Goal: Information Seeking & Learning: Learn about a topic

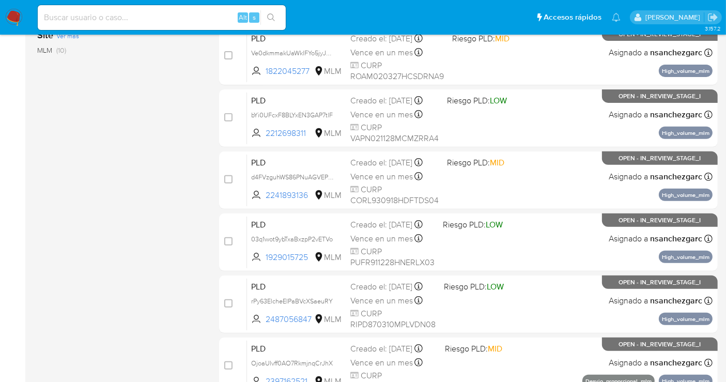
scroll to position [401, 0]
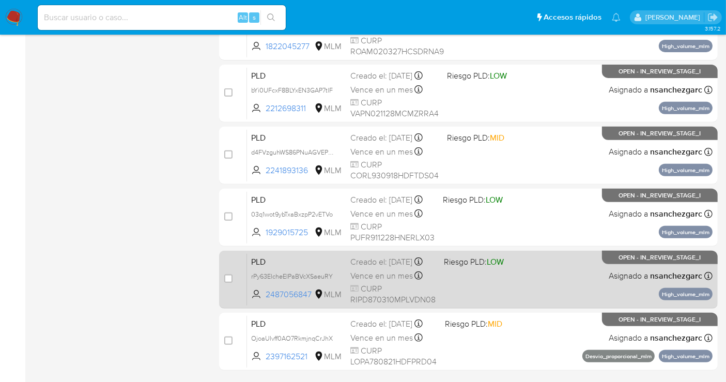
click at [371, 266] on div "Creado el: [DATE] Creado el: [DATE] 02:06:40" at bounding box center [392, 261] width 85 height 11
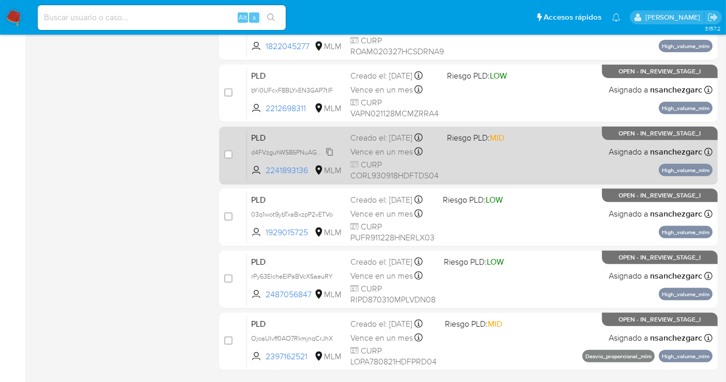
click at [333, 157] on span "d4FVzguhWS86PNuAGVEPmwwl" at bounding box center [297, 151] width 93 height 11
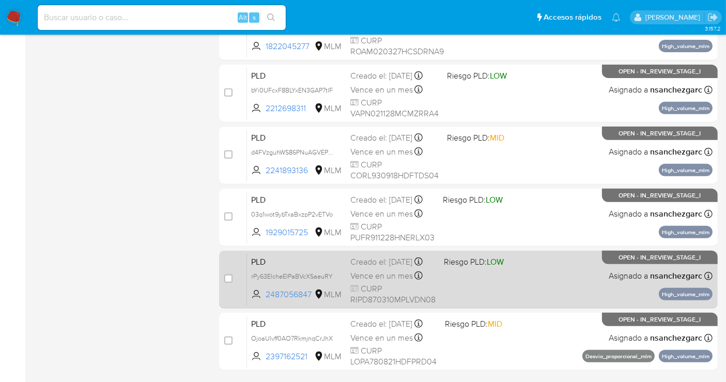
click at [334, 282] on span "rPy63ElcheEIPaBVcXSaeuRY" at bounding box center [296, 275] width 91 height 11
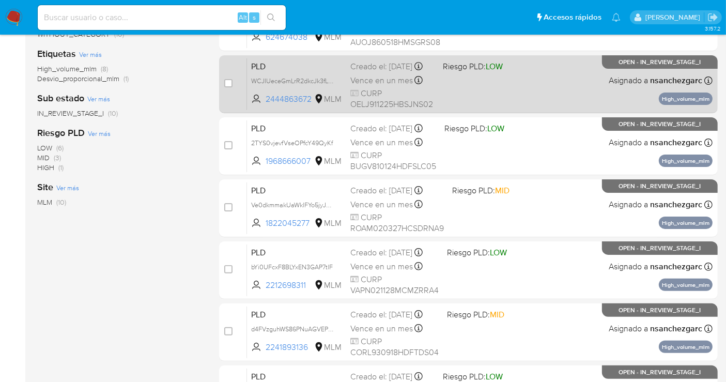
scroll to position [229, 0]
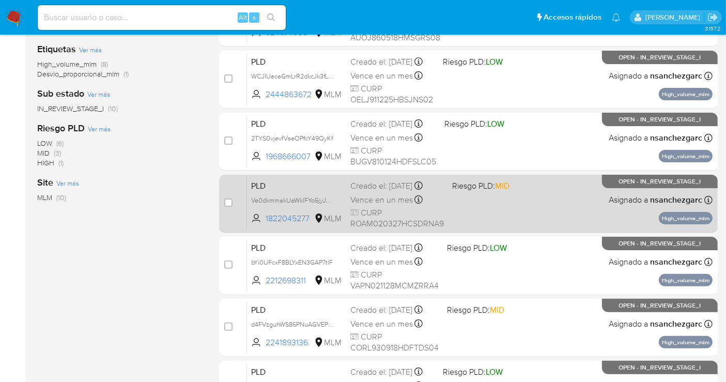
click at [358, 183] on div "Creado el: 12/08/2025 Creado el: 12/08/2025 02:12:50" at bounding box center [396, 185] width 93 height 11
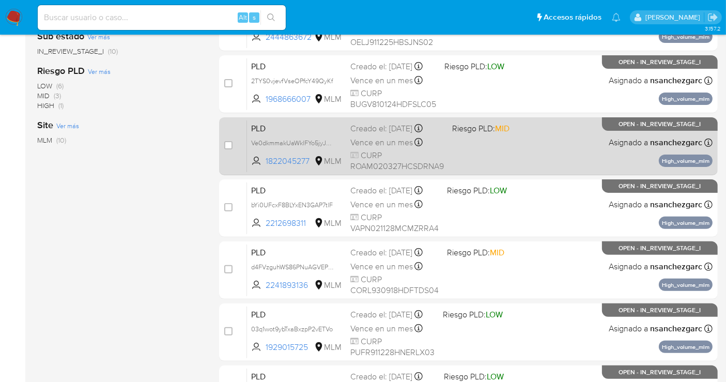
scroll to position [344, 0]
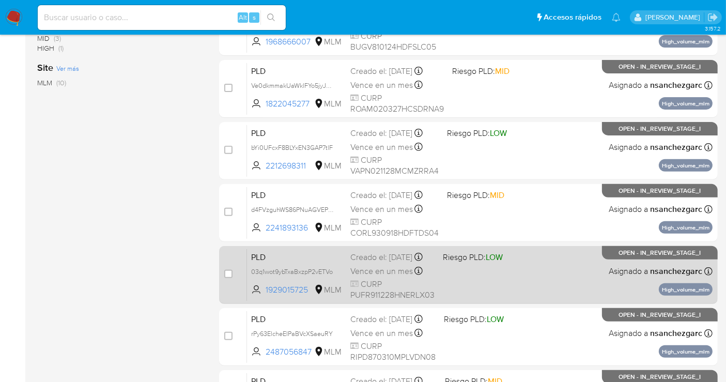
click at [387, 263] on div "Creado el: 12/08/2025 Creado el: 12/08/2025 02:06:49" at bounding box center [392, 257] width 84 height 11
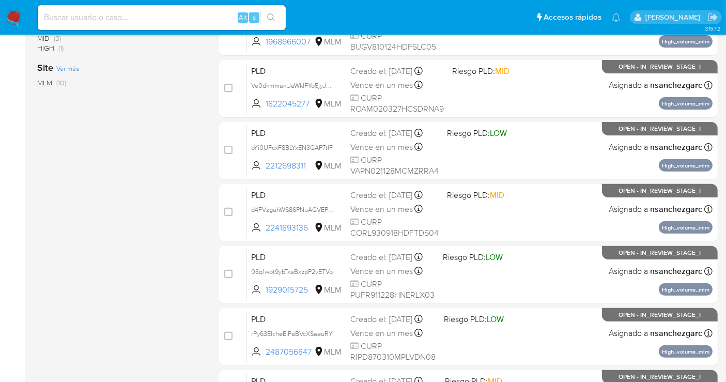
click at [14, 17] on img at bounding box center [14, 18] width 18 height 18
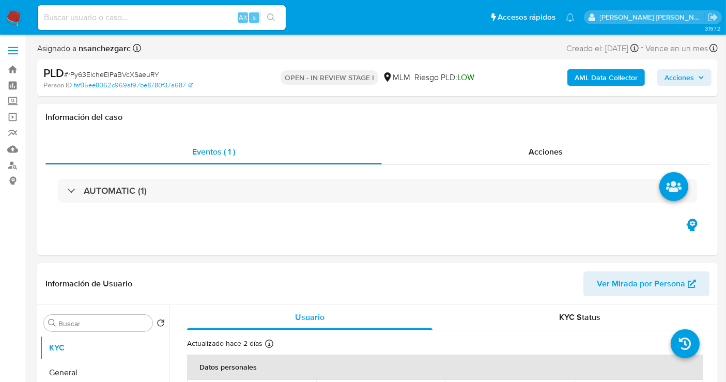
select select "10"
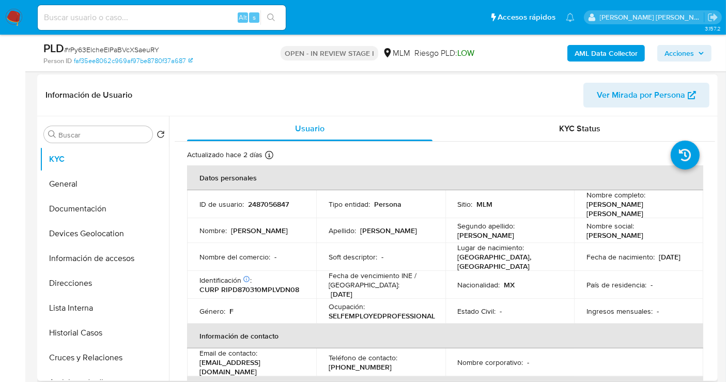
scroll to position [172, 0]
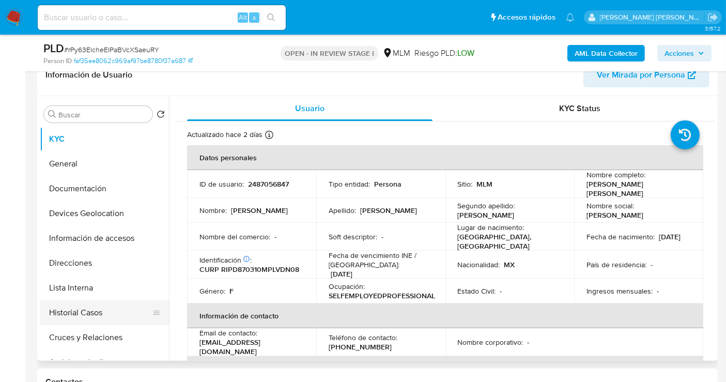
click at [75, 306] on button "Historial Casos" at bounding box center [100, 312] width 121 height 25
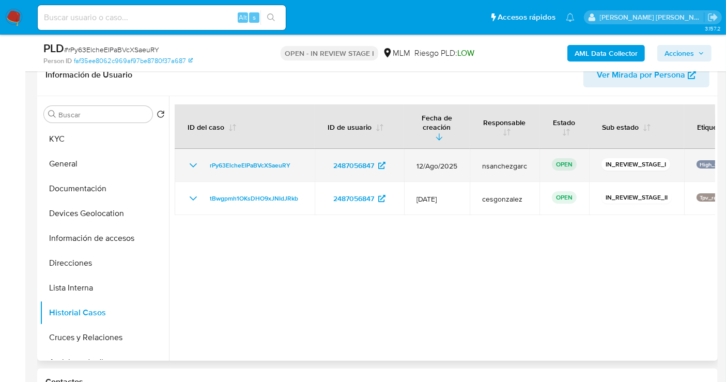
click at [193, 159] on icon "Mostrar/Ocultar" at bounding box center [193, 165] width 12 height 12
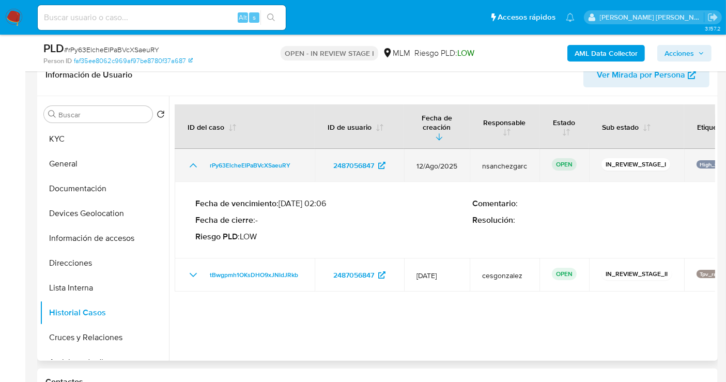
click at [193, 163] on icon "Mostrar/Ocultar" at bounding box center [193, 165] width 7 height 4
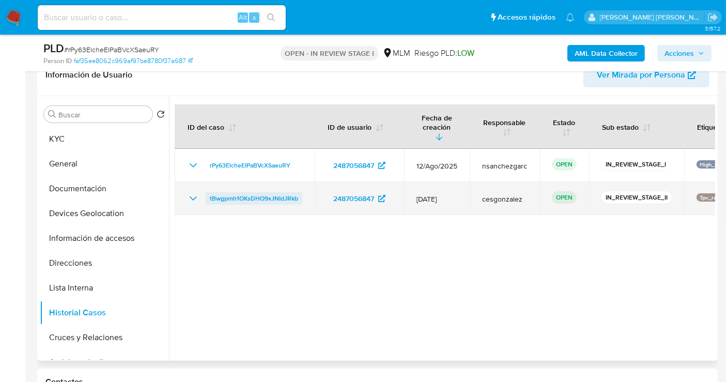
click at [226, 192] on span "tBwgpmh1OKsDHO9xJNIdJRkb" at bounding box center [254, 198] width 88 height 12
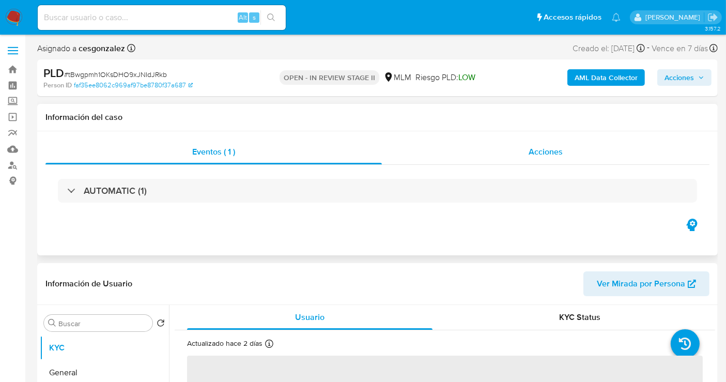
click at [534, 154] on span "Acciones" at bounding box center [545, 152] width 34 height 12
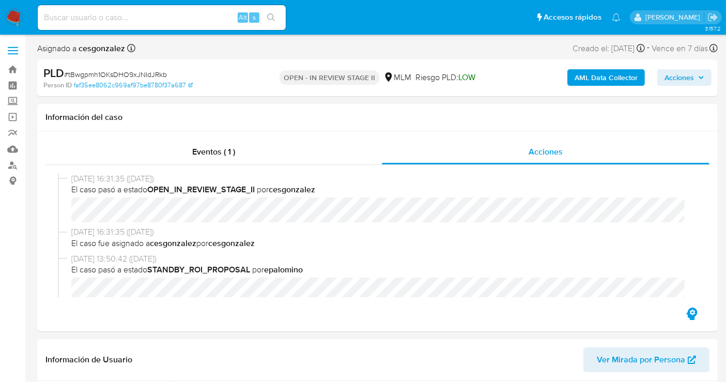
select select "10"
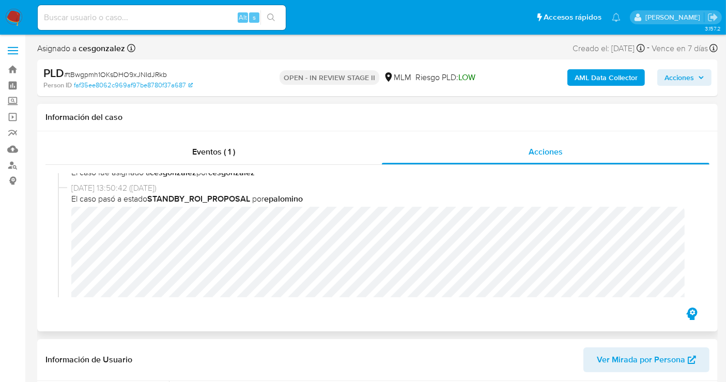
scroll to position [128, 0]
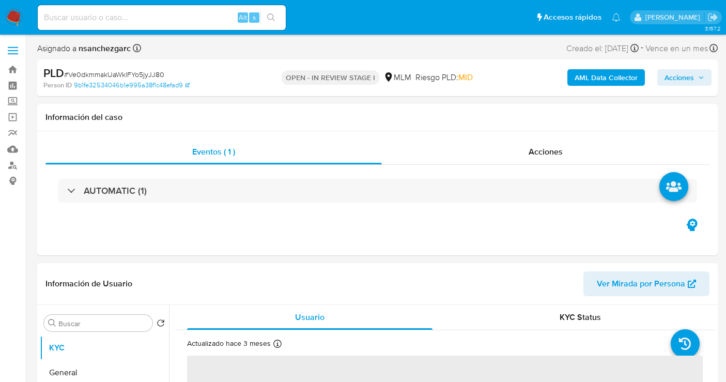
select select "10"
click at [686, 82] on span "Acciones" at bounding box center [678, 77] width 29 height 17
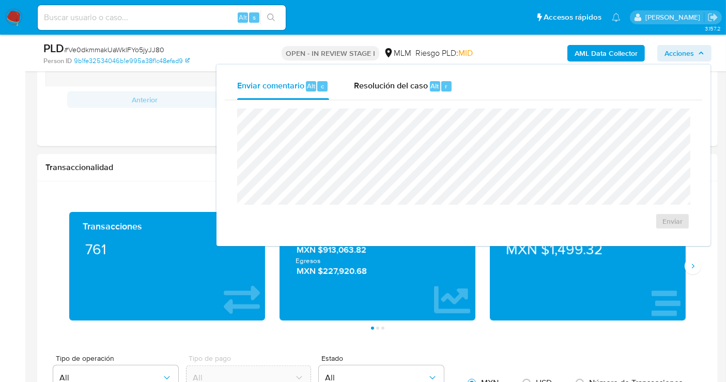
scroll to position [955, 0]
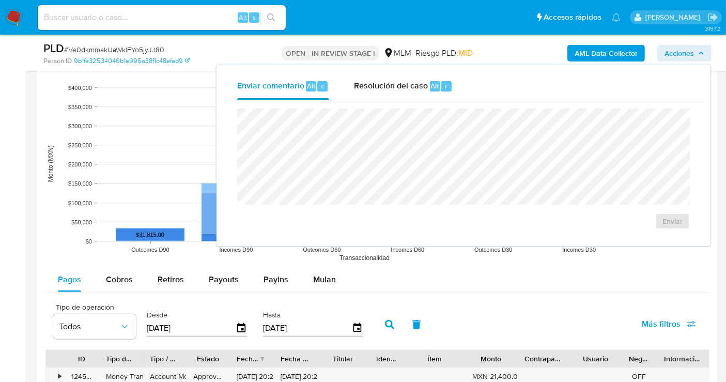
click at [699, 53] on icon "button" at bounding box center [701, 53] width 4 height 3
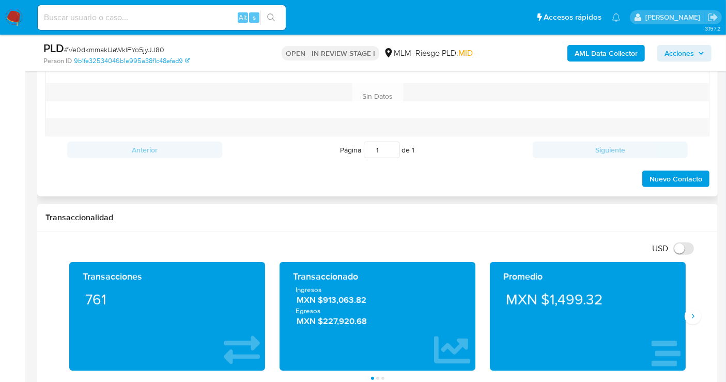
scroll to position [438, 0]
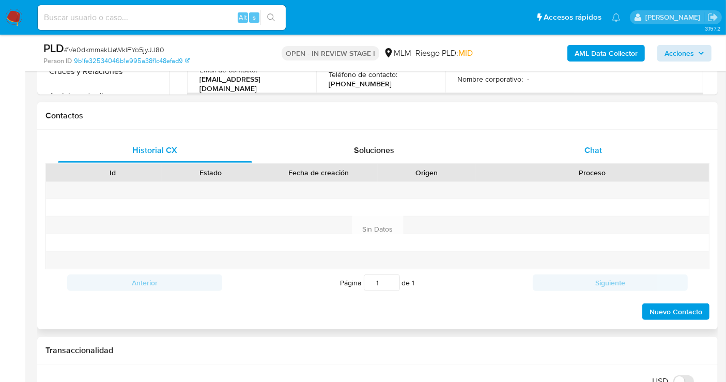
click at [591, 152] on span "Chat" at bounding box center [593, 150] width 18 height 12
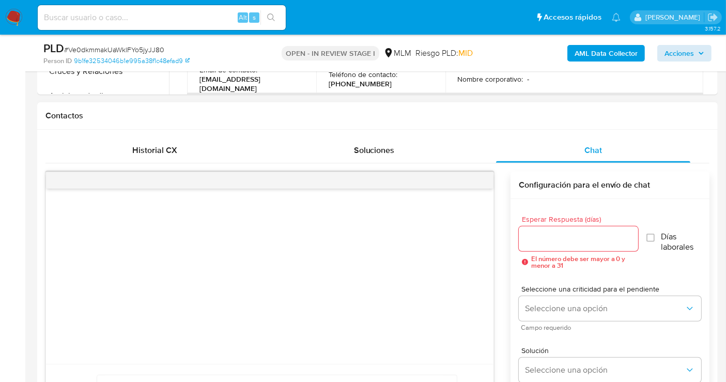
click at [540, 229] on div at bounding box center [578, 238] width 119 height 25
click at [535, 235] on input "Esperar Respuesta (días)" at bounding box center [578, 238] width 119 height 13
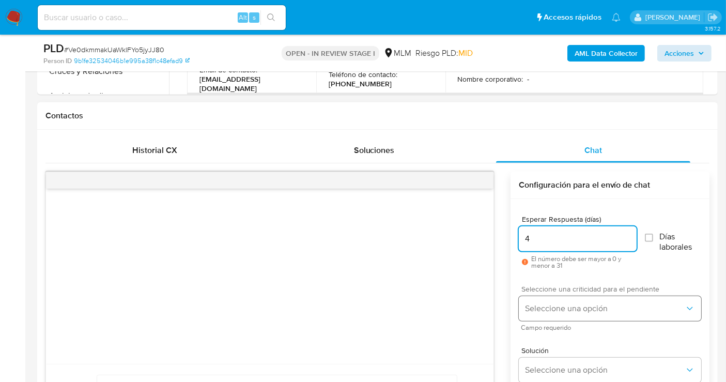
type input "4"
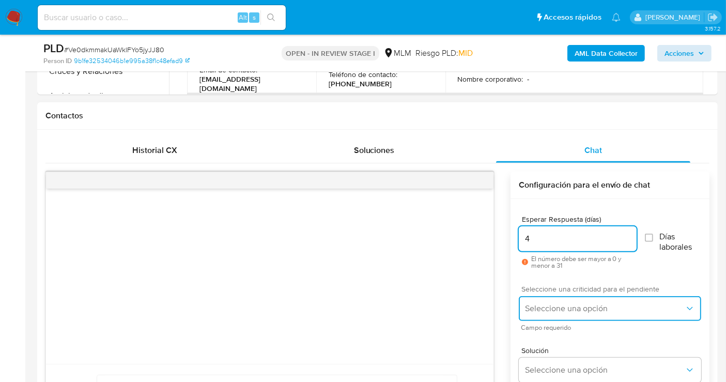
click at [555, 307] on span "Seleccione una opción" at bounding box center [605, 308] width 160 height 10
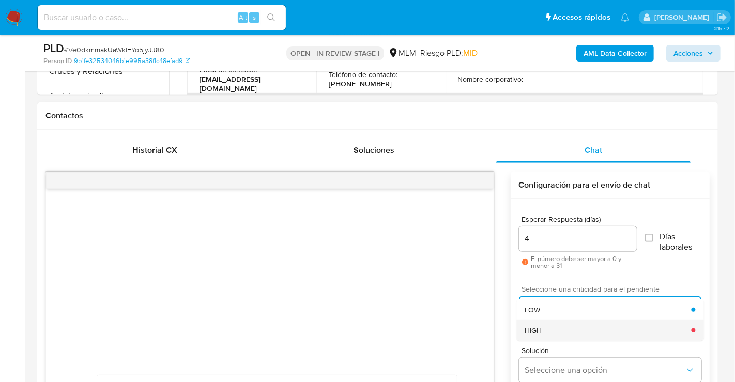
click at [540, 334] on div "HIGH" at bounding box center [607, 330] width 166 height 21
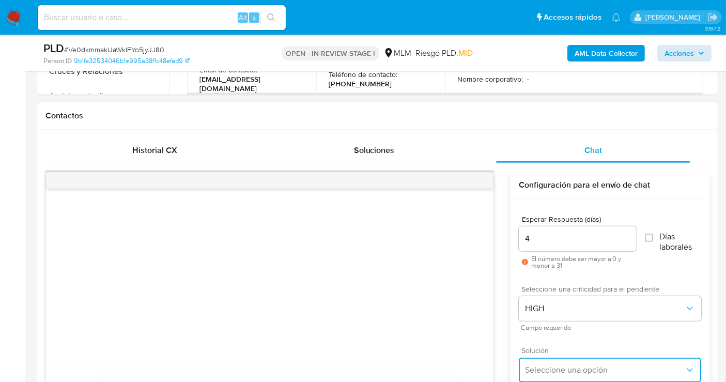
click at [556, 366] on span "Seleccione una opción" at bounding box center [605, 370] width 160 height 10
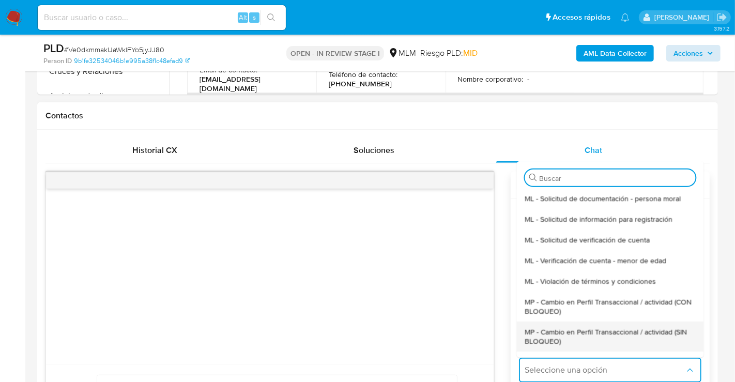
click at [551, 332] on span "MP - Cambio en Perfil Transaccional / actividad (SIN BLOQUEO)" at bounding box center [609, 335] width 170 height 19
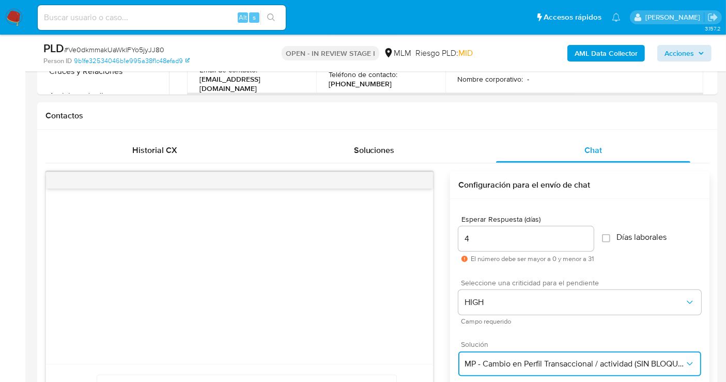
scroll to position [668, 0]
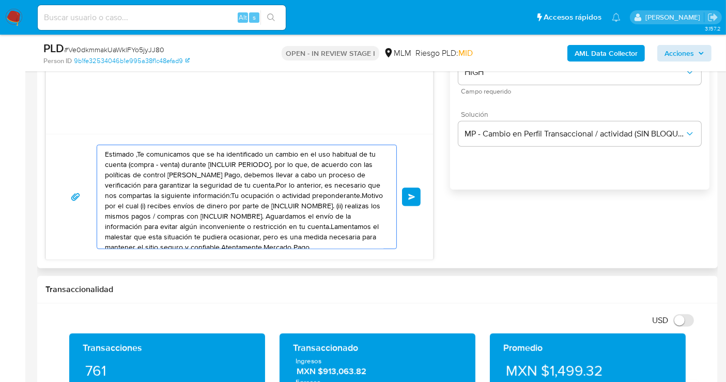
click at [247, 235] on textarea "Estimado ,Te comunicamos que se ha identificado un cambio en el uso habitual de…" at bounding box center [244, 196] width 278 height 103
paste textarea "cliente se ha identificado un cambio en el uso habitual de tu cuenta para garan…"
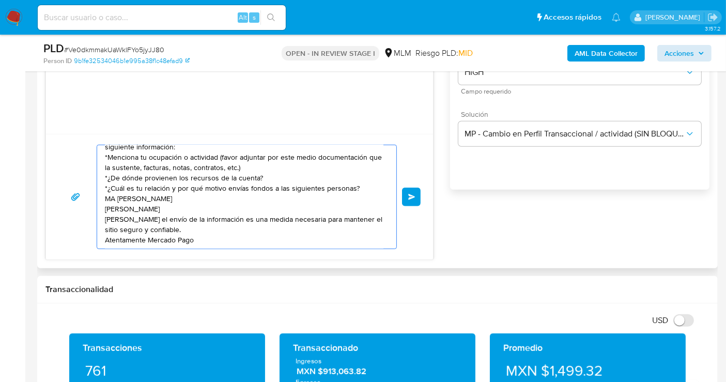
scroll to position [38, 0]
type textarea "Estimado cliente se ha identificado un cambio en el uso habitual de tu cuenta p…"
click at [407, 195] on button "Enviar" at bounding box center [411, 197] width 19 height 19
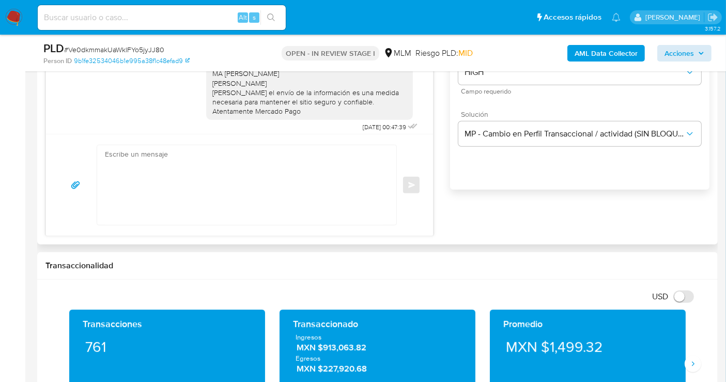
scroll to position [0, 0]
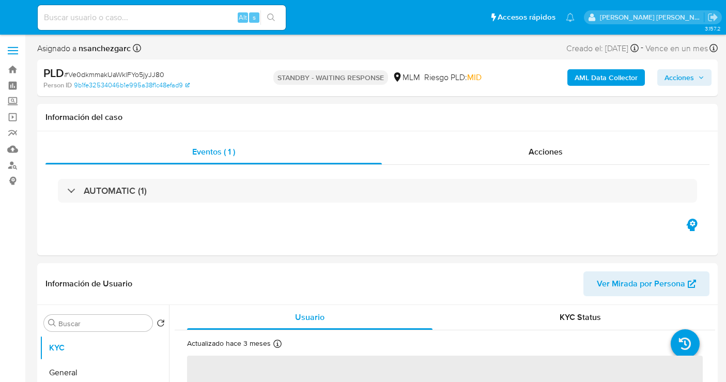
select select "10"
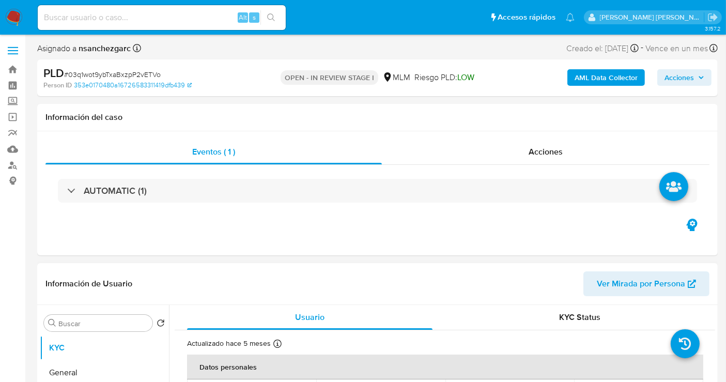
select select "10"
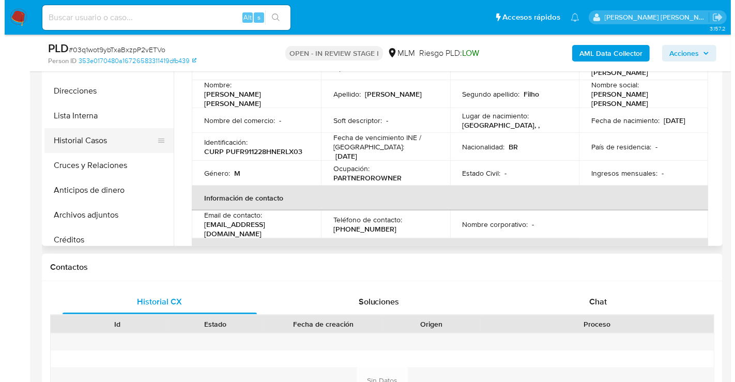
scroll to position [115, 0]
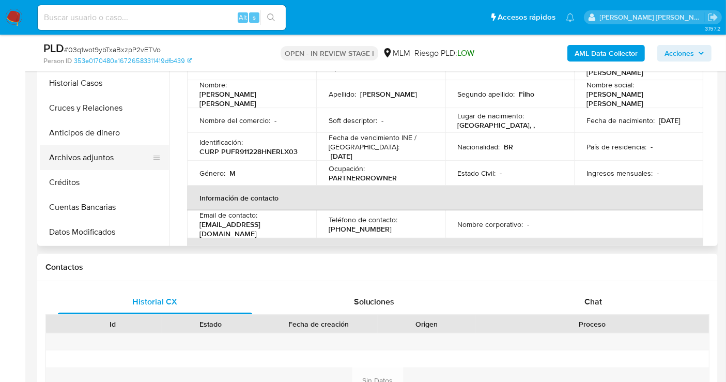
click at [99, 159] on button "Archivos adjuntos" at bounding box center [100, 157] width 121 height 25
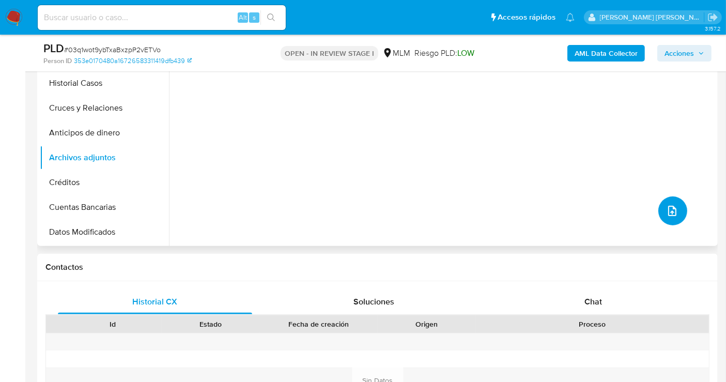
click at [670, 212] on icon "upload-file" at bounding box center [672, 211] width 8 height 10
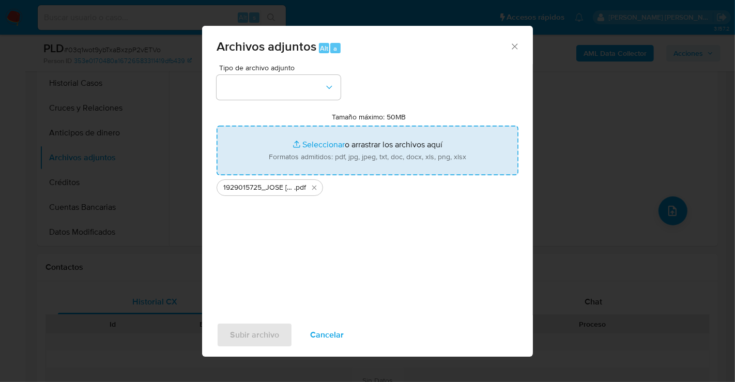
type input "C:\fakepath\1929015725_JOSE RUI PRUDENCIO FILHO_AGO25.xlsx"
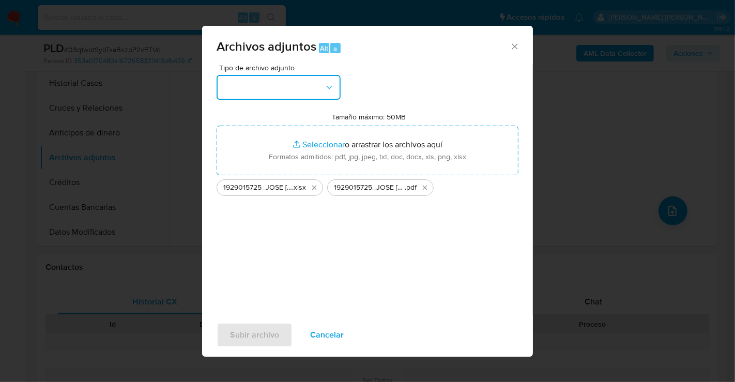
click at [264, 93] on button "button" at bounding box center [278, 87] width 124 height 25
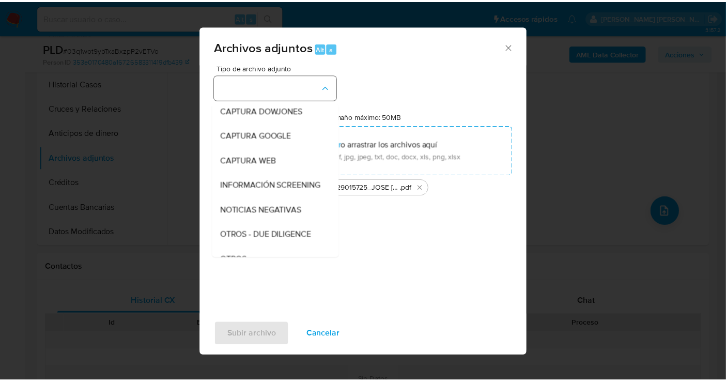
scroll to position [53, 0]
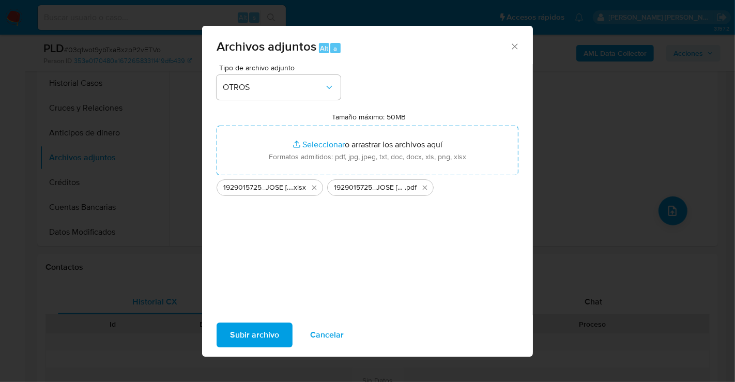
click at [264, 331] on span "Subir archivo" at bounding box center [254, 334] width 49 height 23
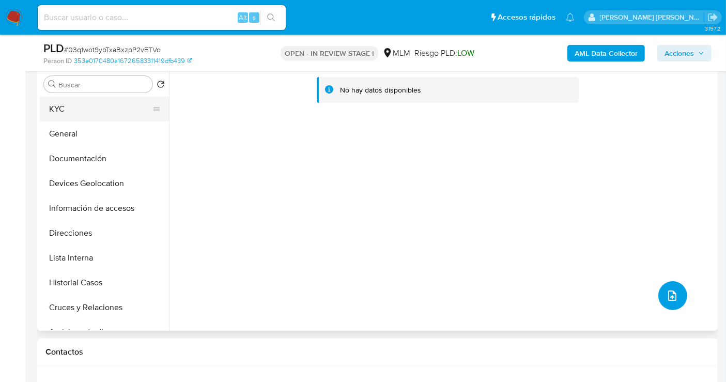
scroll to position [115, 0]
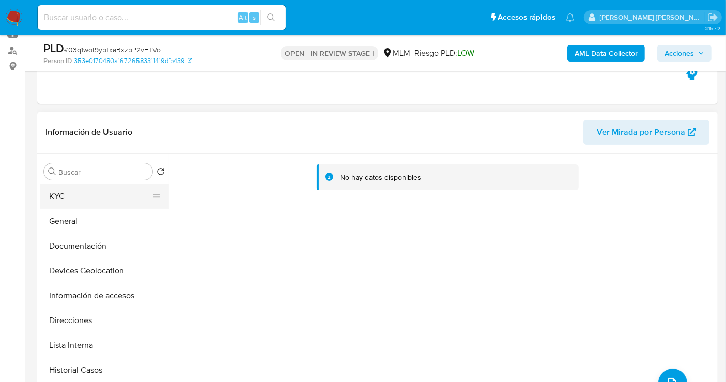
click at [75, 194] on button "KYC" at bounding box center [100, 196] width 121 height 25
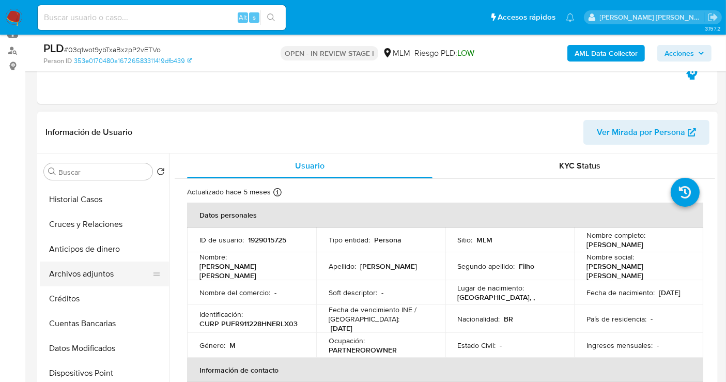
scroll to position [172, 0]
click at [80, 277] on button "Archivos adjuntos" at bounding box center [100, 272] width 121 height 25
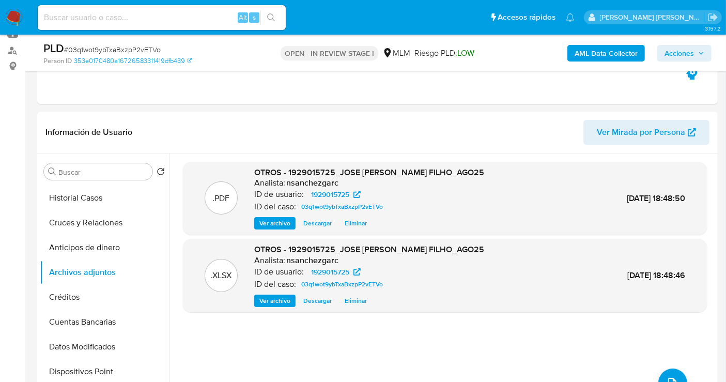
click at [688, 55] on span "Acciones" at bounding box center [678, 53] width 29 height 17
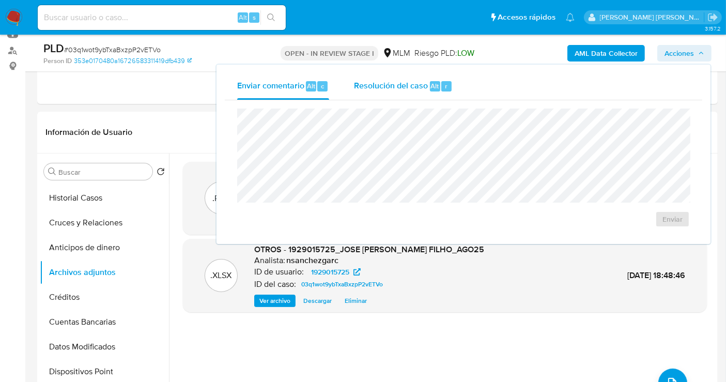
click at [400, 87] on span "Resolución del caso" at bounding box center [391, 86] width 74 height 12
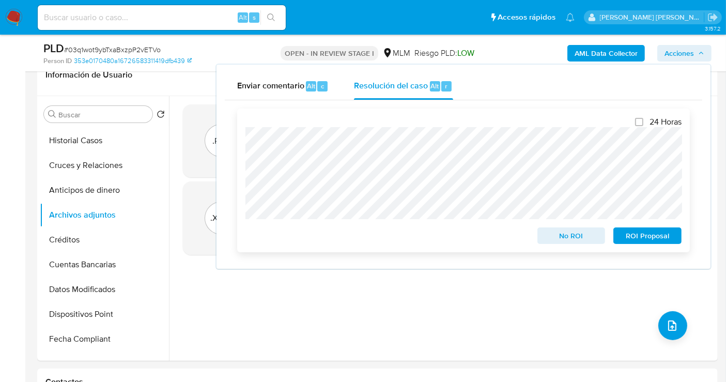
click at [547, 230] on span "No ROI" at bounding box center [571, 235] width 54 height 14
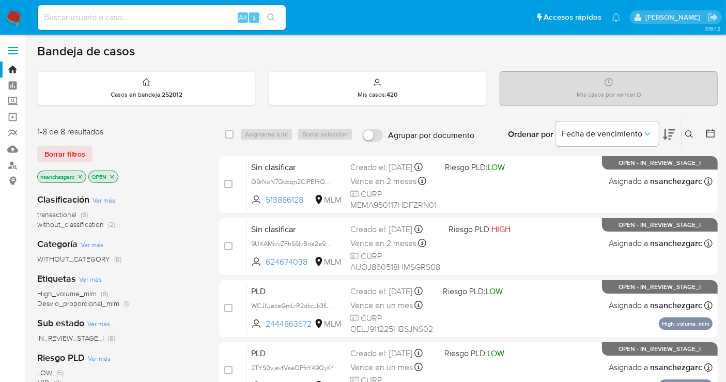
click at [83, 174] on icon "close-filter" at bounding box center [80, 177] width 6 height 6
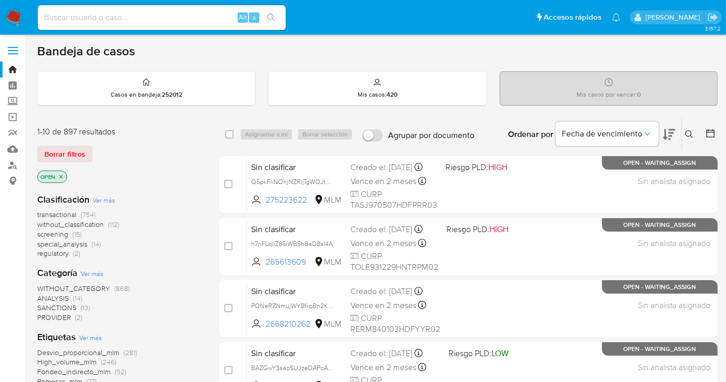
click at [81, 224] on span "without_classification" at bounding box center [70, 224] width 67 height 10
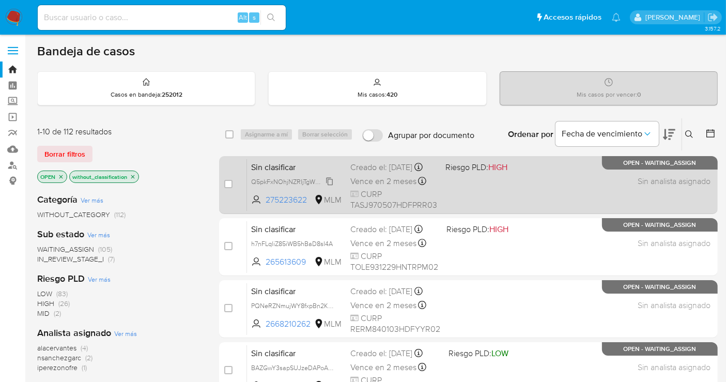
click at [329, 185] on span "Q5pkFxNOhjNZRIjTgWOJtchX" at bounding box center [293, 180] width 85 height 11
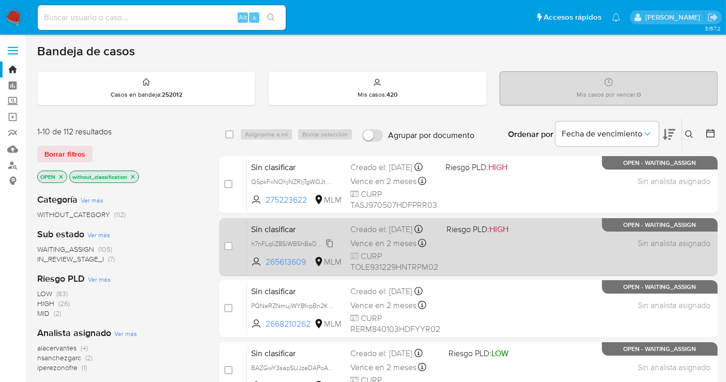
click at [332, 248] on span "h7nFLqliZ85iWB5hBaD8sI4A" at bounding box center [292, 242] width 82 height 11
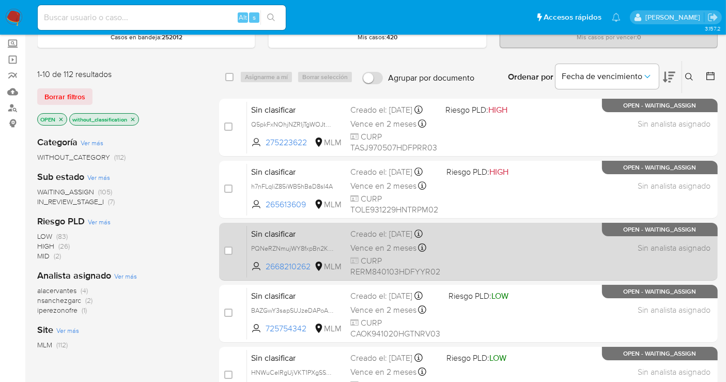
scroll to position [115, 0]
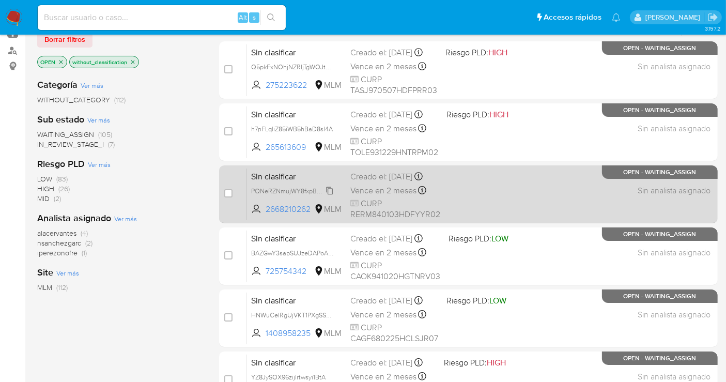
click at [327, 196] on span "PQNeRZNmujWY8fxpBn2KNxqQ" at bounding box center [297, 189] width 93 height 11
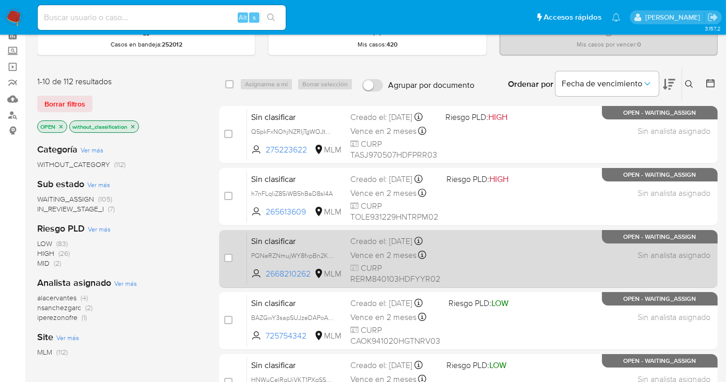
scroll to position [0, 0]
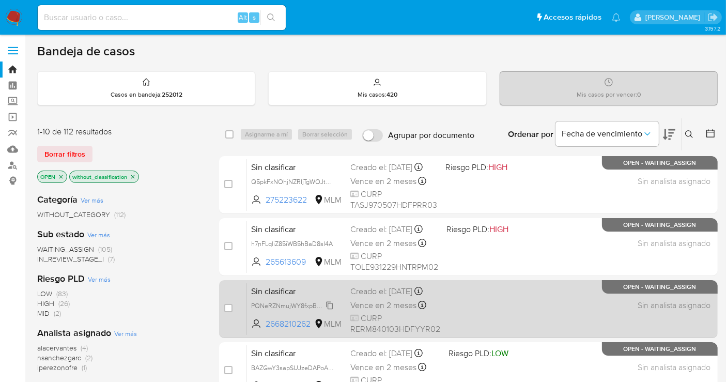
click at [329, 310] on span "PQNeRZNmujWY8fxpBn2KNxqQ" at bounding box center [297, 304] width 93 height 11
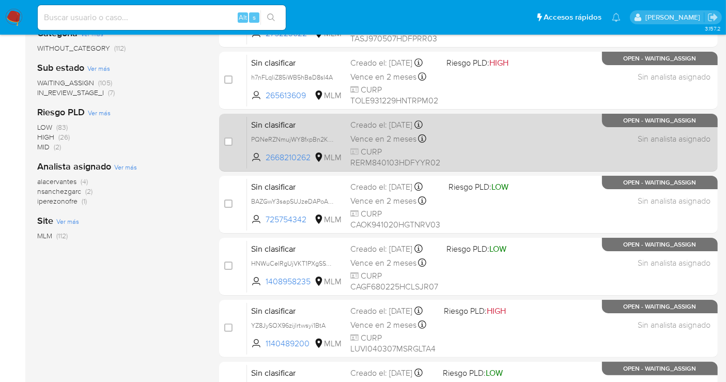
scroll to position [172, 0]
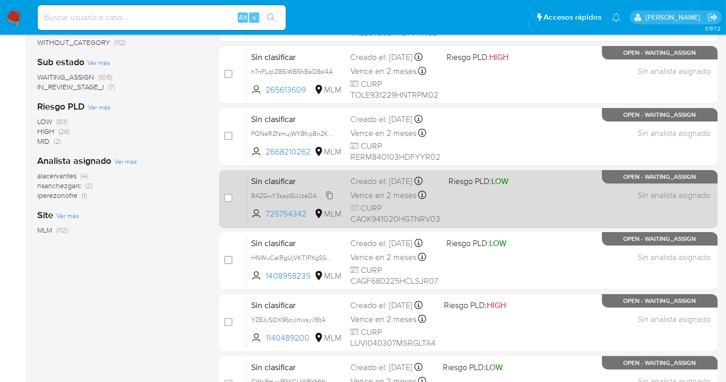
click at [332, 200] on span "BAZGwY3sapSUJzeDAPoADPcH" at bounding box center [297, 194] width 93 height 11
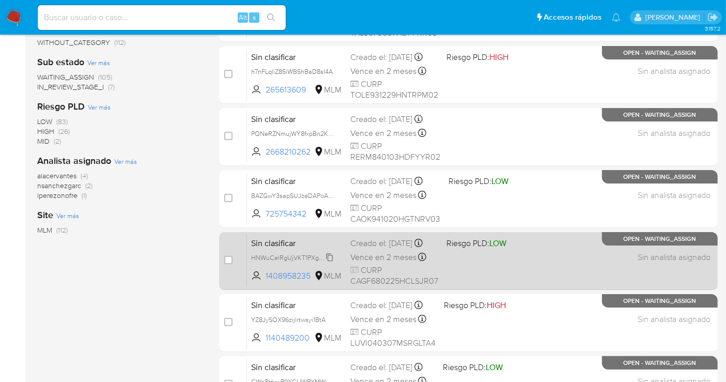
click at [327, 262] on span "HNWuCelRgUjVKT1PXgSSdv5T" at bounding box center [295, 256] width 89 height 11
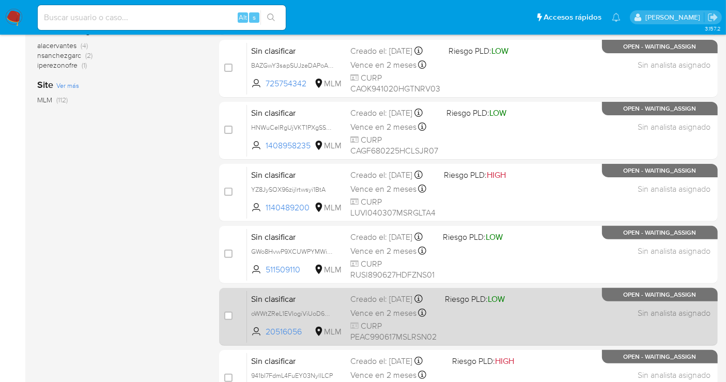
scroll to position [344, 0]
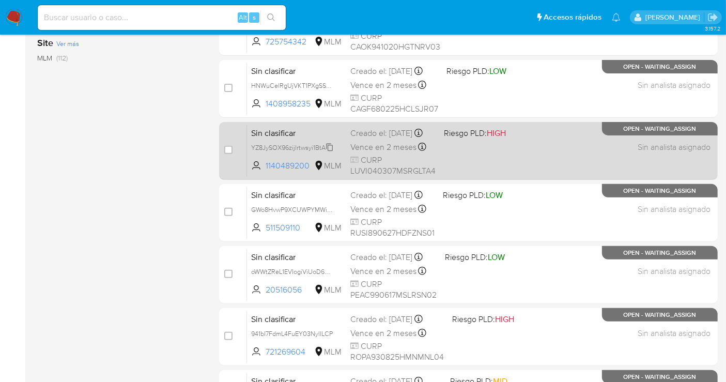
click at [329, 151] on icon at bounding box center [329, 147] width 7 height 8
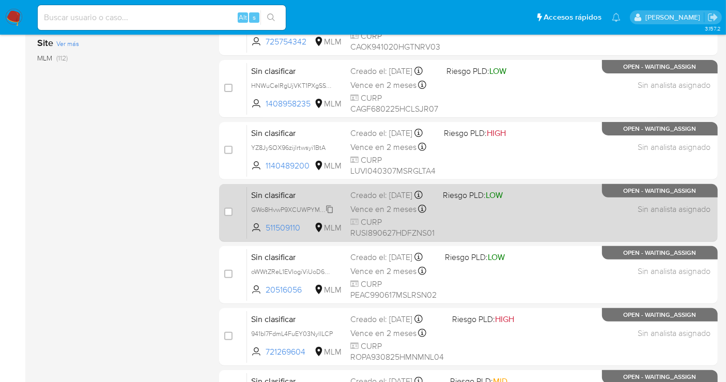
click at [333, 214] on span "GWo8HvwP9XCUWPYMWiKjoDdE" at bounding box center [299, 208] width 97 height 11
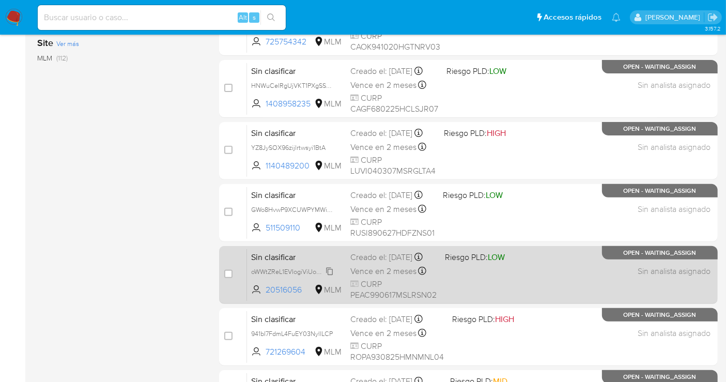
click at [326, 276] on span "oWWtZReL1EVIogiViUoD6Uzw" at bounding box center [294, 270] width 86 height 11
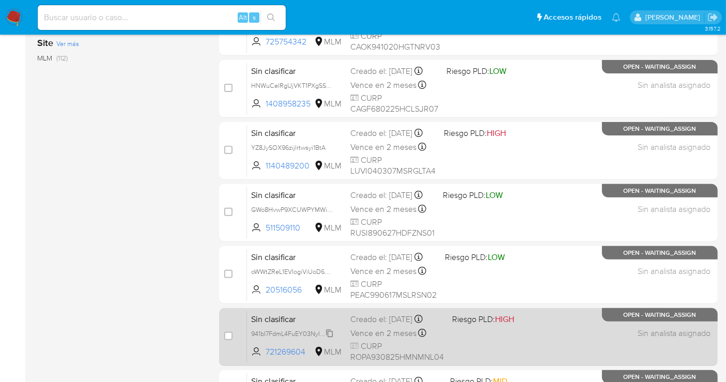
click at [330, 329] on span "941bI7FdmL4FuEY03NyllLCP" at bounding box center [292, 332] width 82 height 11
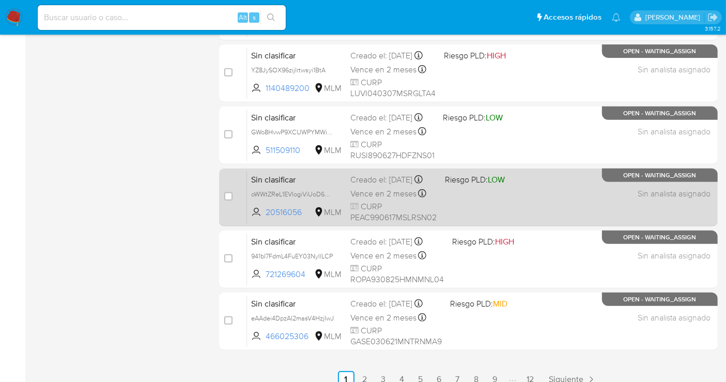
scroll to position [432, 0]
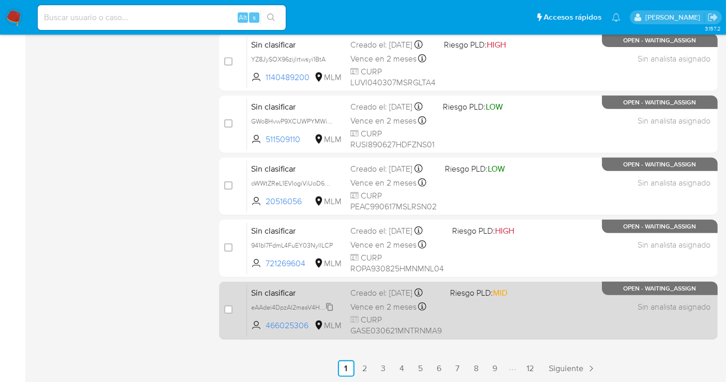
click at [324, 311] on span "eAAdei4DpzAI2masV4HzjIwJ" at bounding box center [292, 306] width 83 height 11
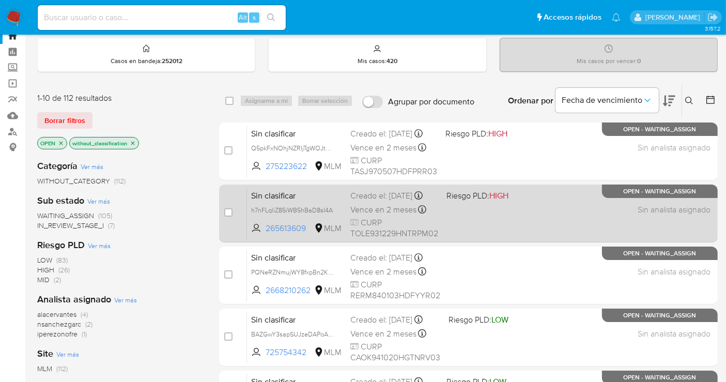
scroll to position [31, 0]
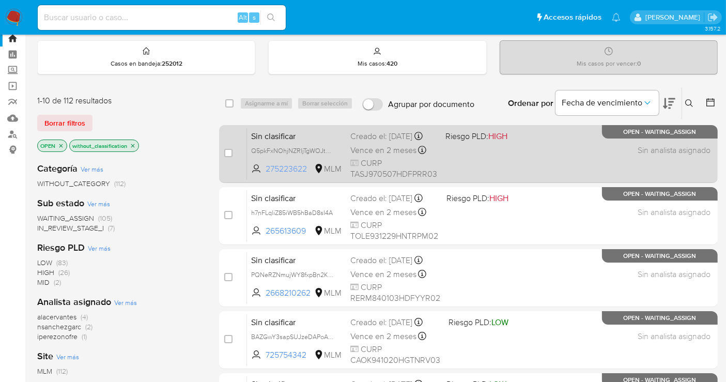
drag, startPoint x: 310, startPoint y: 173, endPoint x: 262, endPoint y: 180, distance: 48.1
click at [262, 175] on span "275223622 MLM" at bounding box center [296, 168] width 91 height 11
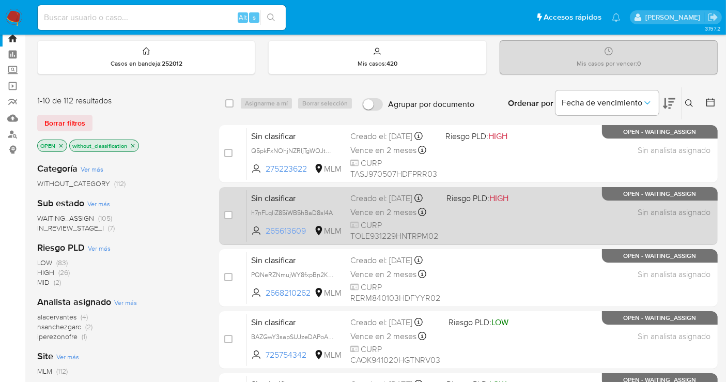
drag, startPoint x: 303, startPoint y: 237, endPoint x: 264, endPoint y: 238, distance: 38.8
click at [264, 237] on span "265613609 MLM" at bounding box center [296, 230] width 91 height 11
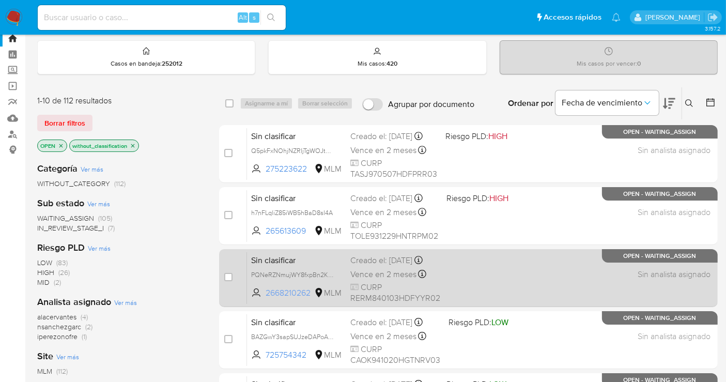
drag, startPoint x: 314, startPoint y: 298, endPoint x: 264, endPoint y: 302, distance: 50.3
click at [264, 299] on span "2668210262 MLM" at bounding box center [296, 292] width 91 height 11
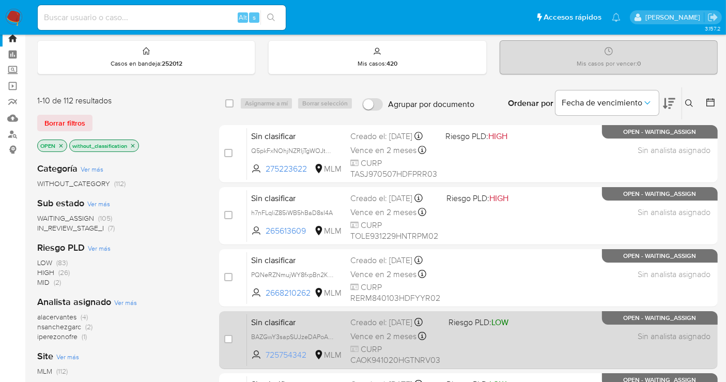
drag, startPoint x: 307, startPoint y: 360, endPoint x: 266, endPoint y: 361, distance: 41.3
click at [266, 361] on span "725754342" at bounding box center [289, 354] width 46 height 11
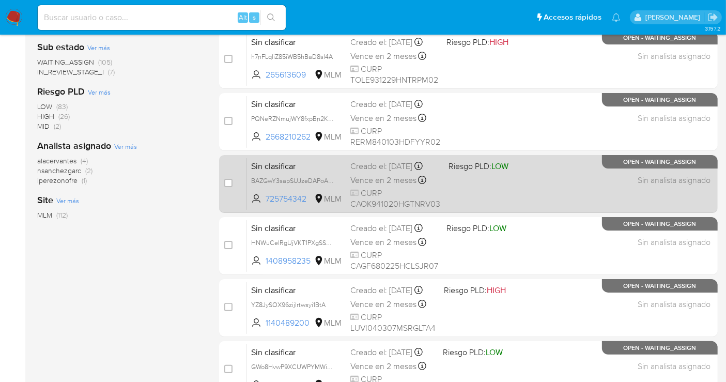
scroll to position [203, 0]
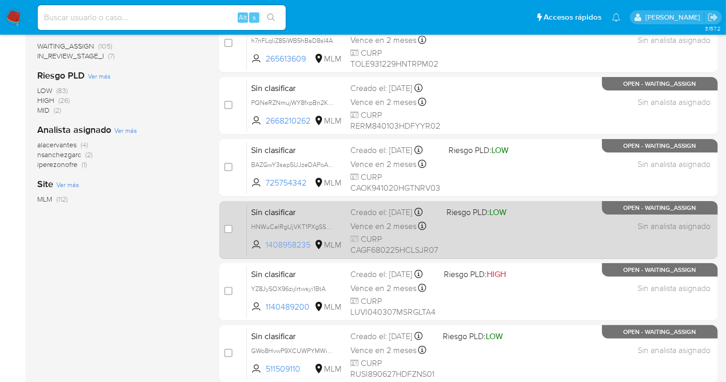
drag, startPoint x: 311, startPoint y: 252, endPoint x: 264, endPoint y: 255, distance: 47.1
click at [264, 251] on span "1408958235 MLM" at bounding box center [296, 244] width 91 height 11
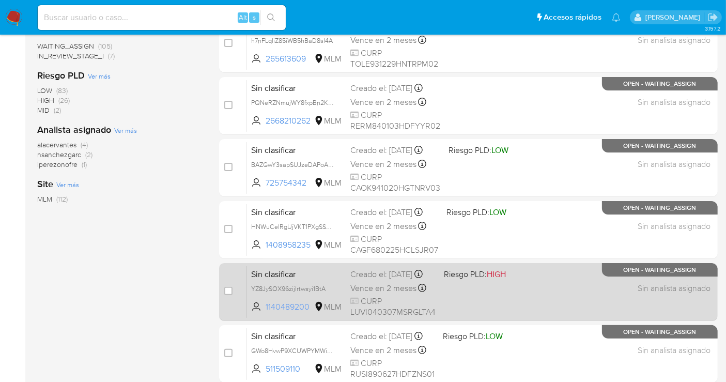
drag, startPoint x: 310, startPoint y: 314, endPoint x: 257, endPoint y: 315, distance: 53.2
click at [257, 313] on span "1140489200 MLM" at bounding box center [296, 306] width 91 height 11
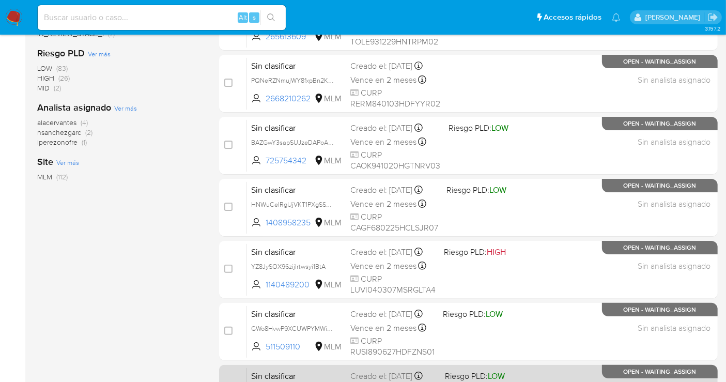
scroll to position [247, 0]
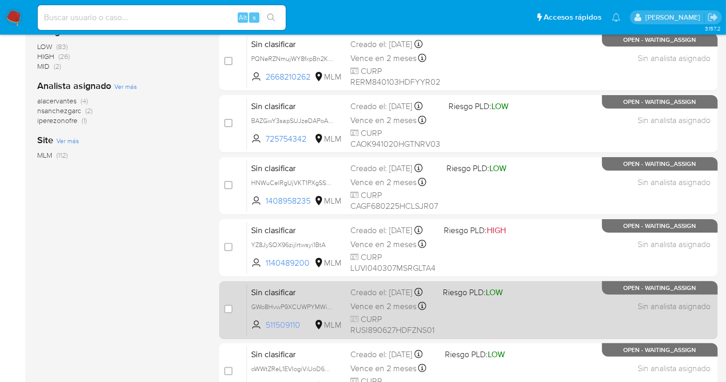
drag, startPoint x: 307, startPoint y: 372, endPoint x: 267, endPoint y: 333, distance: 55.9
click at [267, 331] on span "511509110" at bounding box center [289, 324] width 46 height 11
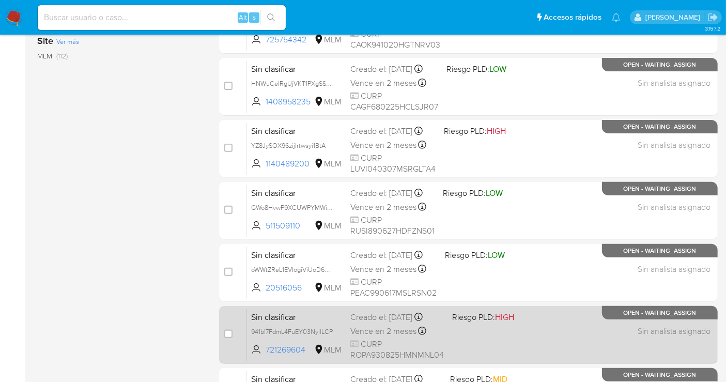
scroll to position [362, 0]
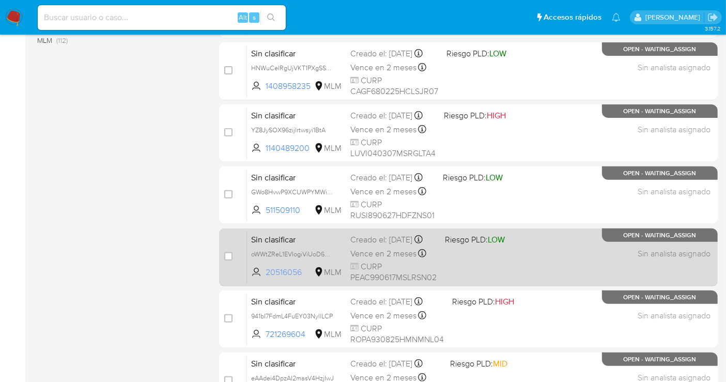
drag, startPoint x: 303, startPoint y: 279, endPoint x: 267, endPoint y: 279, distance: 36.2
click at [267, 278] on span "20516056" at bounding box center [289, 272] width 46 height 11
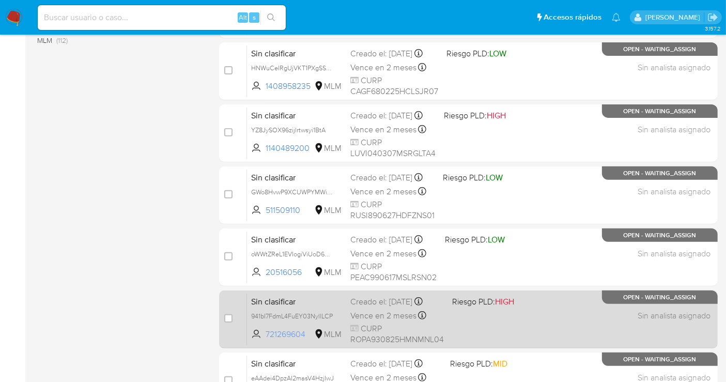
drag, startPoint x: 310, startPoint y: 330, endPoint x: 264, endPoint y: 334, distance: 46.2
click at [264, 334] on span "721269604 MLM" at bounding box center [296, 334] width 91 height 11
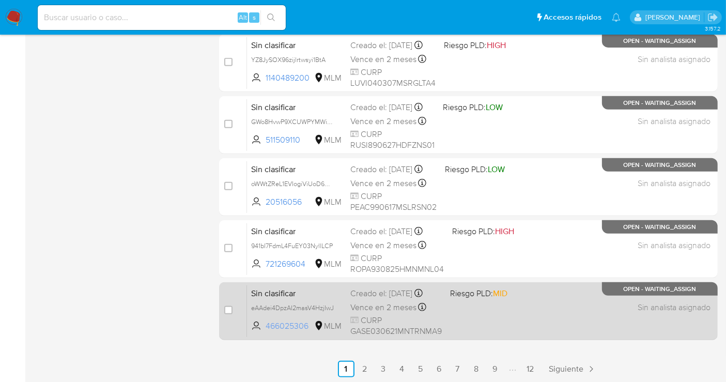
scroll to position [432, 0]
drag, startPoint x: 313, startPoint y: 331, endPoint x: 267, endPoint y: 335, distance: 45.6
click at [267, 331] on span "466025306 MLM" at bounding box center [296, 325] width 91 height 11
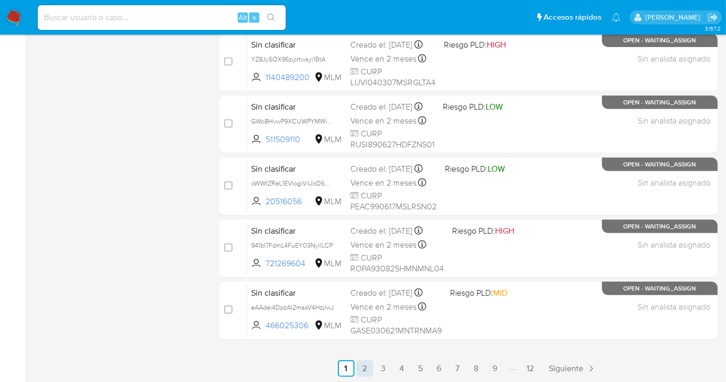
click at [367, 367] on link "2" at bounding box center [364, 368] width 17 height 17
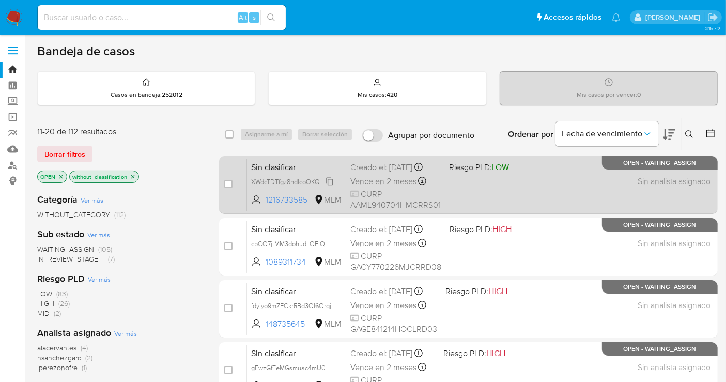
click at [329, 186] on span "XWdcTDTfgz8hdIcoOKQ6WxsD" at bounding box center [295, 180] width 89 height 11
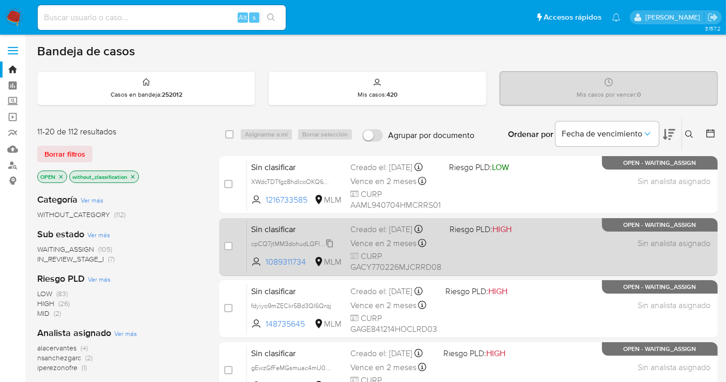
click at [329, 248] on span "cpCQ7jtMM3dohudLQFIQYHv7" at bounding box center [295, 242] width 88 height 11
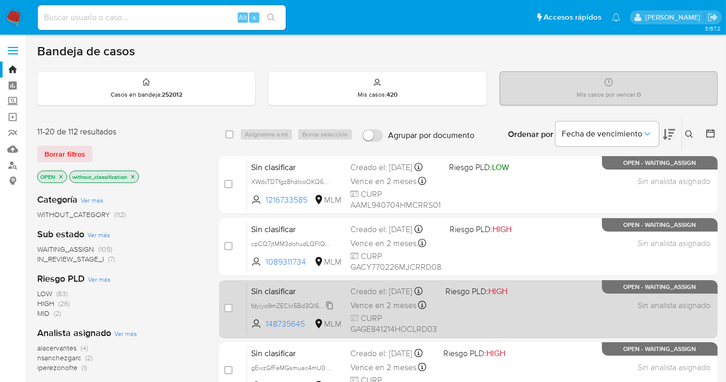
click at [328, 309] on span "fdyiyo9mZECkr5Bd3QI6Qrqj" at bounding box center [291, 304] width 80 height 11
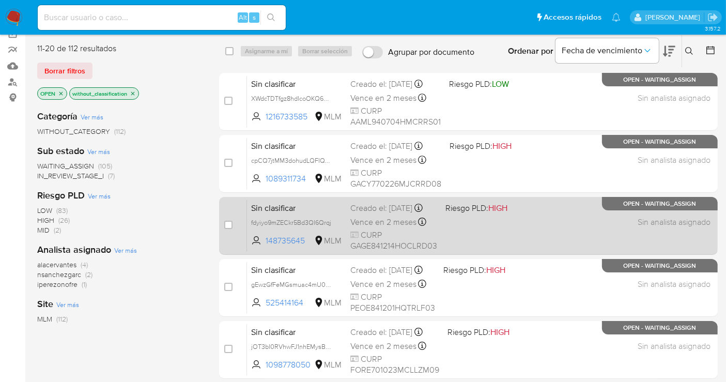
scroll to position [172, 0]
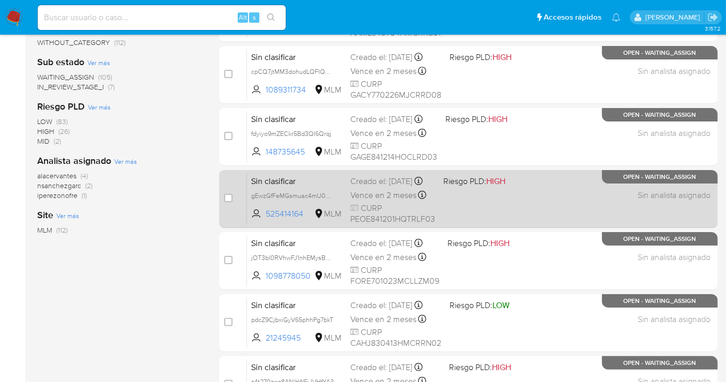
click at [334, 200] on span "gEwzGfFeMGsmuac4mU0JTRNO" at bounding box center [296, 195] width 91 height 11
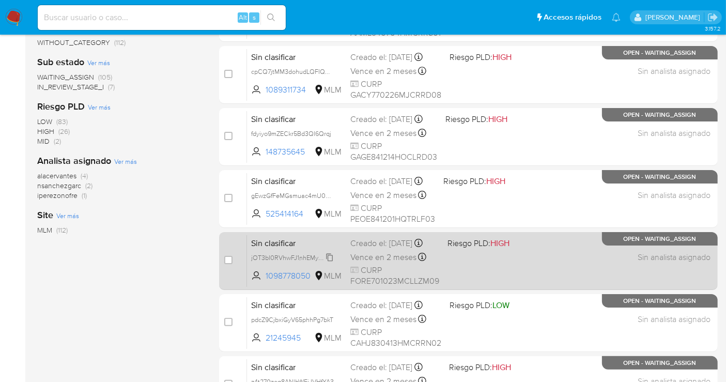
click at [331, 262] on span "jOT3bI0RVhwFJ1nhEMysB4uw" at bounding box center [294, 256] width 86 height 11
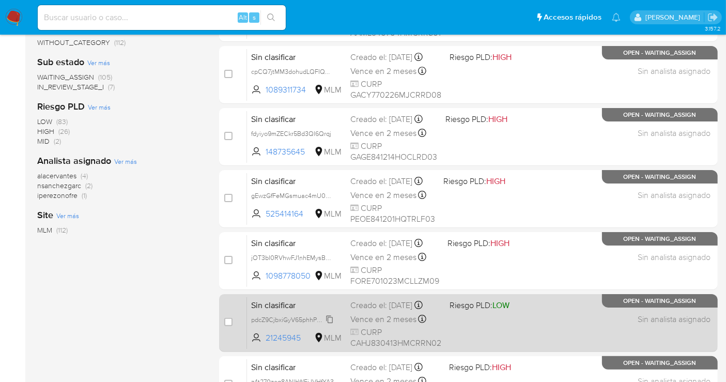
click at [329, 324] on span "pdcZ9CjbxiGyV65phhPg7bkT" at bounding box center [292, 318] width 82 height 11
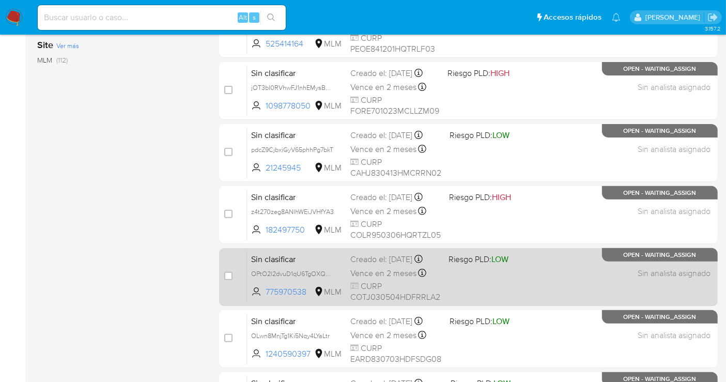
scroll to position [344, 0]
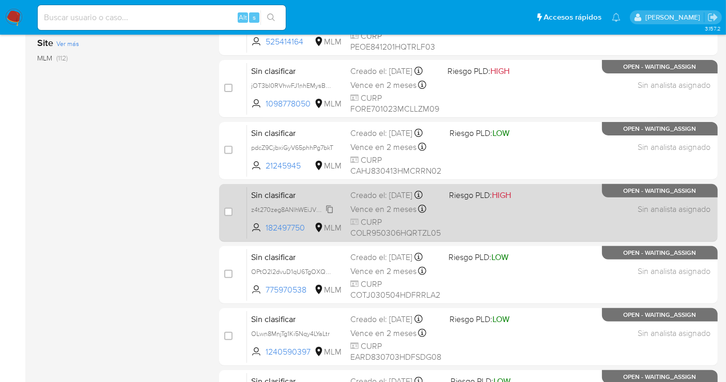
click at [330, 213] on span "z4t270zeg8ANlhWEiJVHfYA3" at bounding box center [292, 208] width 83 height 11
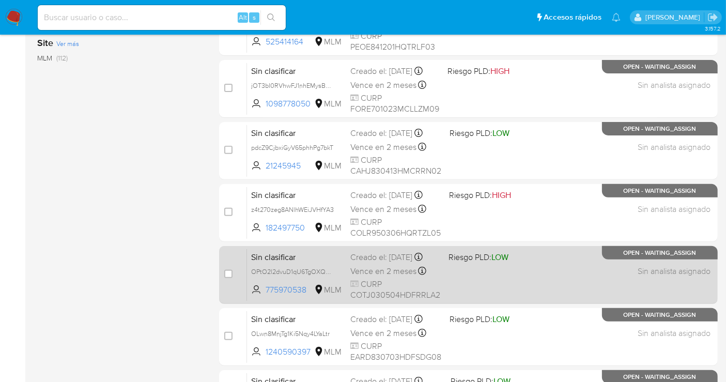
click at [337, 276] on span "OPtO2l2dvuD1qU6TgOXQy0Xl" at bounding box center [296, 271] width 91 height 11
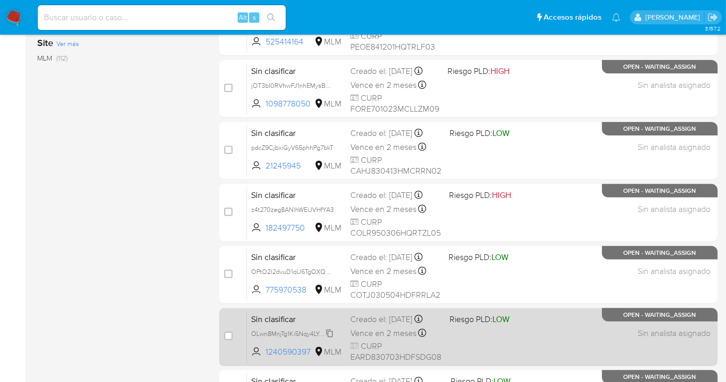
click at [330, 337] on icon at bounding box center [329, 333] width 8 height 8
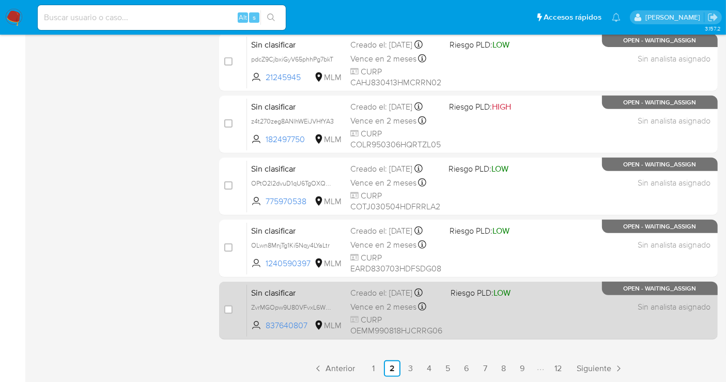
click at [336, 310] on span "ZvrMGOpw9U80VFvxL6WMlc54" at bounding box center [296, 306] width 91 height 11
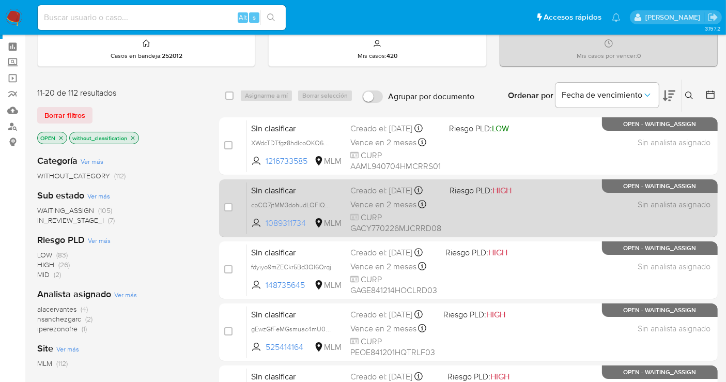
scroll to position [31, 0]
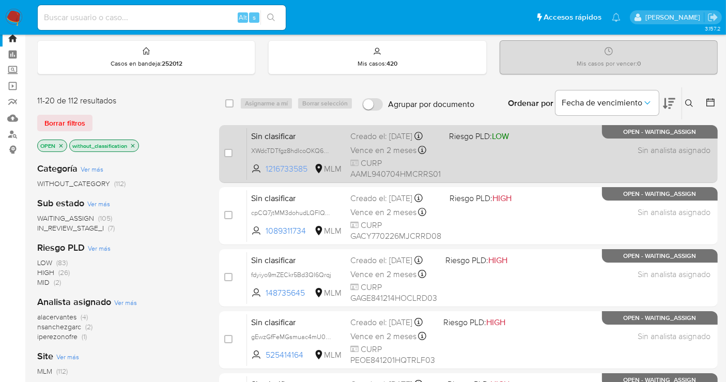
drag, startPoint x: 311, startPoint y: 176, endPoint x: 265, endPoint y: 176, distance: 46.0
click at [265, 175] on span "1216733585 MLM" at bounding box center [296, 168] width 91 height 11
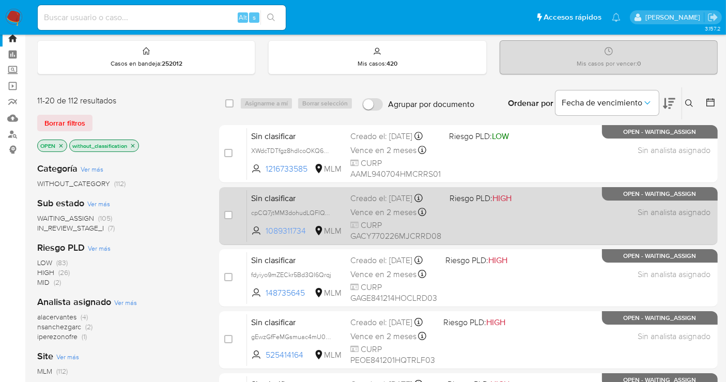
drag, startPoint x: 306, startPoint y: 236, endPoint x: 264, endPoint y: 240, distance: 42.1
click at [264, 237] on span "1089311734 MLM" at bounding box center [296, 230] width 91 height 11
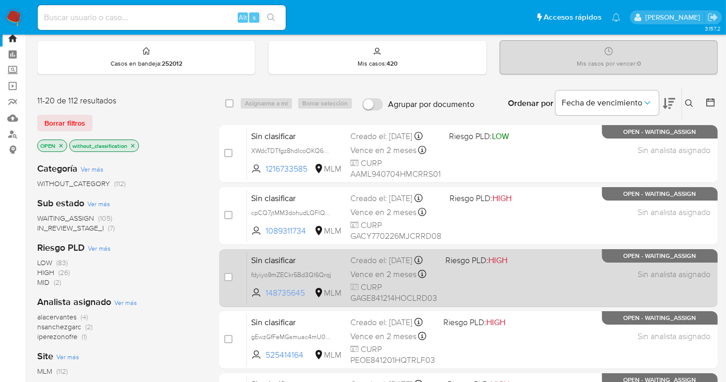
drag, startPoint x: 307, startPoint y: 299, endPoint x: 264, endPoint y: 303, distance: 43.1
click at [264, 299] on span "148735645 MLM" at bounding box center [296, 292] width 91 height 11
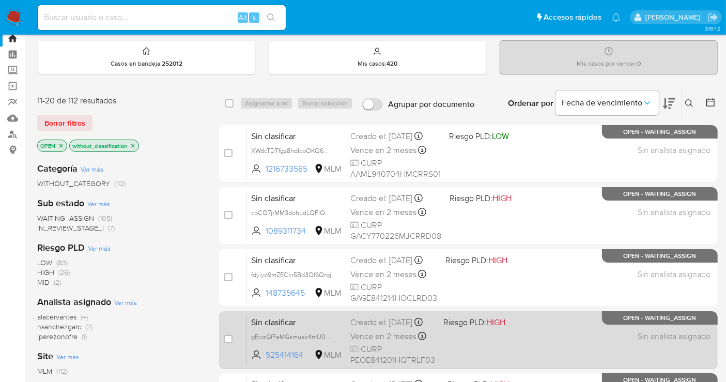
drag, startPoint x: 201, startPoint y: 323, endPoint x: 261, endPoint y: 316, distance: 59.8
click at [202, 322] on div "alacervantes (4) nsanchezgarc (2) iperezonofre (1)" at bounding box center [119, 326] width 165 height 29
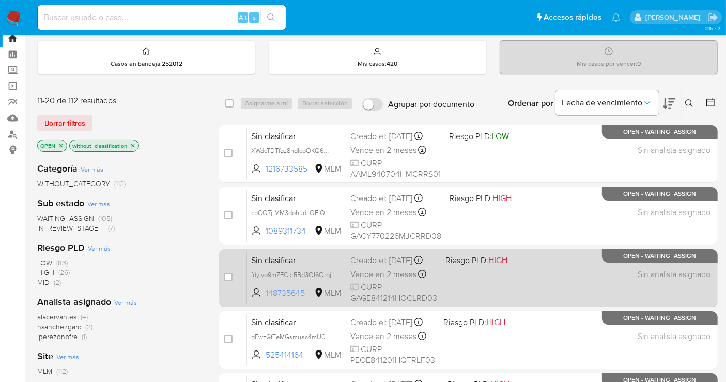
drag, startPoint x: 306, startPoint y: 300, endPoint x: 266, endPoint y: 302, distance: 39.8
click at [266, 299] on span "148735645" at bounding box center [289, 292] width 46 height 11
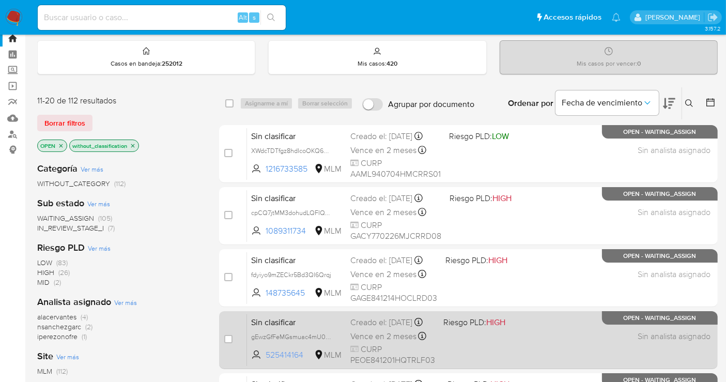
drag, startPoint x: 308, startPoint y: 359, endPoint x: 266, endPoint y: 360, distance: 42.4
click at [266, 360] on span "525414164" at bounding box center [289, 354] width 46 height 11
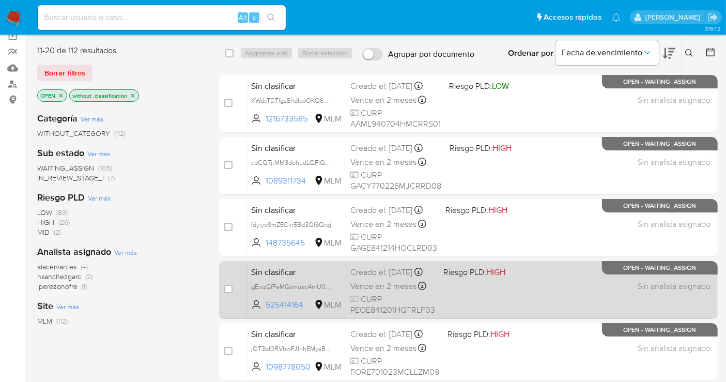
scroll to position [203, 0]
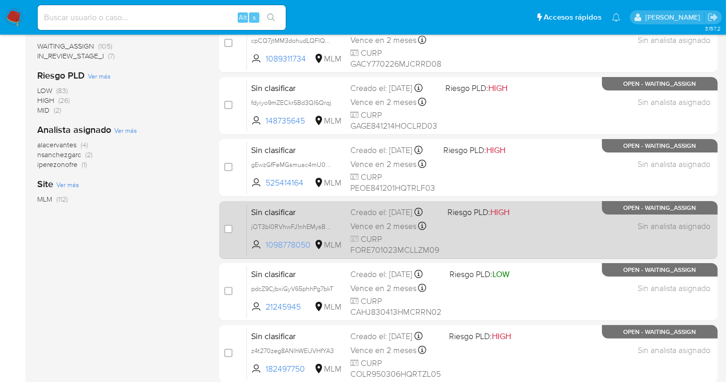
drag, startPoint x: 311, startPoint y: 249, endPoint x: 265, endPoint y: 253, distance: 46.2
click at [265, 251] on span "1098778050 MLM" at bounding box center [296, 244] width 91 height 11
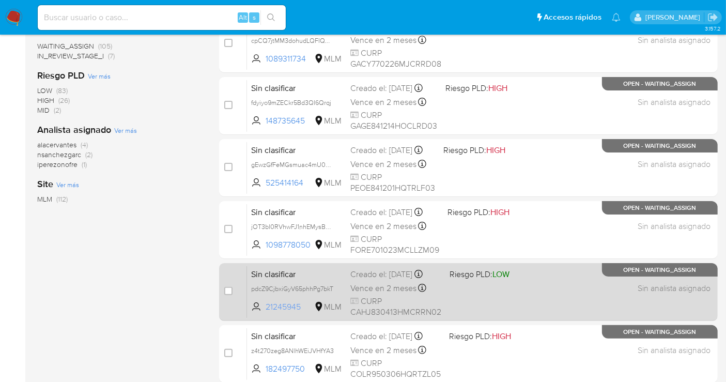
drag, startPoint x: 307, startPoint y: 317, endPoint x: 264, endPoint y: 318, distance: 42.9
click at [264, 313] on span "21245945 MLM" at bounding box center [296, 306] width 91 height 11
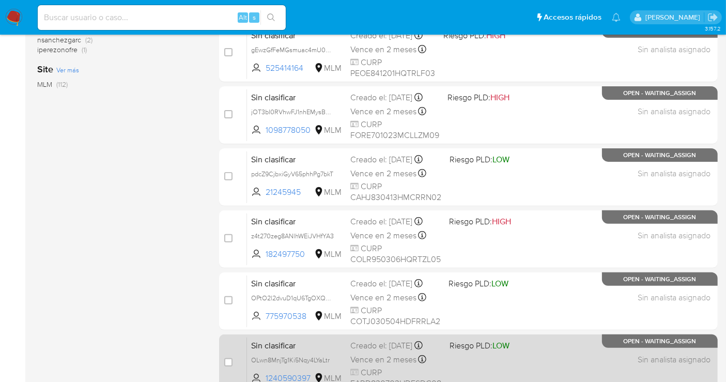
scroll to position [375, 0]
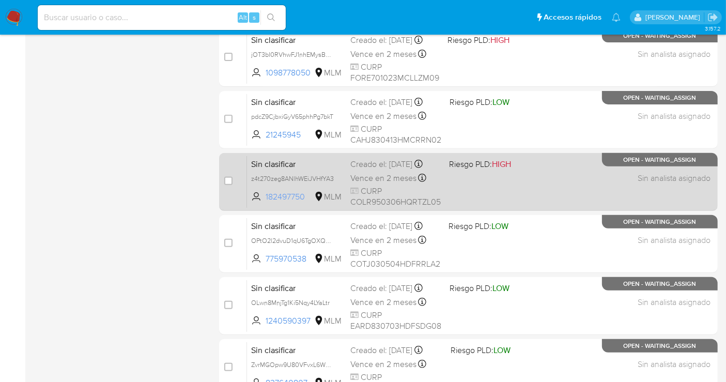
drag, startPoint x: 307, startPoint y: 202, endPoint x: 267, endPoint y: 204, distance: 39.8
click at [267, 202] on span "182497750" at bounding box center [289, 196] width 46 height 11
drag, startPoint x: 308, startPoint y: 200, endPoint x: 267, endPoint y: 203, distance: 41.4
click at [267, 202] on span "182497750" at bounding box center [289, 196] width 46 height 11
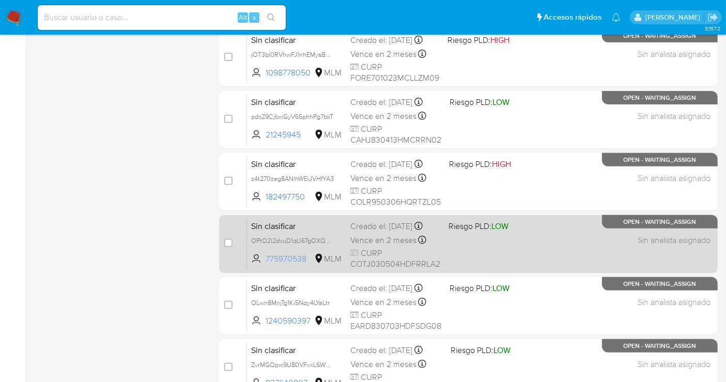
drag, startPoint x: 308, startPoint y: 264, endPoint x: 265, endPoint y: 268, distance: 43.5
click at [265, 264] on span "775970538 MLM" at bounding box center [296, 258] width 91 height 11
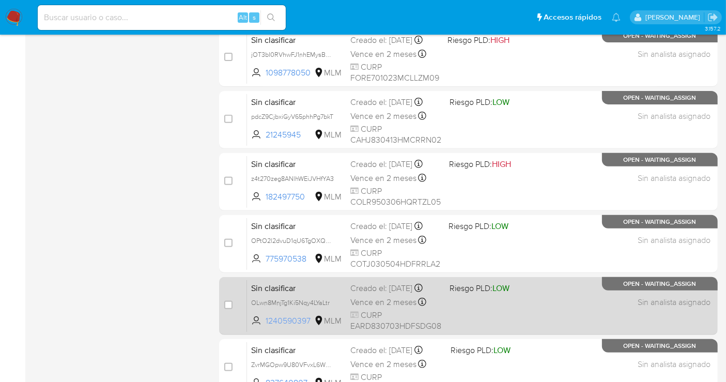
drag, startPoint x: 313, startPoint y: 327, endPoint x: 266, endPoint y: 331, distance: 46.6
click at [266, 326] on span "1240590397 MLM" at bounding box center [296, 320] width 91 height 11
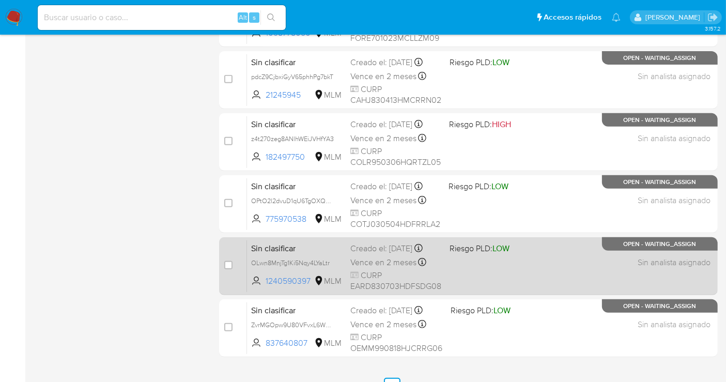
scroll to position [432, 0]
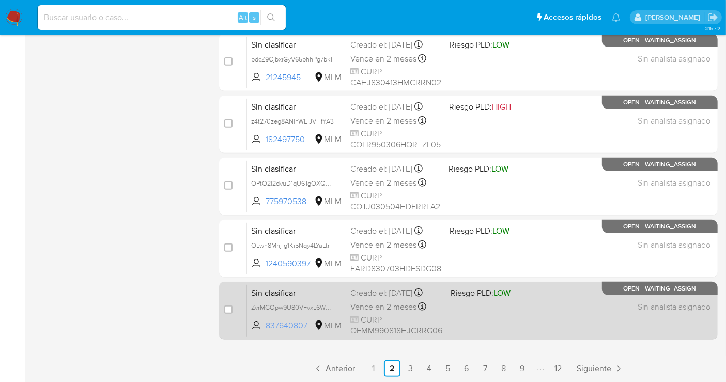
drag, startPoint x: 305, startPoint y: 323, endPoint x: 264, endPoint y: 324, distance: 41.3
click at [264, 324] on span "837640807 MLM" at bounding box center [296, 325] width 91 height 11
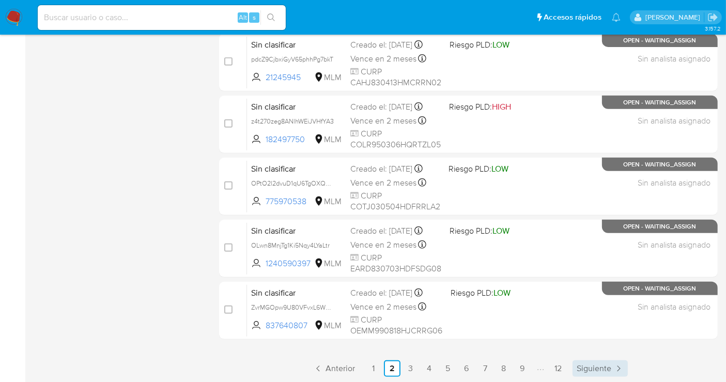
click at [582, 366] on span "Siguiente" at bounding box center [593, 368] width 35 height 8
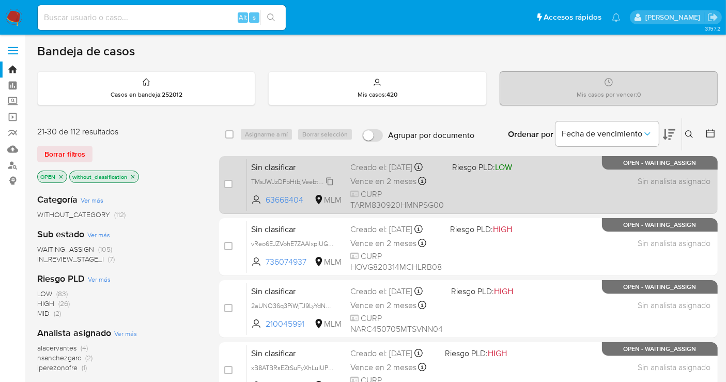
click at [332, 181] on span "TMsJWJzDPbHtbjVeebtPYiq4" at bounding box center [293, 180] width 84 height 11
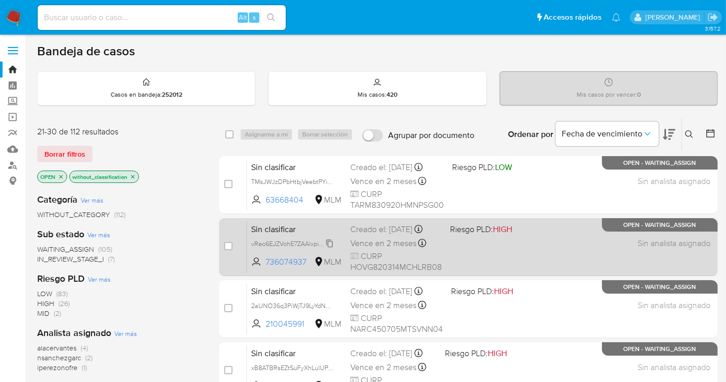
click at [327, 248] on span "vReo6EJZVohE7ZAAlxpiUGbh" at bounding box center [293, 242] width 84 height 11
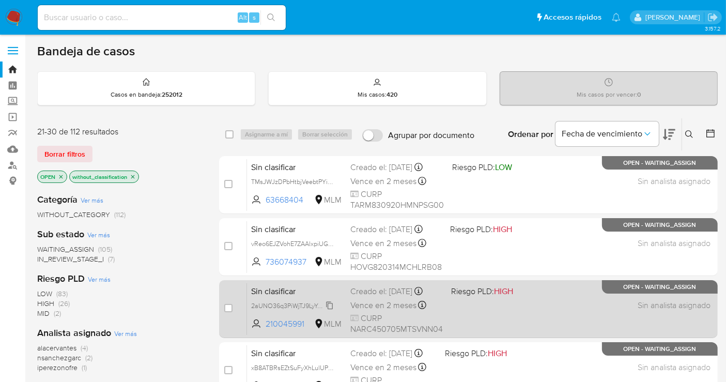
click at [330, 303] on span "2aUNO36q3PiWjTJ9LyYdNune" at bounding box center [293, 304] width 85 height 11
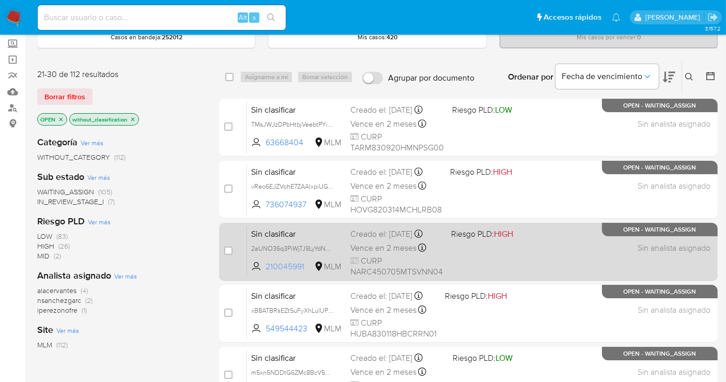
scroll to position [115, 0]
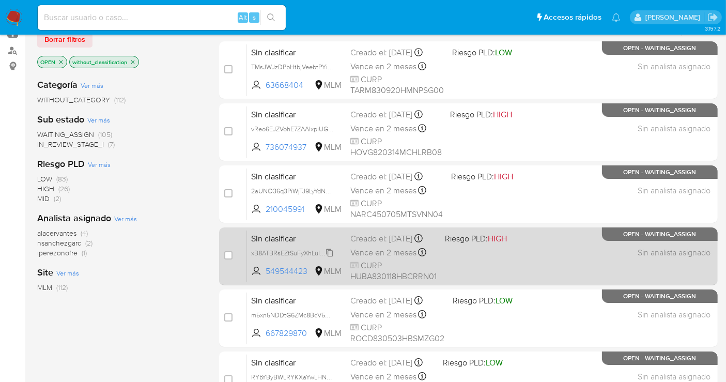
click at [331, 258] on span "xB8ATBRsEZtSuFyXhLulUPfG" at bounding box center [292, 251] width 83 height 11
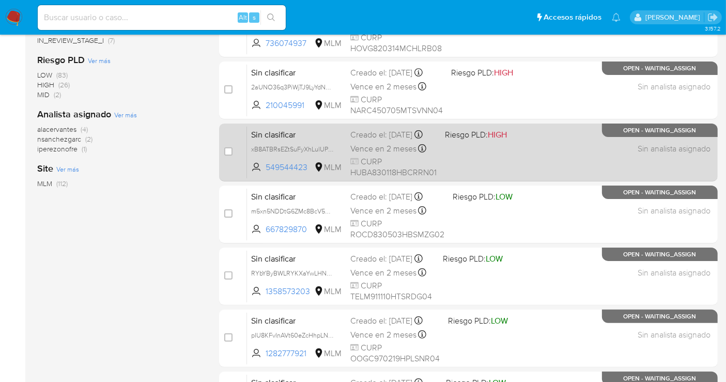
scroll to position [229, 0]
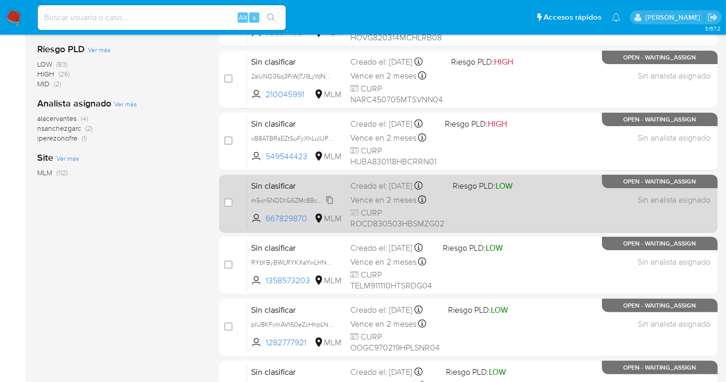
click at [331, 200] on span "m5xn5NDDtG6ZMc8BcV5pU0Pj" at bounding box center [296, 199] width 91 height 11
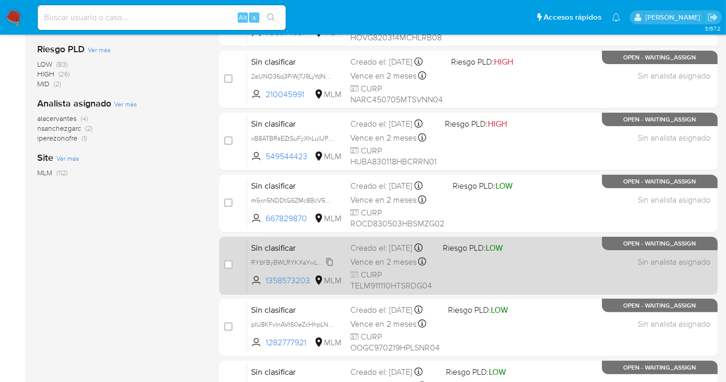
click at [331, 267] on span "RYbYByBWLRYKXaYwLHNue35m" at bounding box center [298, 261] width 95 height 11
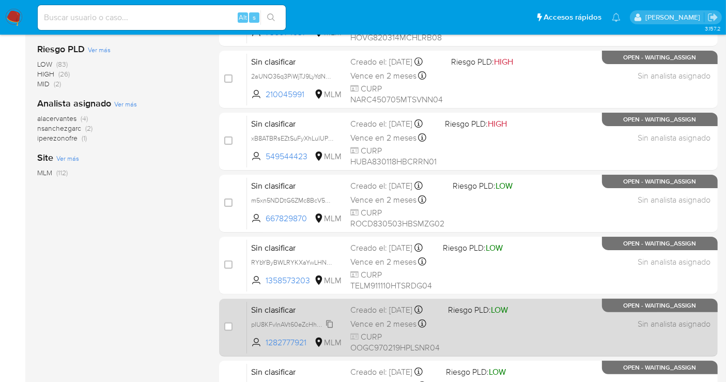
click at [325, 327] on span "pIU8KFvInAVt60eZcHhpLNH7" at bounding box center [293, 323] width 85 height 11
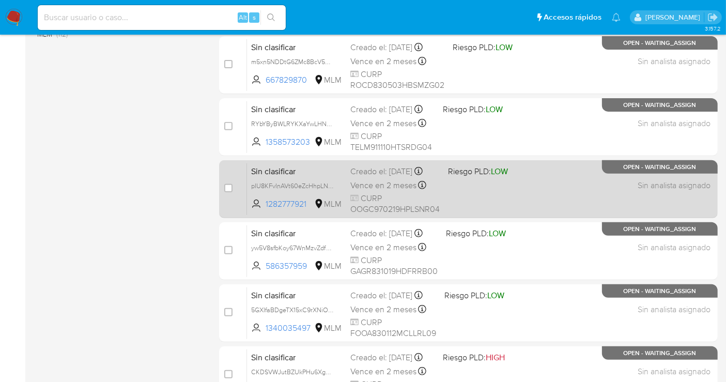
scroll to position [401, 0]
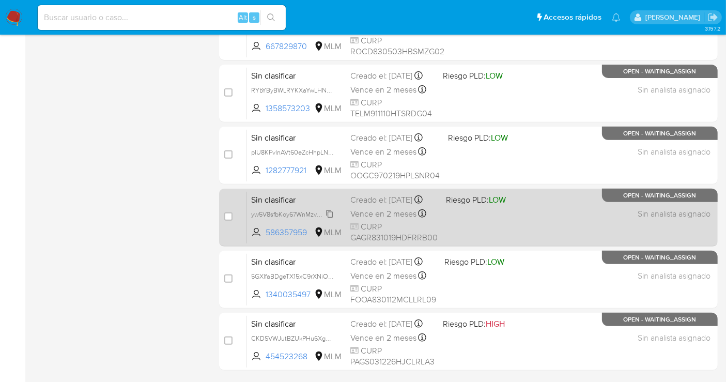
click at [331, 217] on span "yw5V8sfbKoy67WnMzvZdfVpY" at bounding box center [294, 213] width 86 height 11
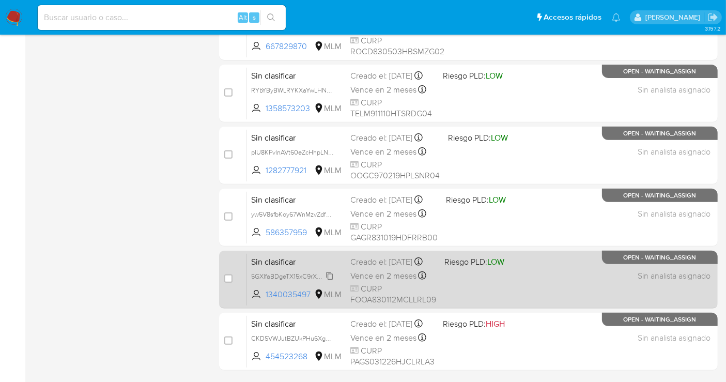
click at [327, 281] on span "5GXIfaBDgeTX15xC9rXNiOuY" at bounding box center [293, 275] width 84 height 11
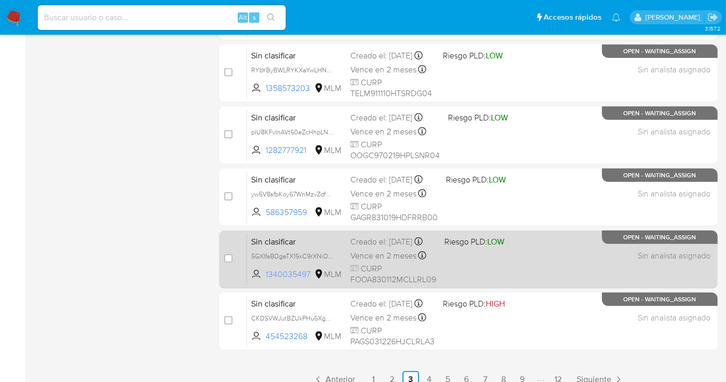
scroll to position [432, 0]
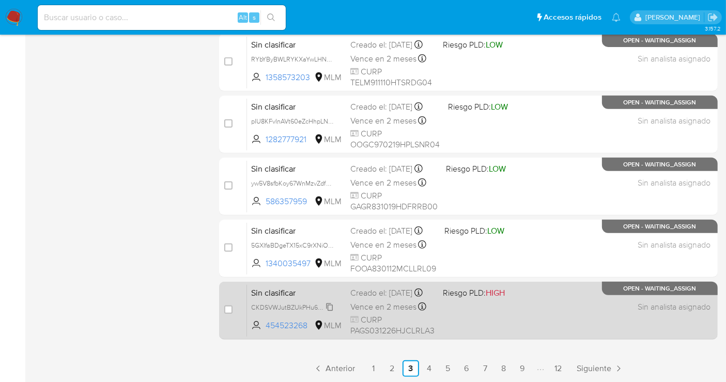
click at [330, 312] on span "CKDSVWJutBZUkPHu6XgbXtPm" at bounding box center [297, 306] width 93 height 11
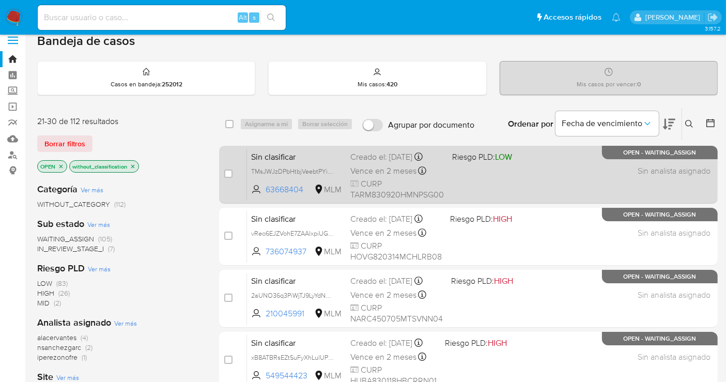
scroll to position [0, 0]
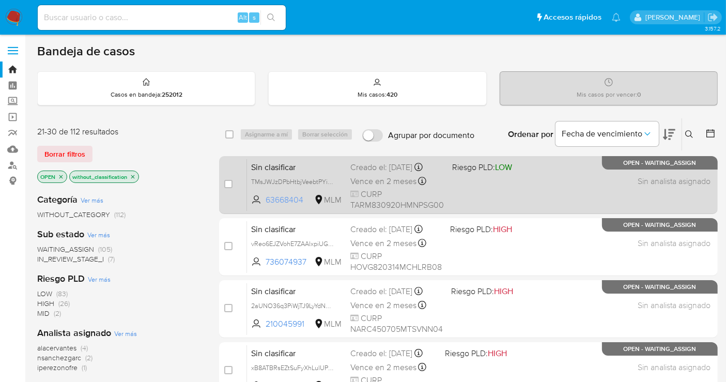
drag, startPoint x: 308, startPoint y: 199, endPoint x: 264, endPoint y: 202, distance: 44.5
click at [264, 202] on span "63668404 MLM" at bounding box center [296, 199] width 91 height 11
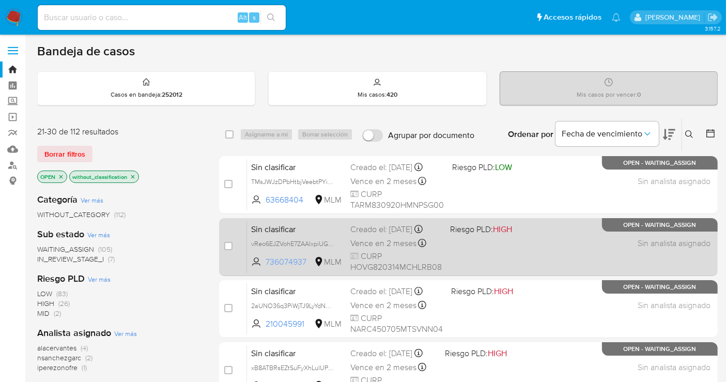
drag, startPoint x: 305, startPoint y: 270, endPoint x: 264, endPoint y: 271, distance: 40.8
click at [264, 268] on span "736074937 MLM" at bounding box center [296, 261] width 91 height 11
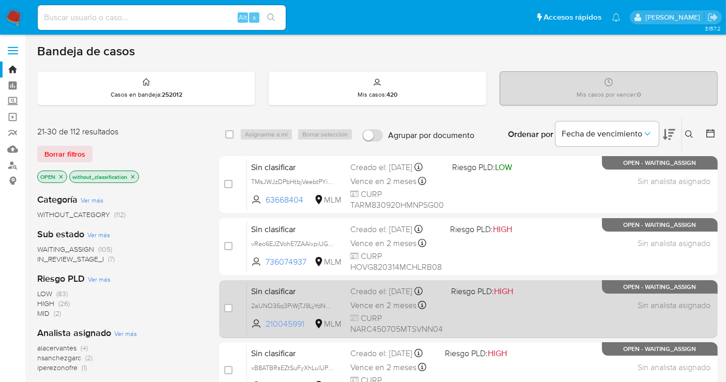
drag, startPoint x: 307, startPoint y: 323, endPoint x: 264, endPoint y: 326, distance: 43.5
click at [264, 326] on span "210045991 MLM" at bounding box center [296, 323] width 91 height 11
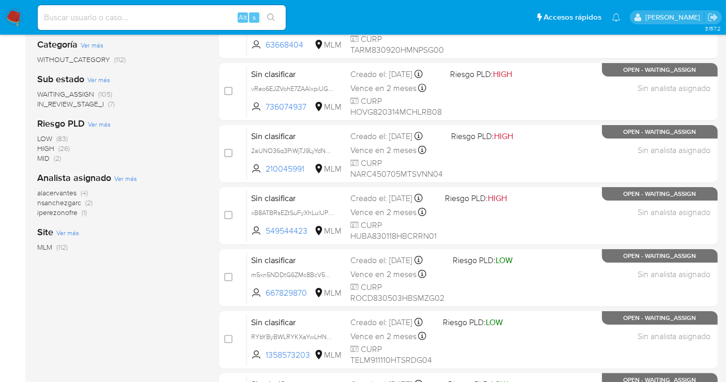
scroll to position [172, 0]
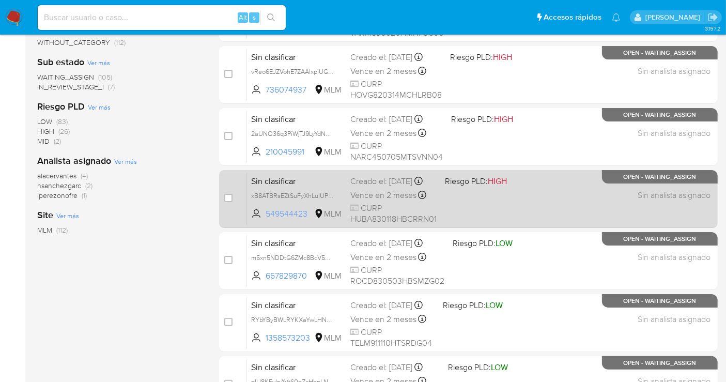
drag, startPoint x: 310, startPoint y: 220, endPoint x: 265, endPoint y: 222, distance: 45.0
click at [265, 220] on span "549544423 MLM" at bounding box center [296, 213] width 91 height 11
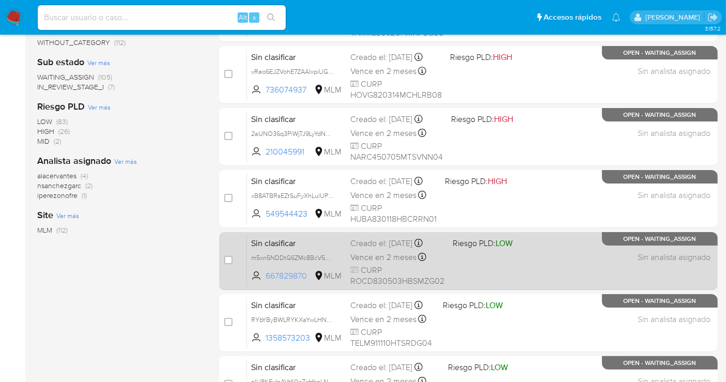
drag, startPoint x: 309, startPoint y: 275, endPoint x: 262, endPoint y: 279, distance: 46.7
click at [262, 279] on span "667829870 MLM" at bounding box center [296, 275] width 91 height 11
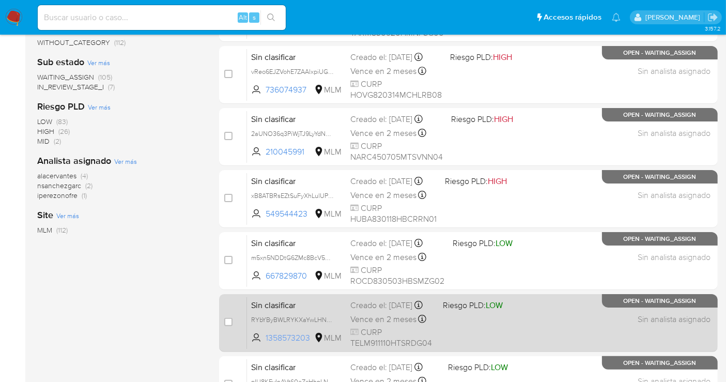
drag, startPoint x: 311, startPoint y: 345, endPoint x: 267, endPoint y: 346, distance: 44.4
click at [267, 343] on span "1358573203" at bounding box center [289, 337] width 46 height 11
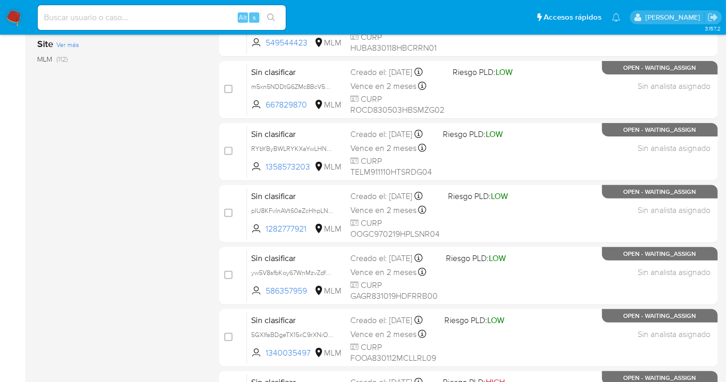
scroll to position [344, 0]
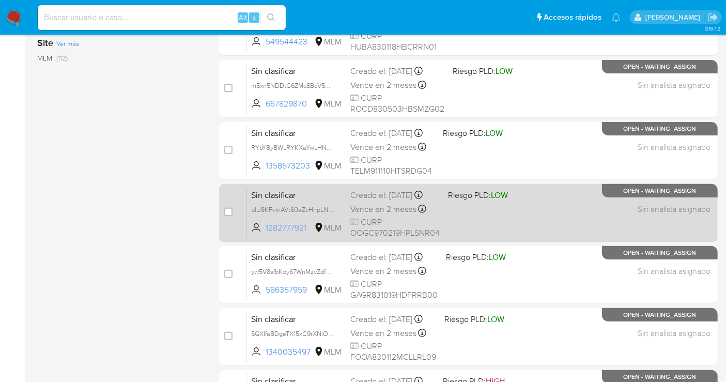
drag, startPoint x: 308, startPoint y: 233, endPoint x: 264, endPoint y: 236, distance: 44.0
click at [264, 233] on span "1282777921 MLM" at bounding box center [296, 227] width 91 height 11
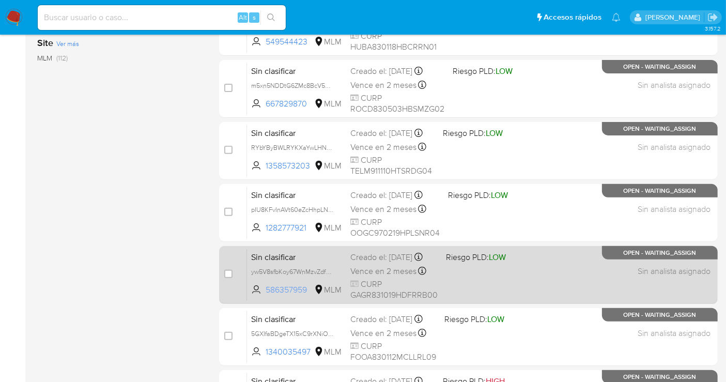
drag, startPoint x: 314, startPoint y: 298, endPoint x: 265, endPoint y: 297, distance: 48.6
click at [265, 295] on span "586357959 MLM" at bounding box center [296, 289] width 91 height 11
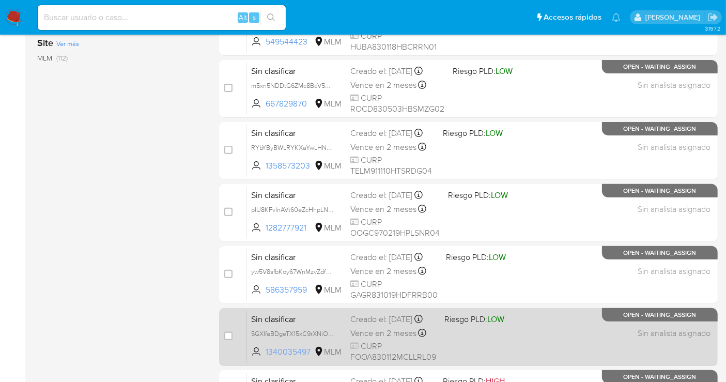
drag, startPoint x: 311, startPoint y: 353, endPoint x: 258, endPoint y: 360, distance: 53.1
click at [258, 357] on span "1340035497 MLM" at bounding box center [296, 351] width 91 height 11
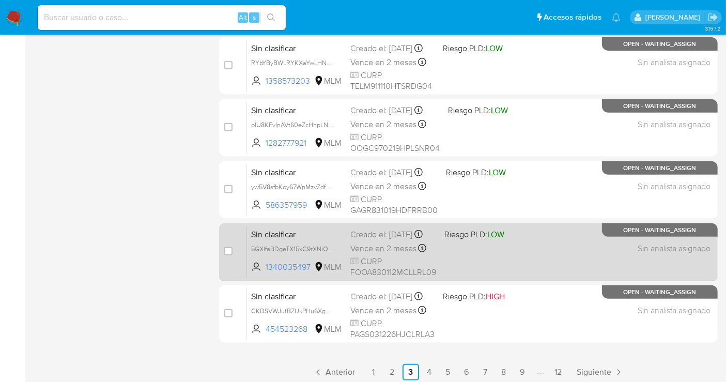
scroll to position [432, 0]
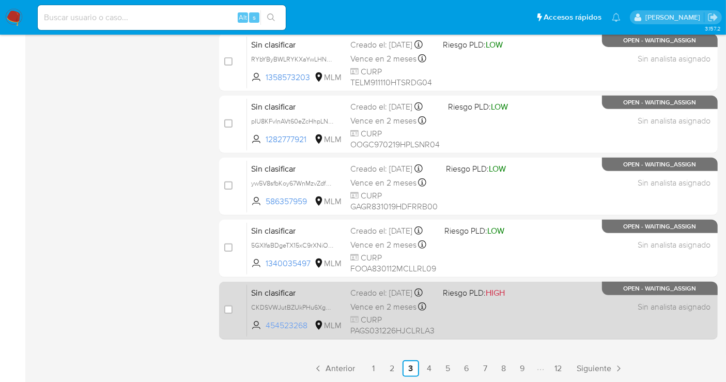
drag, startPoint x: 310, startPoint y: 331, endPoint x: 267, endPoint y: 334, distance: 43.0
click at [267, 331] on span "454523268" at bounding box center [289, 325] width 46 height 11
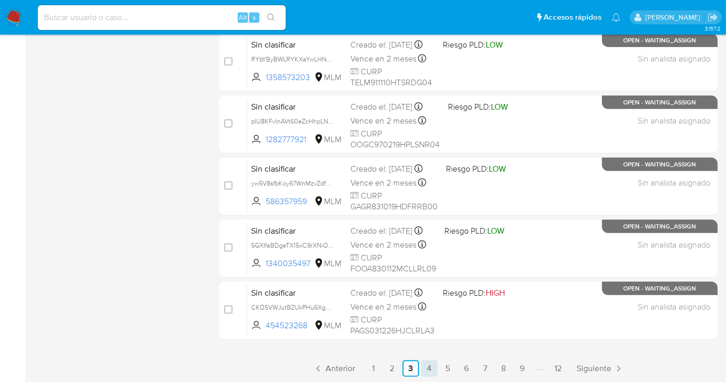
click at [429, 366] on link "4" at bounding box center [429, 368] width 17 height 17
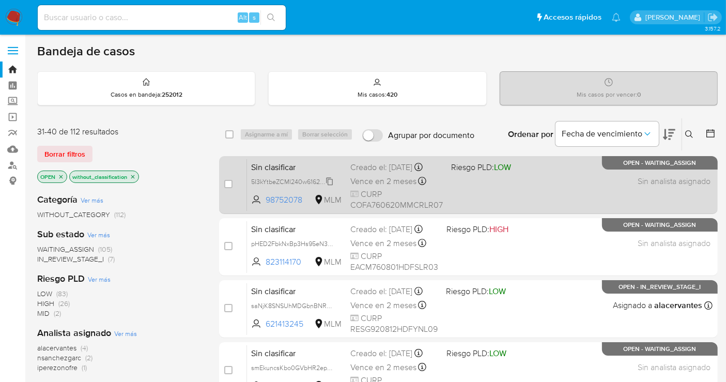
click at [331, 181] on span "5I3kYtbeZCMl240w61625ZPM" at bounding box center [293, 180] width 85 height 11
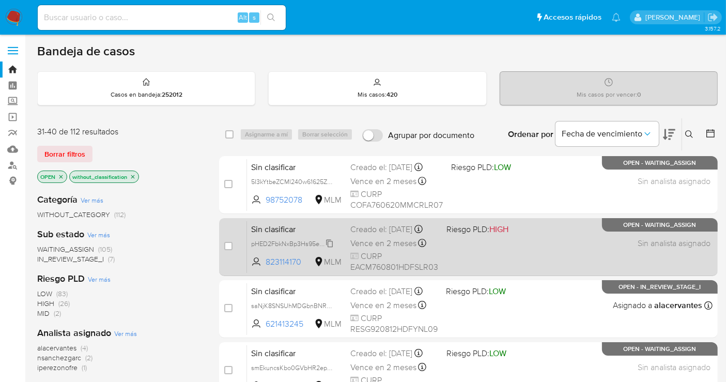
click at [327, 248] on span "pHED2FbkNxBp3Hs95eN3yIgm" at bounding box center [296, 242] width 90 height 11
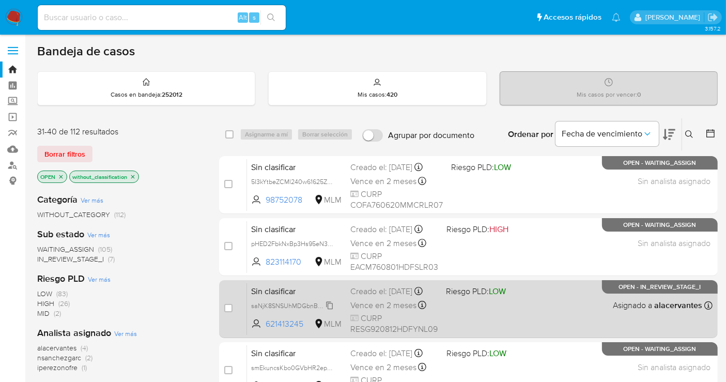
click at [333, 309] on span "saNjK8SNSUhMDGbnBNRyqGco" at bounding box center [297, 304] width 93 height 11
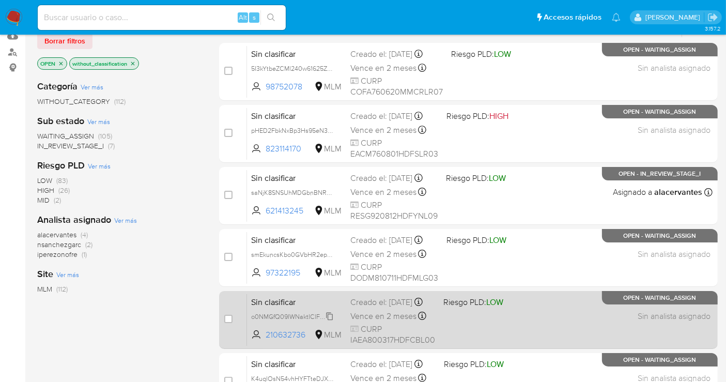
scroll to position [115, 0]
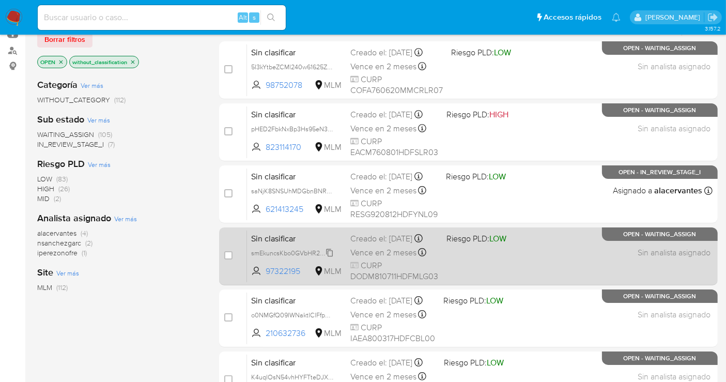
click at [330, 258] on span "smEkuncsKbo0GVbHR2epS9Wq" at bounding box center [297, 251] width 92 height 11
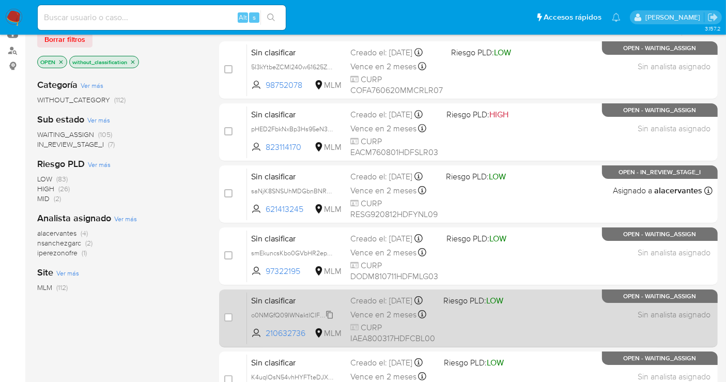
click at [329, 320] on span "o0NMGfQ09IWNaktIClFfpRLW" at bounding box center [294, 313] width 86 height 11
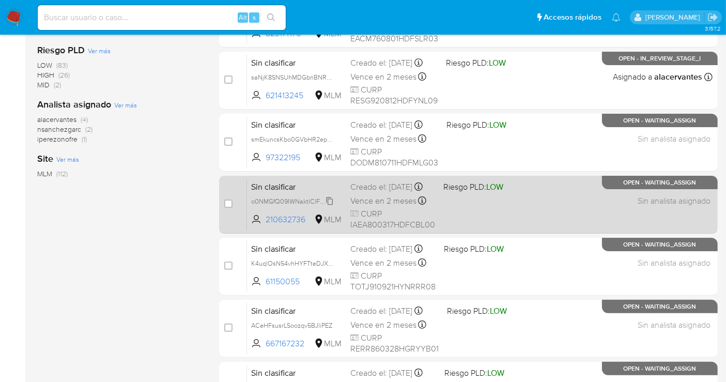
scroll to position [229, 0]
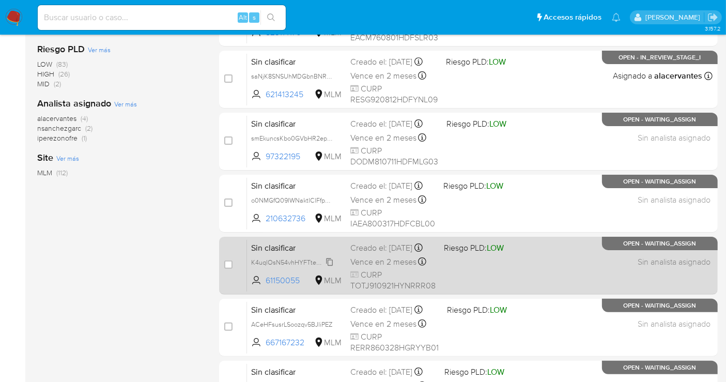
click at [330, 267] on span "K4uqlOsN54vhHYFTteDJXz8Y" at bounding box center [295, 261] width 88 height 11
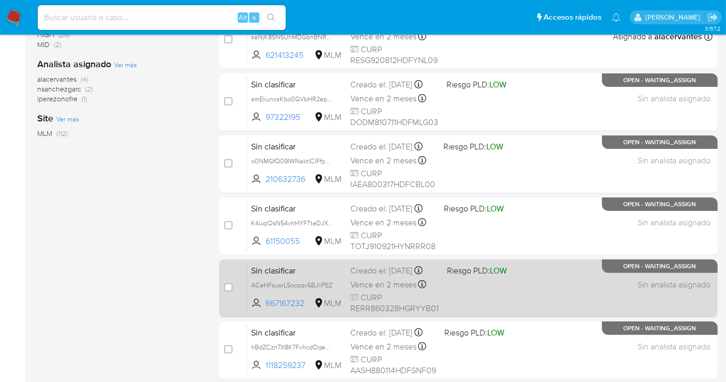
scroll to position [287, 0]
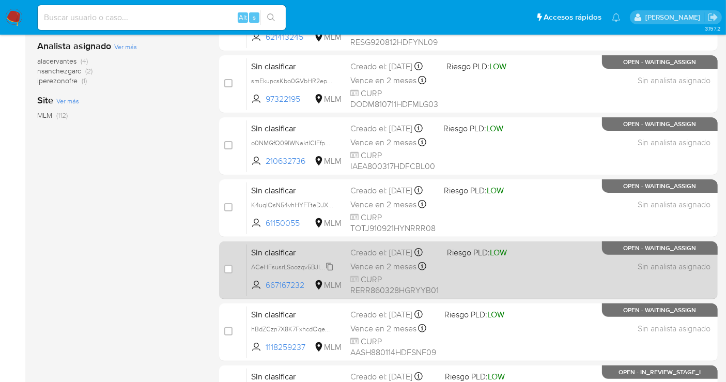
click at [332, 272] on span "ACeHFsusrLSoozqv5BJliPEZ" at bounding box center [291, 265] width 81 height 11
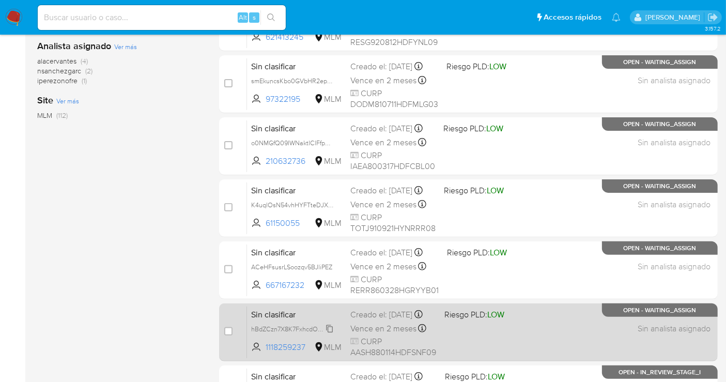
click at [331, 334] on span "hBdZCzn7X8K7FxhcdOqeYMhh" at bounding box center [296, 327] width 90 height 11
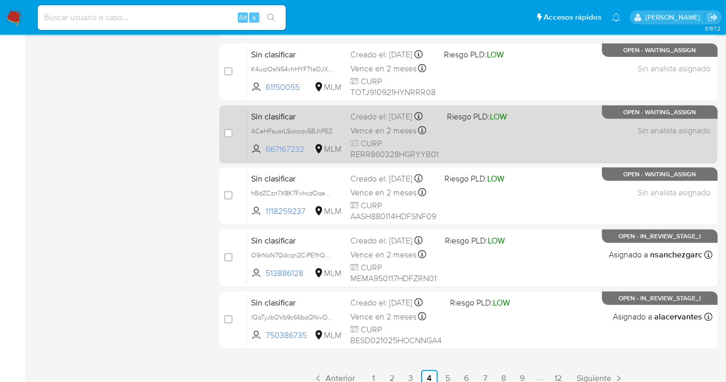
scroll to position [432, 0]
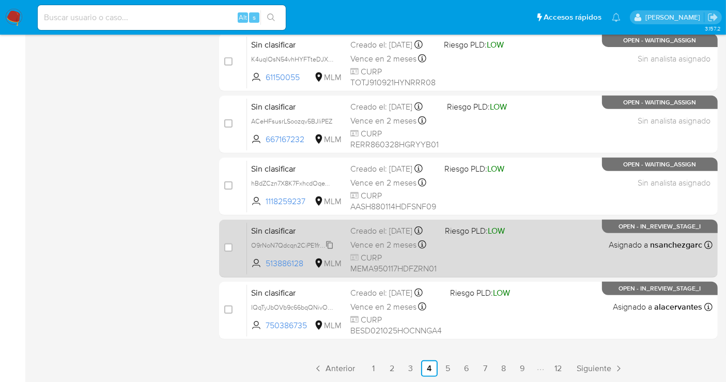
click at [325, 249] on span "O9rNoN7Qdcqn2CiPE1frQByV" at bounding box center [293, 244] width 85 height 11
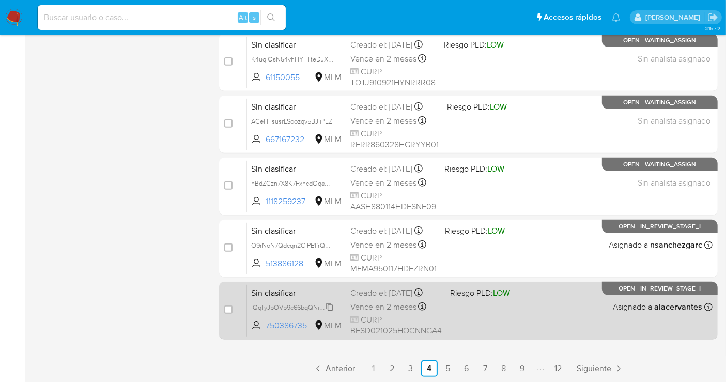
click at [330, 304] on span "IQqTyJbOVb9c66bqQNivOic3" at bounding box center [293, 306] width 85 height 11
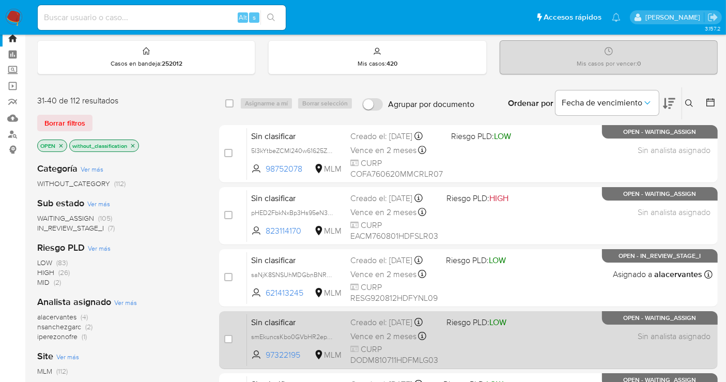
scroll to position [0, 0]
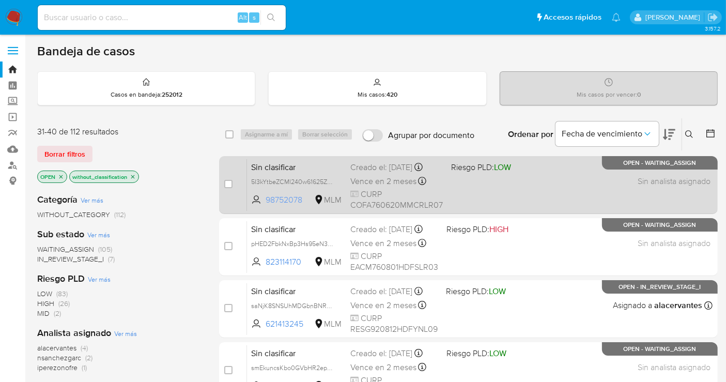
drag, startPoint x: 310, startPoint y: 202, endPoint x: 266, endPoint y: 201, distance: 44.4
click at [266, 201] on span "98752078" at bounding box center [289, 199] width 46 height 11
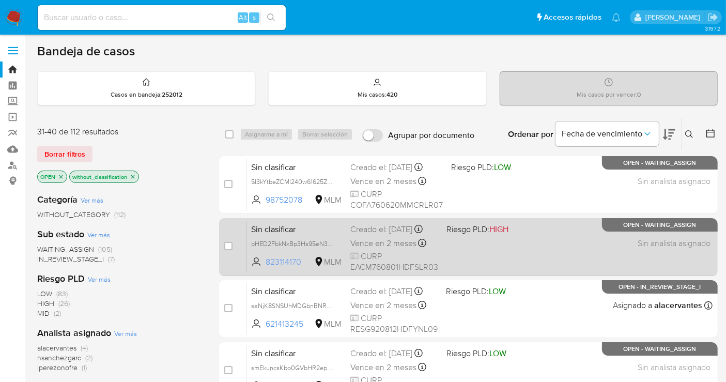
drag, startPoint x: 304, startPoint y: 270, endPoint x: 264, endPoint y: 272, distance: 39.3
click at [264, 268] on span "823114170 MLM" at bounding box center [296, 261] width 91 height 11
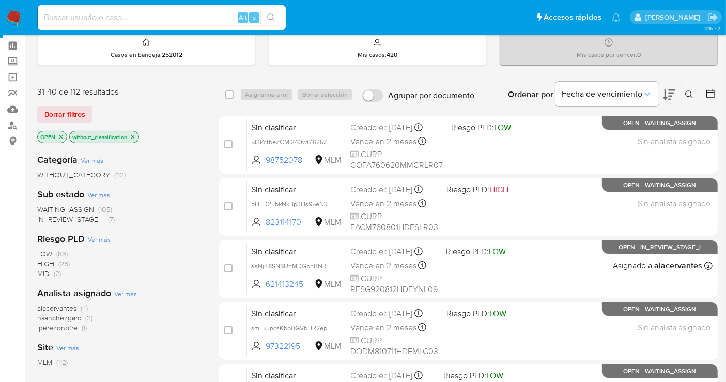
scroll to position [57, 0]
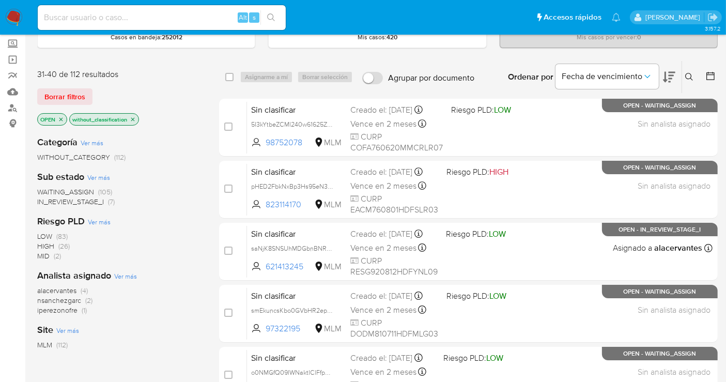
click at [131, 119] on icon "close-filter" at bounding box center [133, 119] width 6 height 6
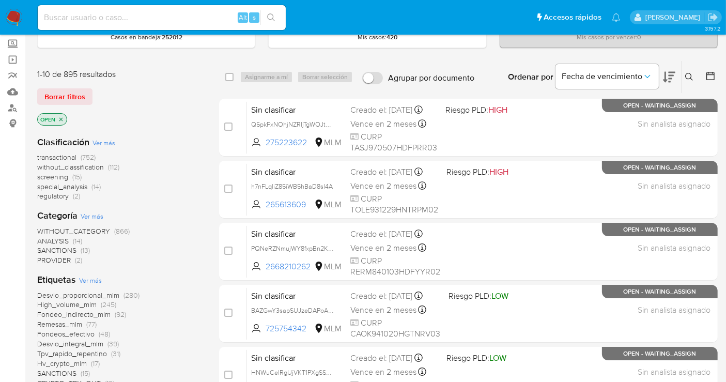
click at [15, 16] on img at bounding box center [14, 18] width 18 height 18
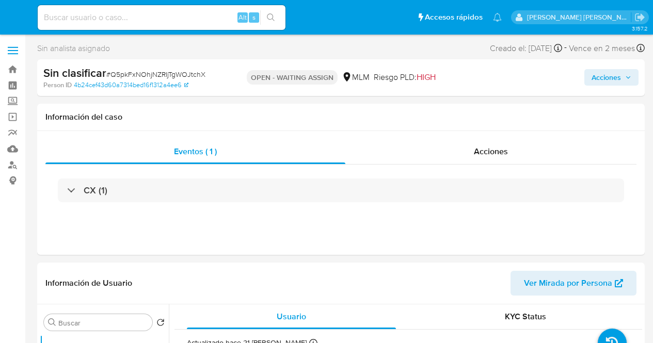
select select "10"
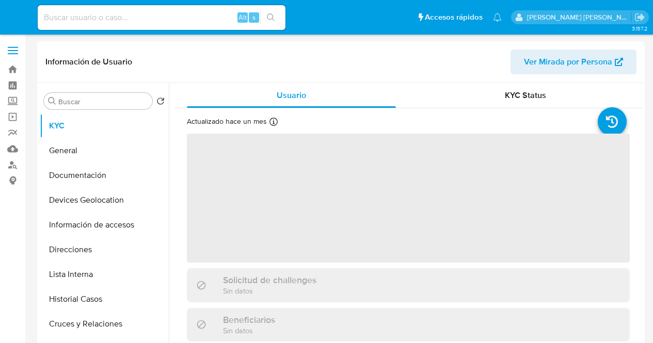
select select "10"
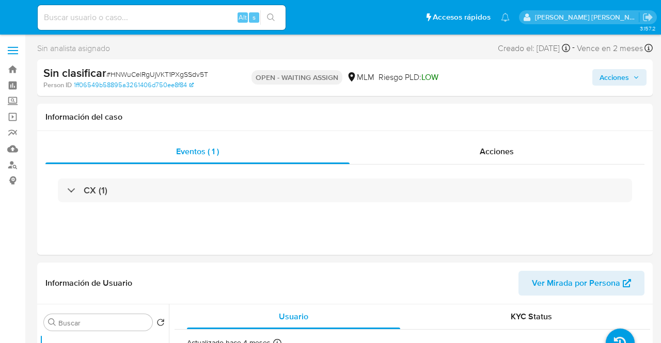
select select "10"
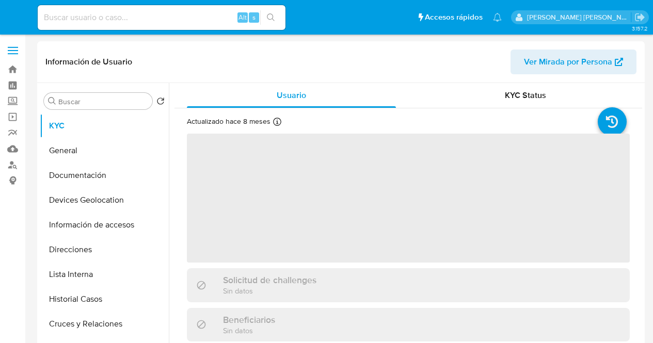
select select "10"
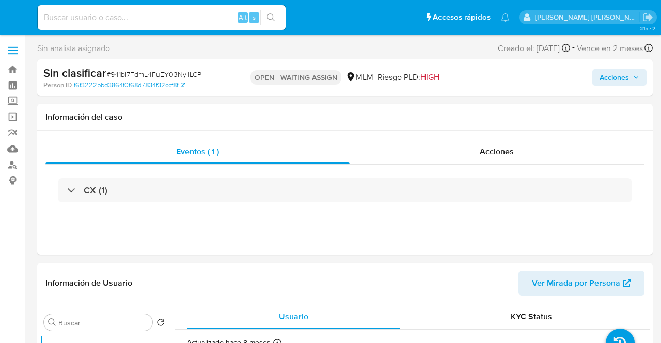
select select "10"
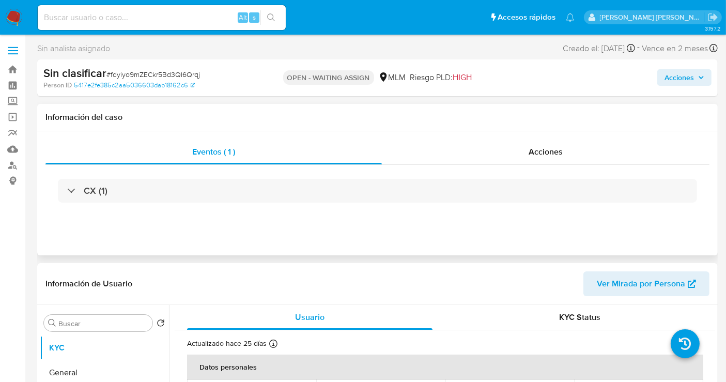
select select "10"
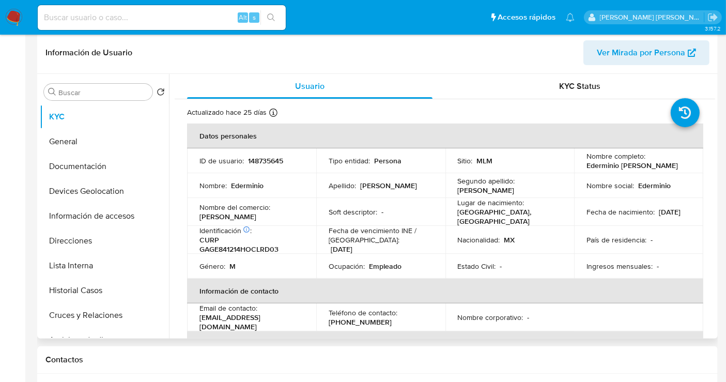
scroll to position [287, 0]
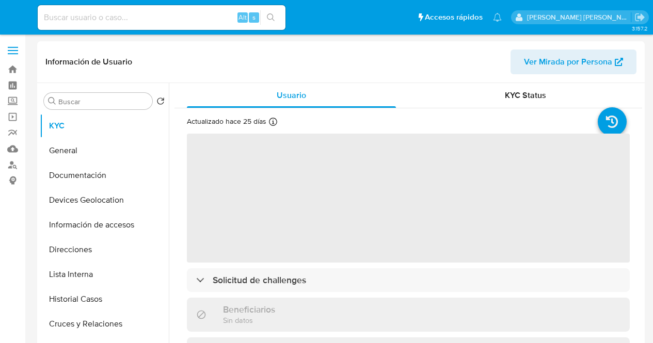
select select "10"
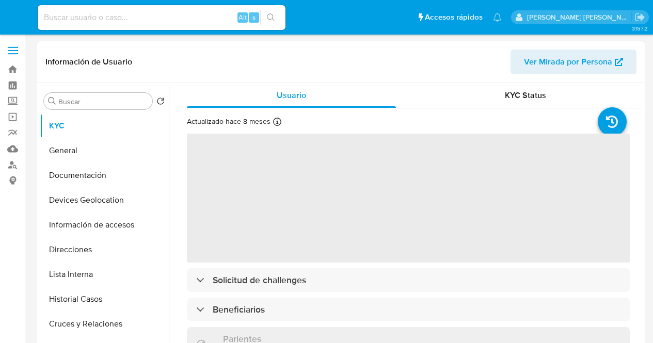
select select "10"
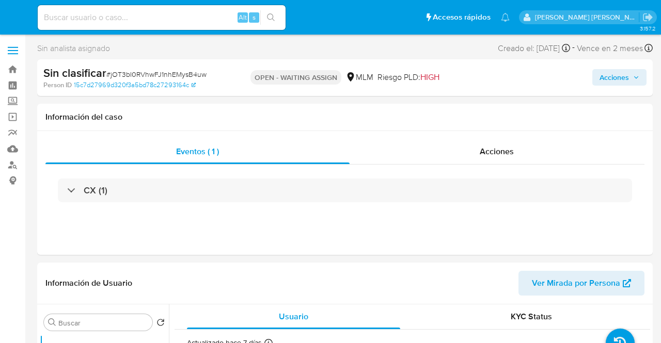
select select "10"
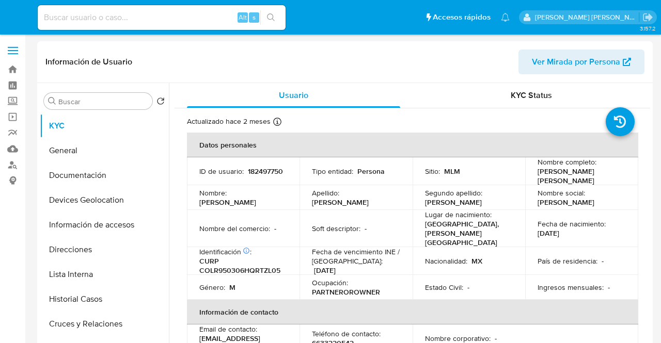
select select "10"
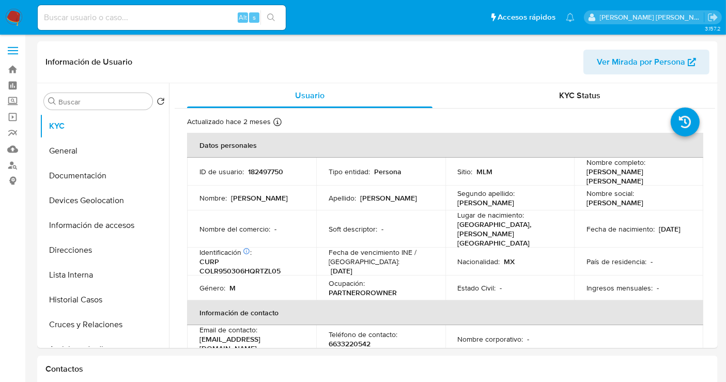
select select "10"
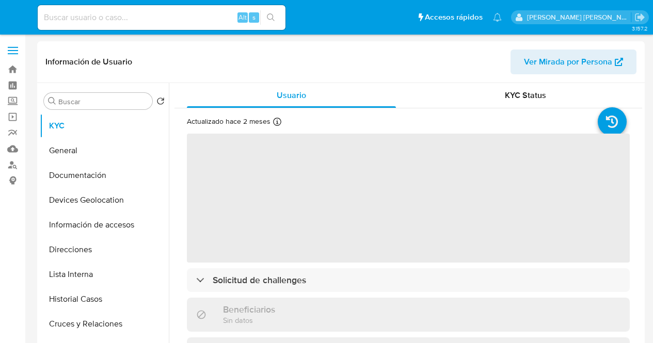
select select "10"
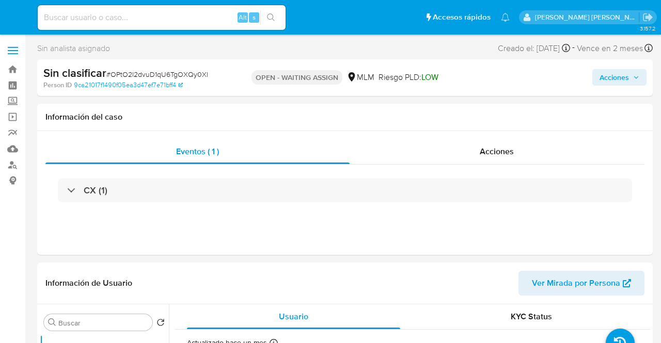
select select "10"
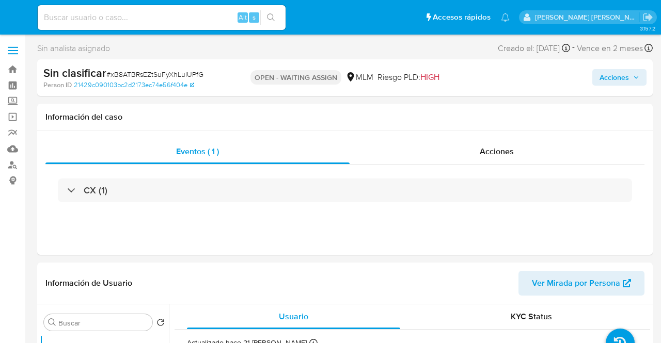
select select "10"
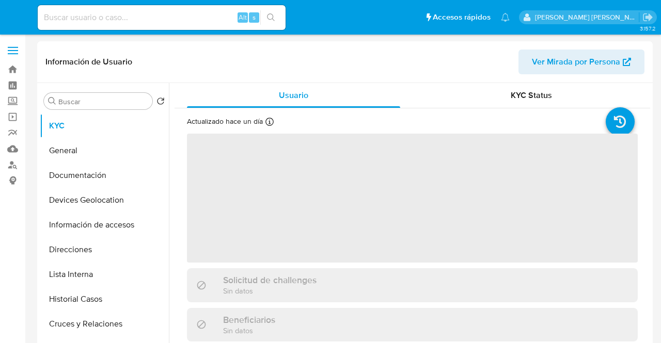
select select "10"
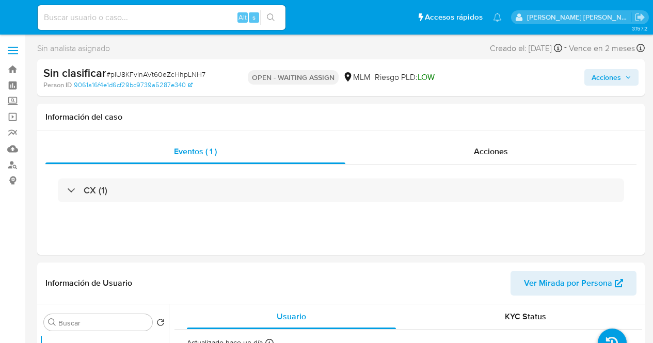
select select "10"
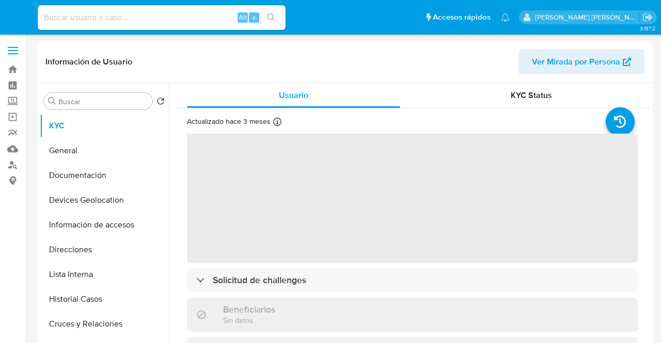
select select "10"
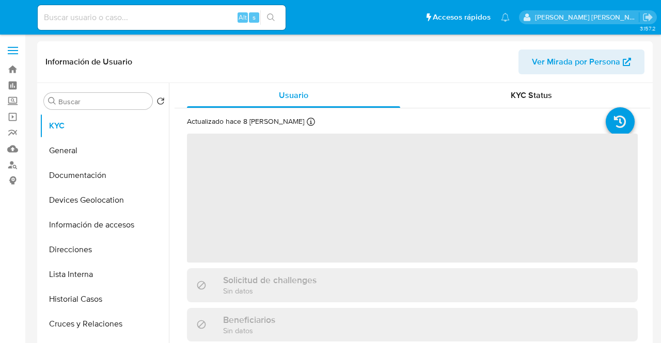
select select "10"
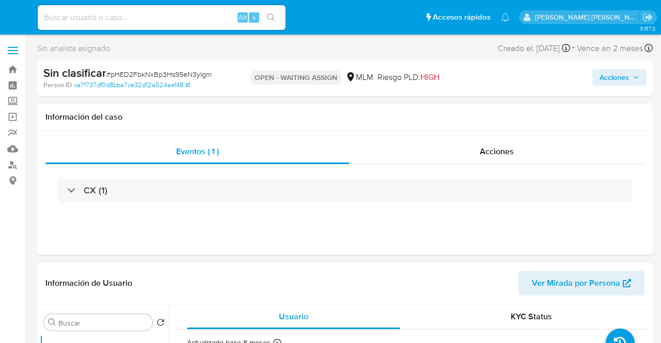
select select "10"
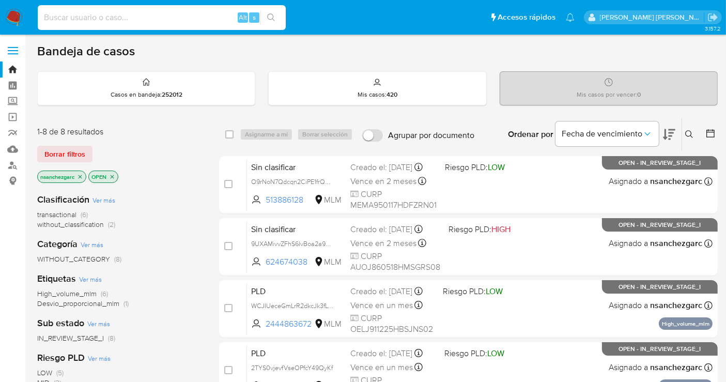
click at [91, 21] on input at bounding box center [162, 17] width 248 height 13
paste input "657961800"
type input "657961800"
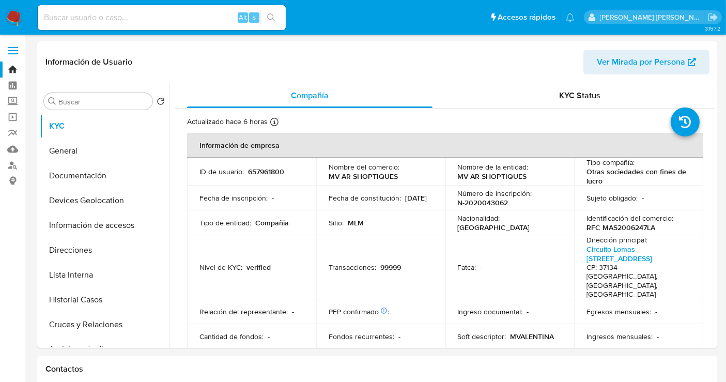
select select "10"
click at [89, 305] on button "Historial Casos" at bounding box center [100, 299] width 121 height 25
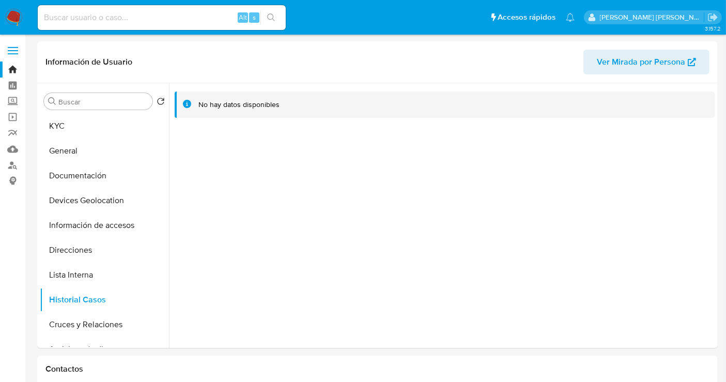
click at [73, 17] on input at bounding box center [162, 17] width 248 height 13
paste input "2162650168"
type input "2162650168"
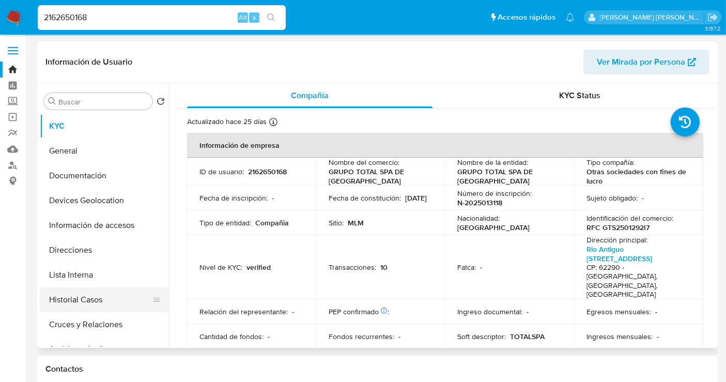
select select "10"
click at [83, 303] on button "Historial Casos" at bounding box center [100, 299] width 121 height 25
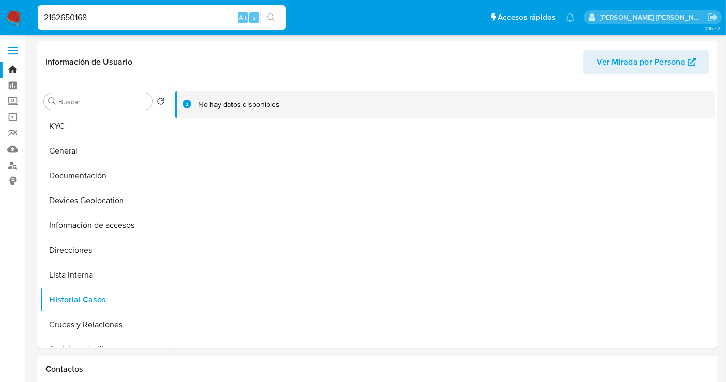
click at [68, 20] on input "2162650168" at bounding box center [162, 17] width 248 height 13
paste input "451667299"
type input "2451667299"
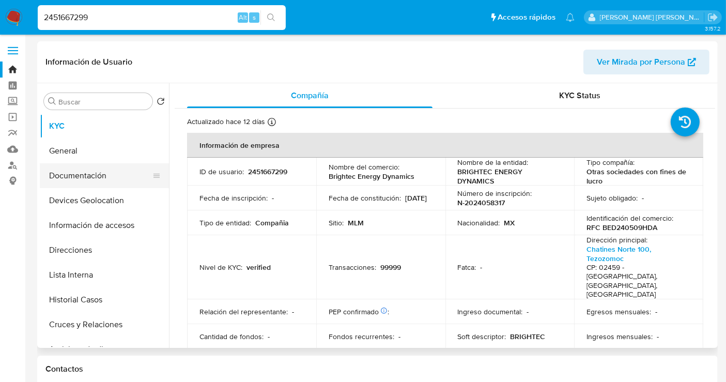
select select "10"
click at [84, 291] on button "Historial Casos" at bounding box center [100, 299] width 121 height 25
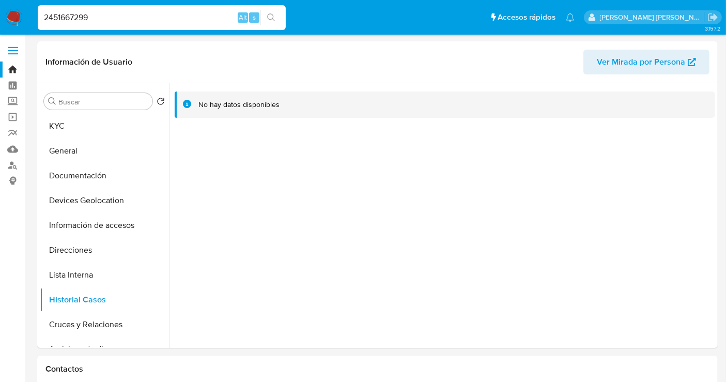
click at [70, 22] on input "2451667299" at bounding box center [162, 17] width 248 height 13
click at [69, 22] on input "2451667299" at bounding box center [162, 17] width 248 height 13
paste input "7607050"
type input "2476070509"
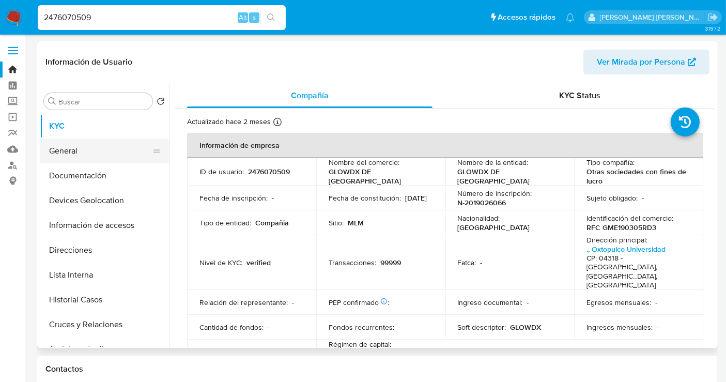
select select "10"
click at [70, 294] on button "Historial Casos" at bounding box center [100, 299] width 121 height 25
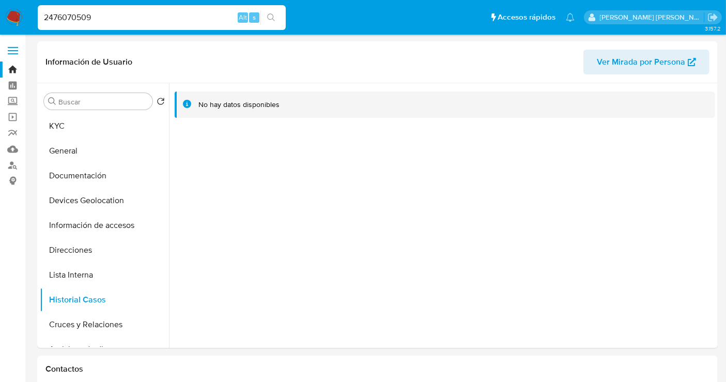
click at [61, 19] on input "2476070509" at bounding box center [162, 17] width 248 height 13
paste input "89823616"
type input "2489823616"
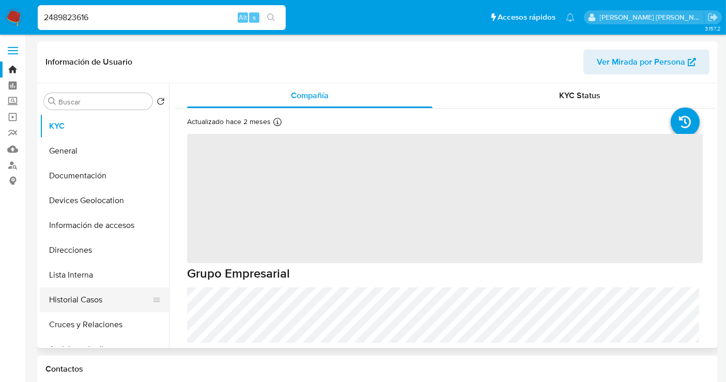
click at [87, 299] on button "Historial Casos" at bounding box center [100, 299] width 121 height 25
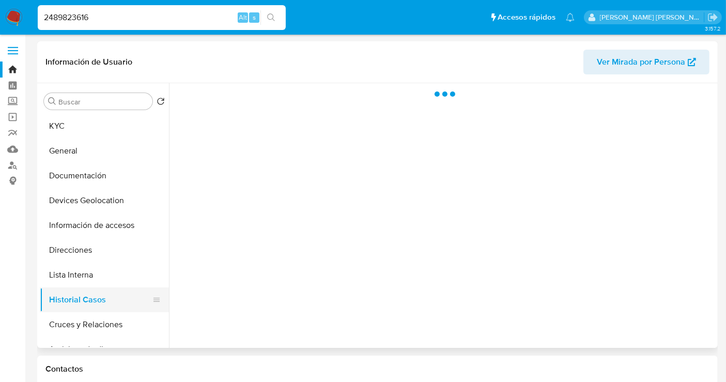
select select "10"
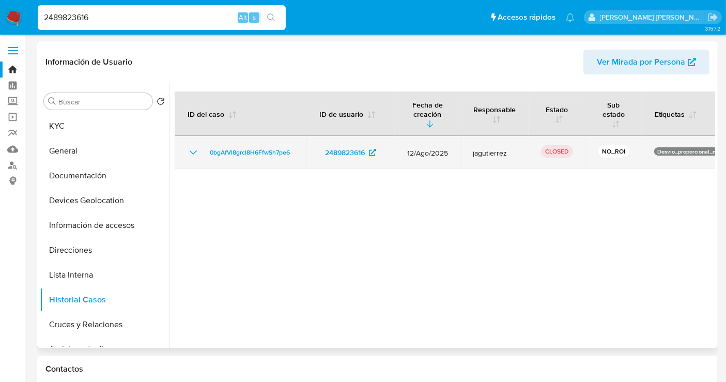
click at [191, 149] on icon "Mostrar/Ocultar" at bounding box center [193, 152] width 12 height 12
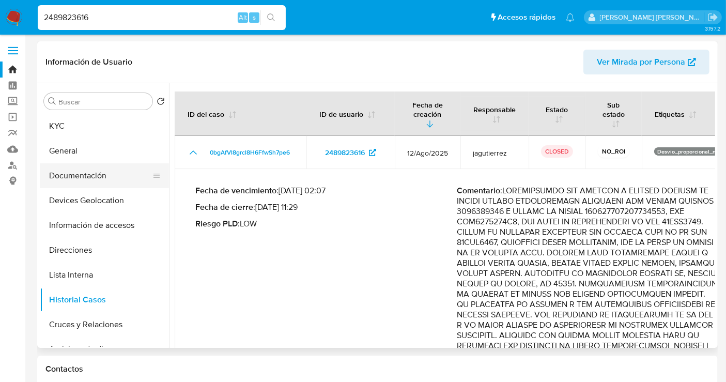
click at [92, 180] on button "Documentación" at bounding box center [100, 175] width 121 height 25
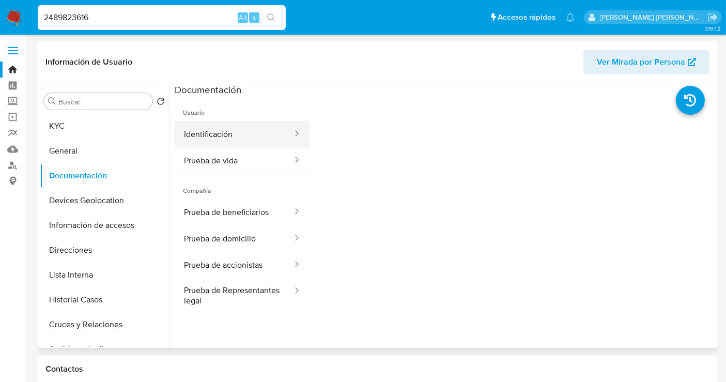
click at [215, 142] on button "Identificación" at bounding box center [234, 134] width 119 height 26
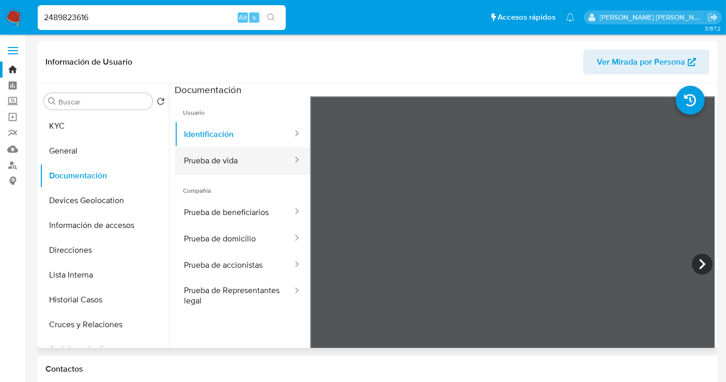
click at [231, 159] on button "Prueba de vida" at bounding box center [234, 160] width 119 height 26
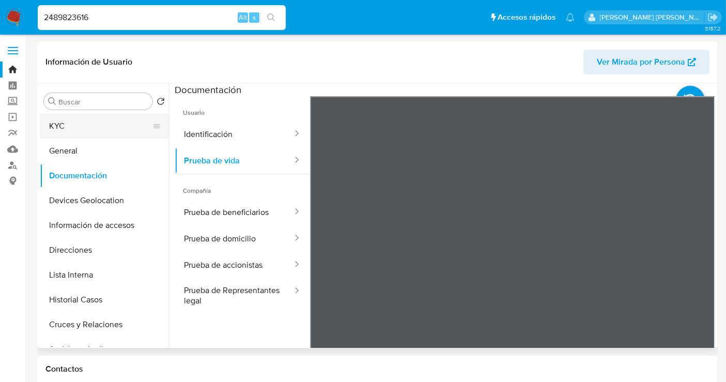
click at [71, 126] on button "KYC" at bounding box center [100, 126] width 121 height 25
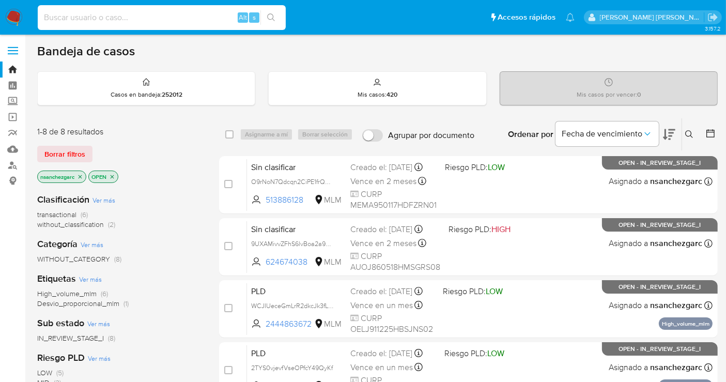
click at [154, 19] on input at bounding box center [162, 17] width 248 height 13
paste input "657961800"
type input "657961800"
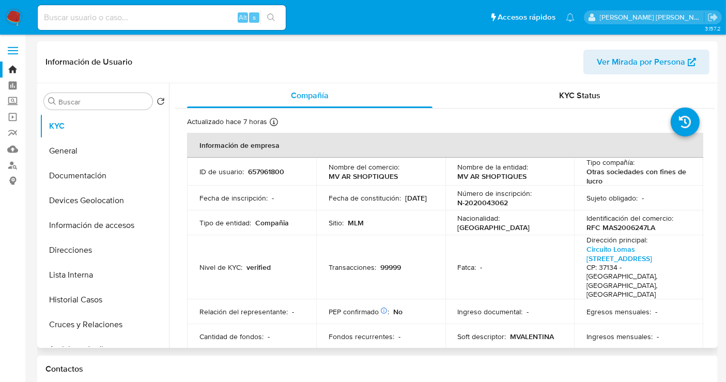
select select "10"
drag, startPoint x: 402, startPoint y: 178, endPoint x: 326, endPoint y: 178, distance: 75.9
click at [326, 178] on td "Nombre del comercio : MV AR SHOPTIQUES" at bounding box center [380, 172] width 129 height 28
copy p "MV AR SHOPTIQUES"
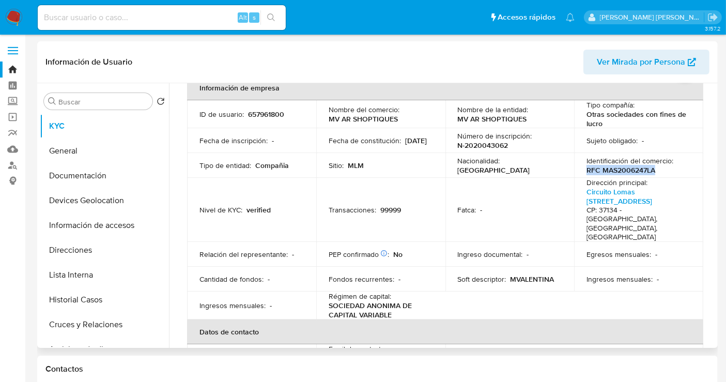
drag, startPoint x: 621, startPoint y: 168, endPoint x: 582, endPoint y: 171, distance: 38.8
click at [582, 171] on td "Identificación del comercio : RFC MAS2006247LA" at bounding box center [638, 165] width 129 height 25
copy p "RFC MAS2006247LA"
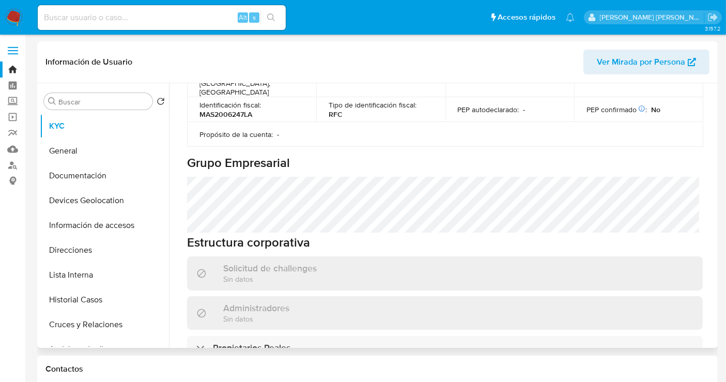
scroll to position [517, 0]
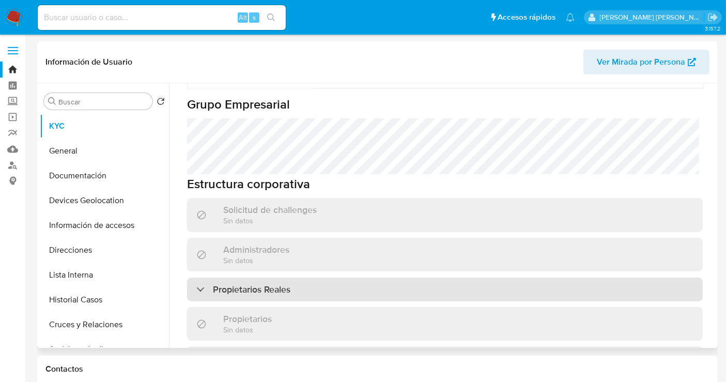
click at [262, 284] on h3 "Propietarios Reales" at bounding box center [251, 289] width 77 height 11
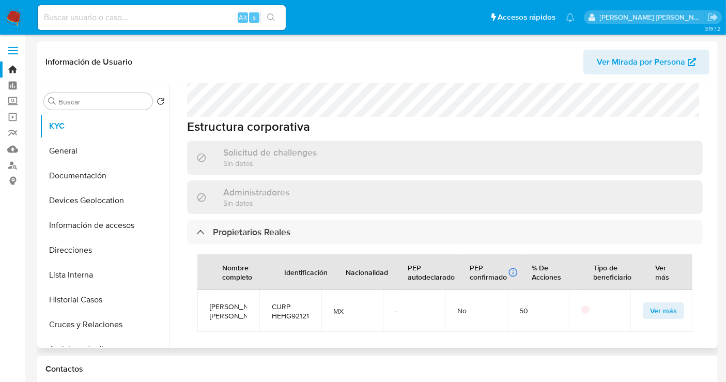
scroll to position [689, 0]
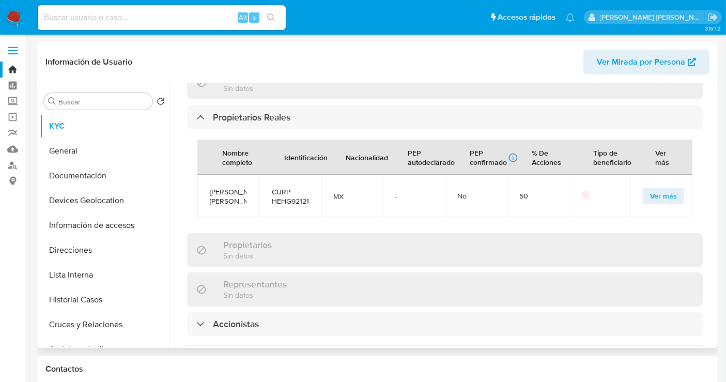
click at [232, 187] on span "[PERSON_NAME] [PERSON_NAME]" at bounding box center [228, 196] width 37 height 19
copy span "[PERSON_NAME] [PERSON_NAME]"
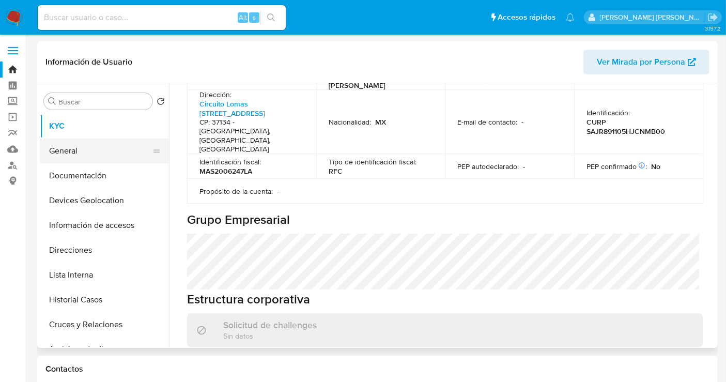
click at [76, 142] on button "General" at bounding box center [100, 150] width 121 height 25
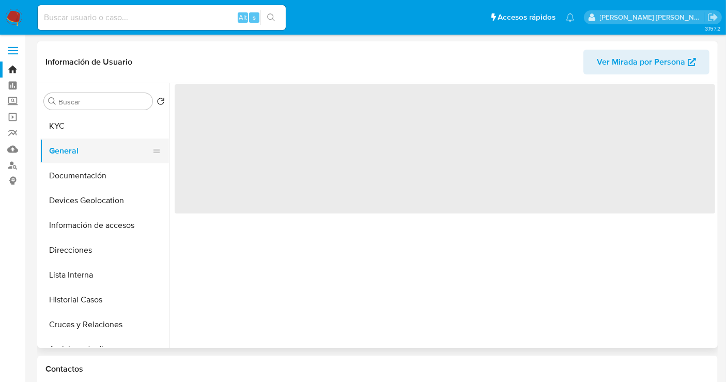
scroll to position [0, 0]
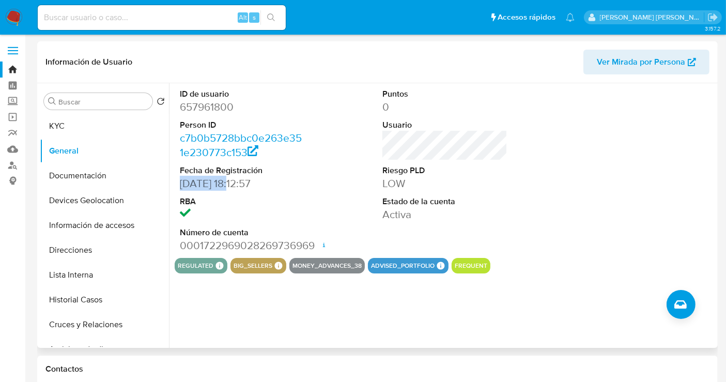
drag, startPoint x: 235, startPoint y: 182, endPoint x: 179, endPoint y: 185, distance: 55.8
click at [180, 185] on dd "[DATE] 18:12:57" at bounding box center [242, 183] width 125 height 14
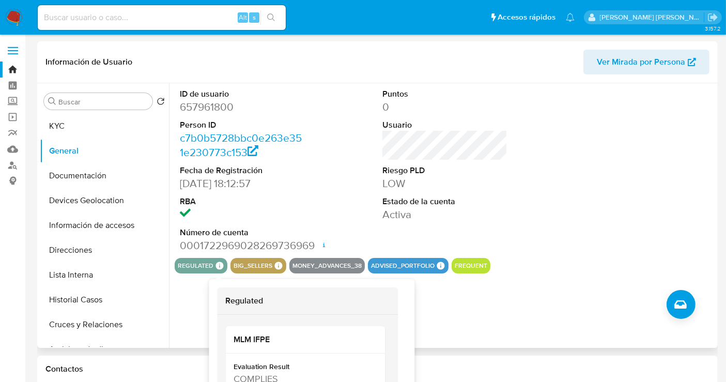
click at [216, 266] on icon at bounding box center [220, 266] width 8 height 8
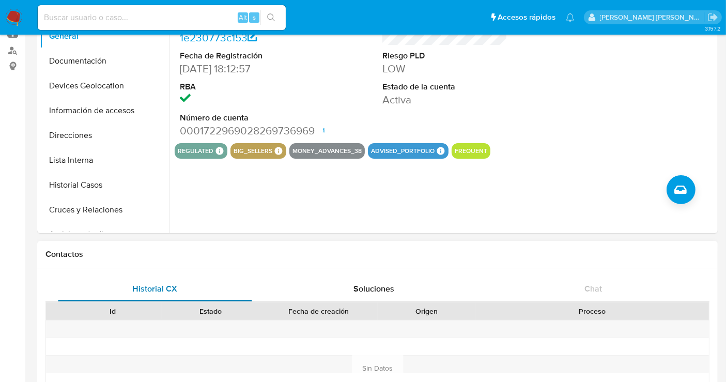
drag, startPoint x: 283, startPoint y: 293, endPoint x: 235, endPoint y: 292, distance: 48.6
drag, startPoint x: 281, startPoint y: 289, endPoint x: 245, endPoint y: 264, distance: 43.6
click at [208, 151] on button "regulated" at bounding box center [196, 151] width 36 height 4
drag, startPoint x: 236, startPoint y: 67, endPoint x: 181, endPoint y: 71, distance: 55.5
click at [181, 71] on dd "[DATE] 18:12:57" at bounding box center [242, 68] width 125 height 14
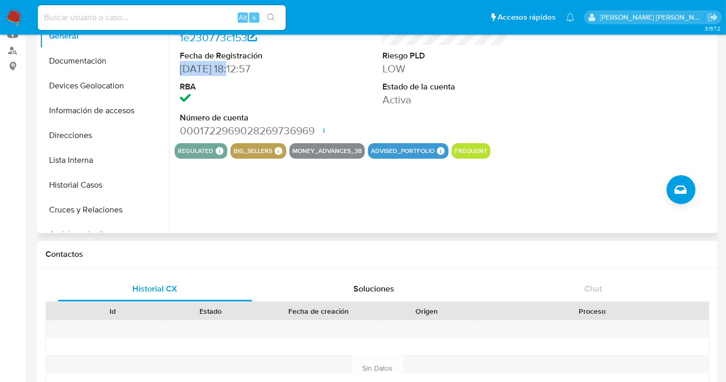
copy dd "[DATE]"
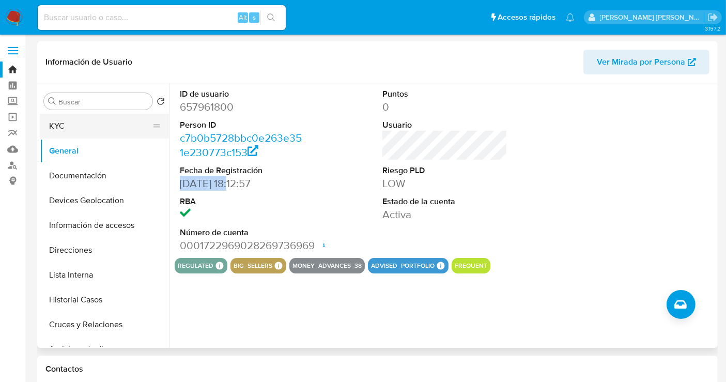
click at [57, 121] on button "KYC" at bounding box center [100, 126] width 121 height 25
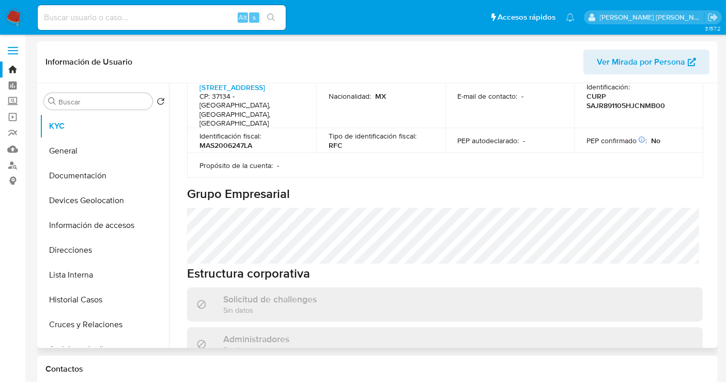
scroll to position [409, 0]
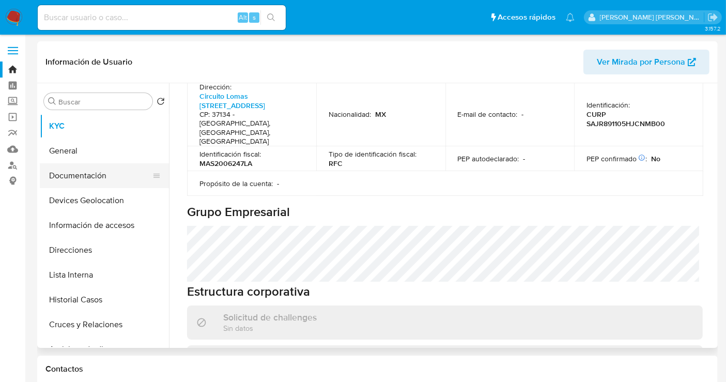
click at [84, 179] on button "Documentación" at bounding box center [100, 175] width 121 height 25
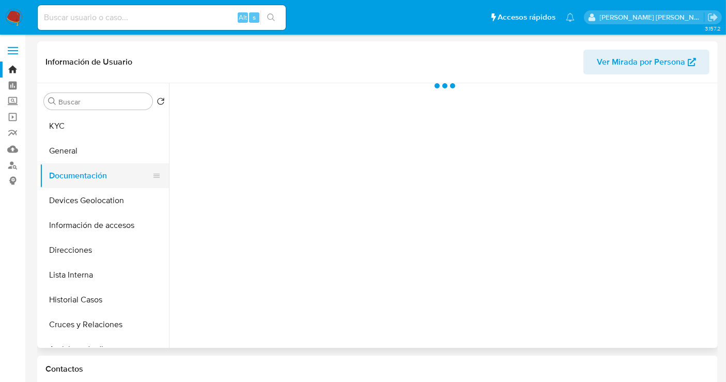
scroll to position [0, 0]
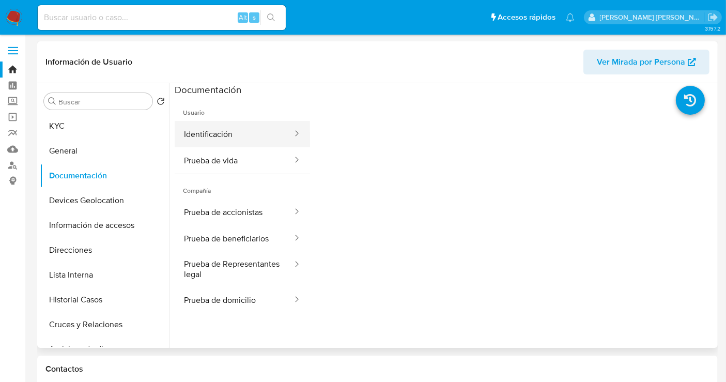
click at [239, 134] on button "Identificación" at bounding box center [234, 134] width 119 height 26
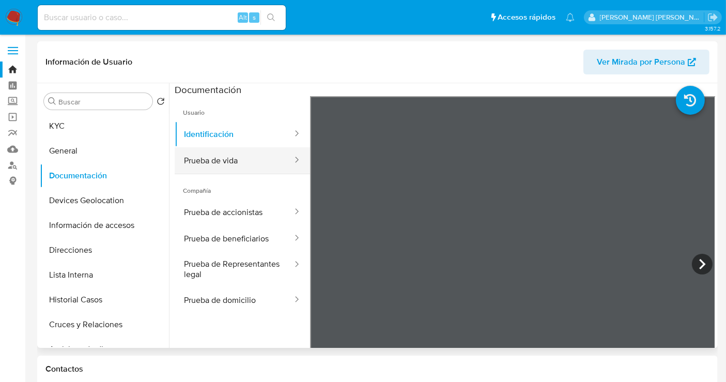
click at [217, 159] on button "Prueba de vida" at bounding box center [234, 160] width 119 height 26
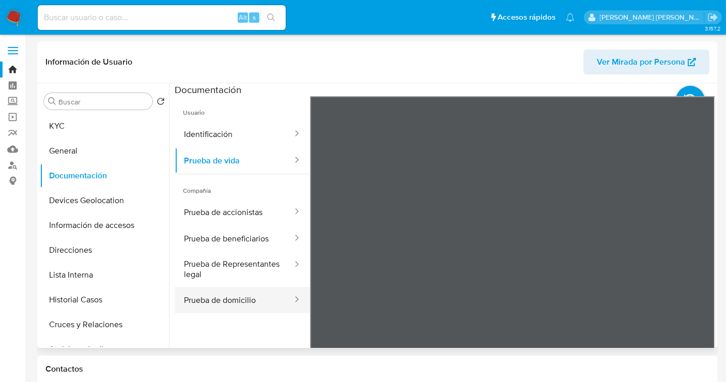
click at [242, 294] on button "Prueba de domicilio" at bounding box center [234, 300] width 119 height 26
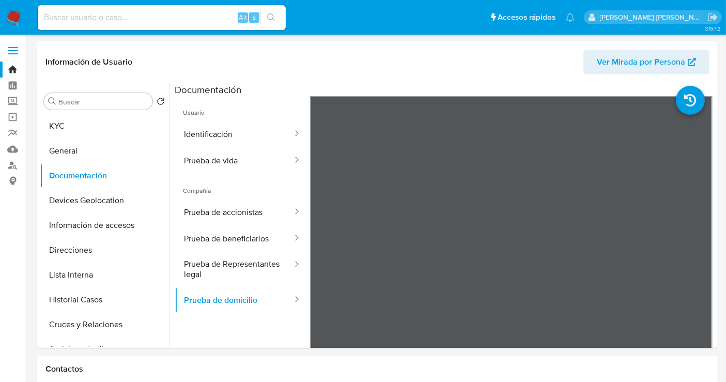
click at [105, 13] on input at bounding box center [162, 17] width 248 height 13
paste input "2476070509"
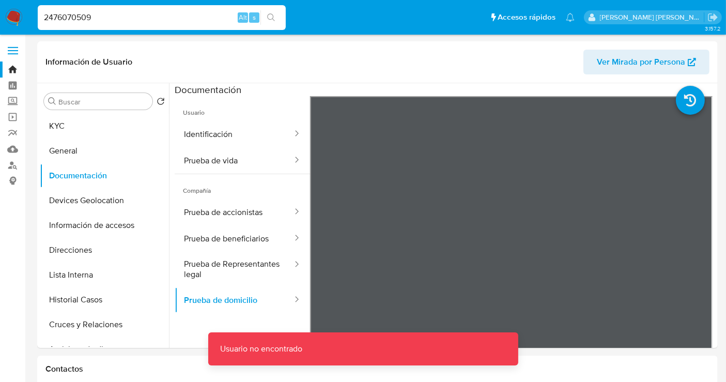
click at [103, 13] on input "2476070509" at bounding box center [162, 17] width 248 height 13
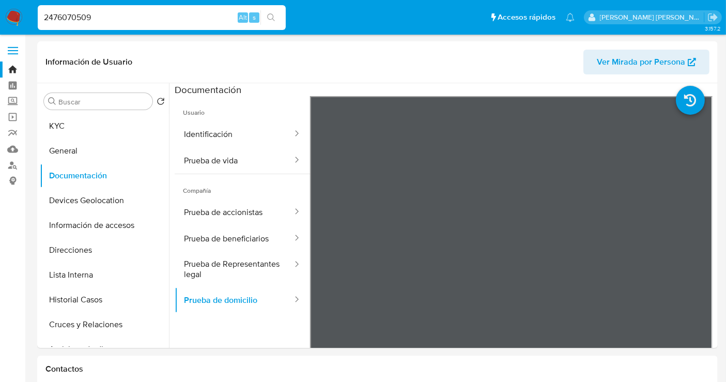
type input "2476070509"
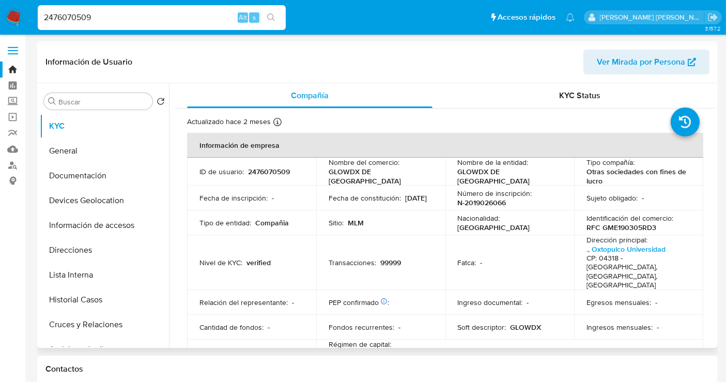
select select "10"
drag, startPoint x: 397, startPoint y: 178, endPoint x: 329, endPoint y: 179, distance: 68.2
click at [329, 179] on p "GLOWDX DE [GEOGRAPHIC_DATA]" at bounding box center [379, 176] width 100 height 19
copy p "GLOWDX DE [GEOGRAPHIC_DATA]"
copy p "RFC GME190305RD3"
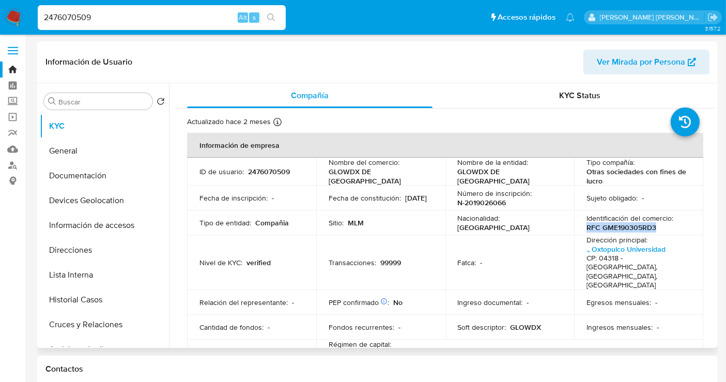
drag, startPoint x: 658, startPoint y: 229, endPoint x: 584, endPoint y: 229, distance: 73.9
click at [586, 229] on div "Identificación del comercio : RFC GME190305RD3" at bounding box center [638, 222] width 104 height 19
click at [67, 157] on button "General" at bounding box center [100, 150] width 121 height 25
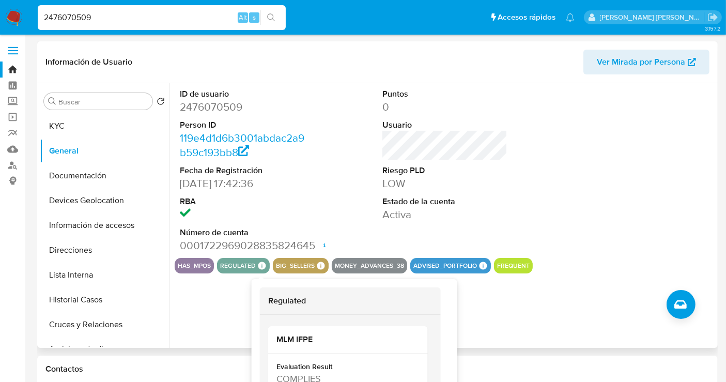
click at [262, 263] on icon at bounding box center [262, 266] width 8 height 8
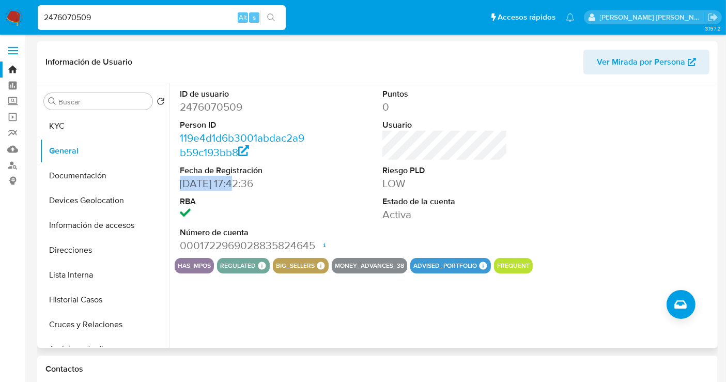
drag, startPoint x: 239, startPoint y: 183, endPoint x: 180, endPoint y: 188, distance: 58.6
click at [180, 188] on dd "[DATE] 17:42:36" at bounding box center [242, 183] width 125 height 14
copy dd "[DATE]"
click at [72, 179] on button "Documentación" at bounding box center [100, 175] width 121 height 25
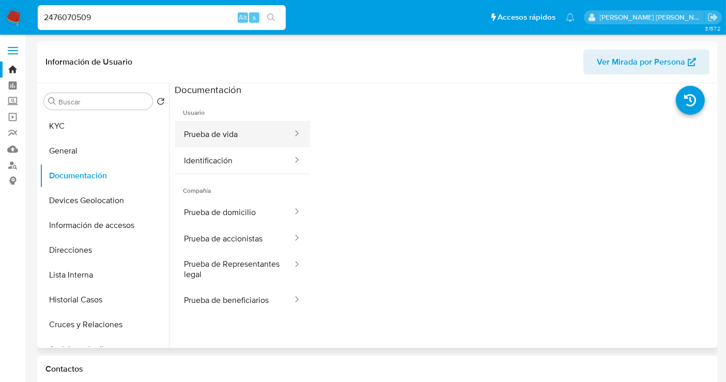
click at [228, 135] on button "Prueba de vida" at bounding box center [234, 134] width 119 height 26
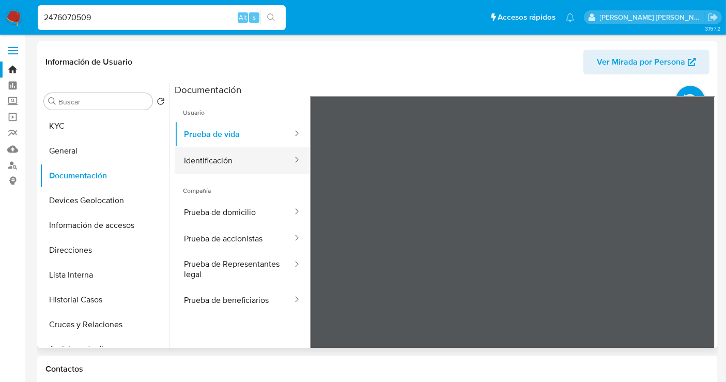
click at [201, 163] on button "Identificación" at bounding box center [234, 160] width 119 height 26
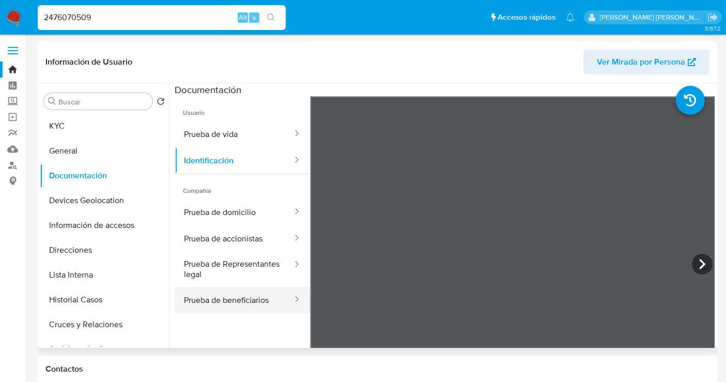
click at [246, 300] on button "Prueba de beneficiarios" at bounding box center [234, 300] width 119 height 26
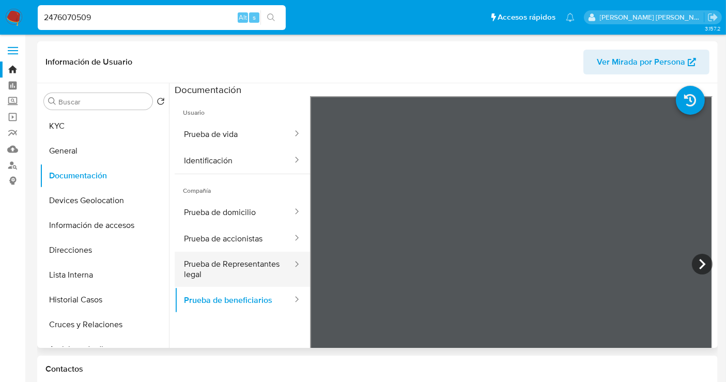
click at [230, 270] on button "Prueba de Representantes legal" at bounding box center [234, 269] width 119 height 35
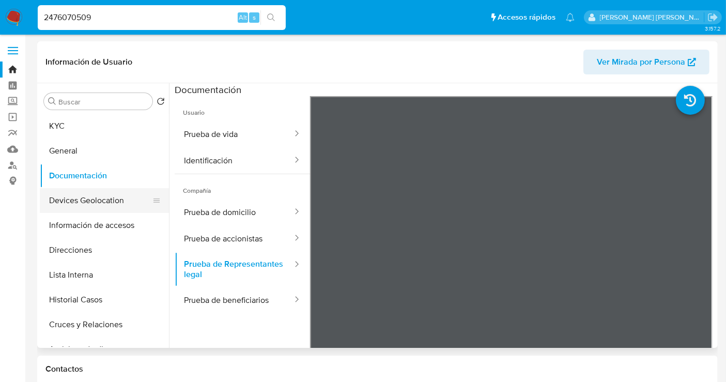
click at [161, 209] on button "Devices Geolocation" at bounding box center [100, 200] width 121 height 25
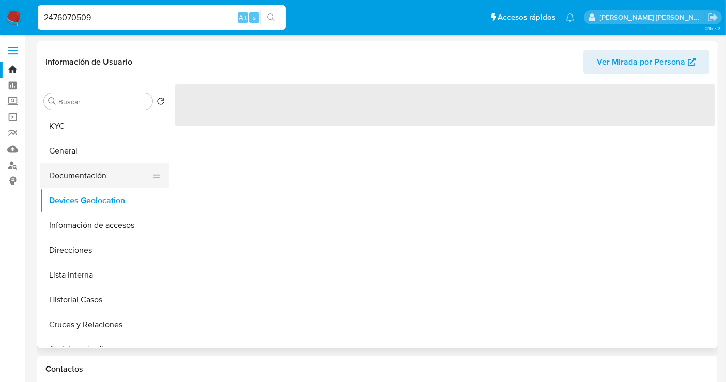
click at [75, 178] on button "Documentación" at bounding box center [100, 175] width 121 height 25
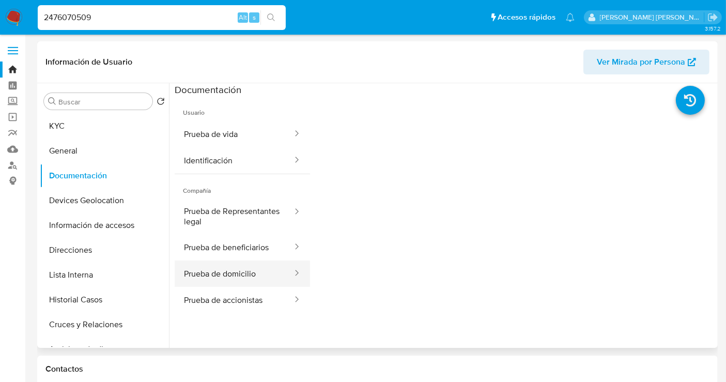
click at [241, 276] on button "Prueba de domicilio" at bounding box center [234, 273] width 119 height 26
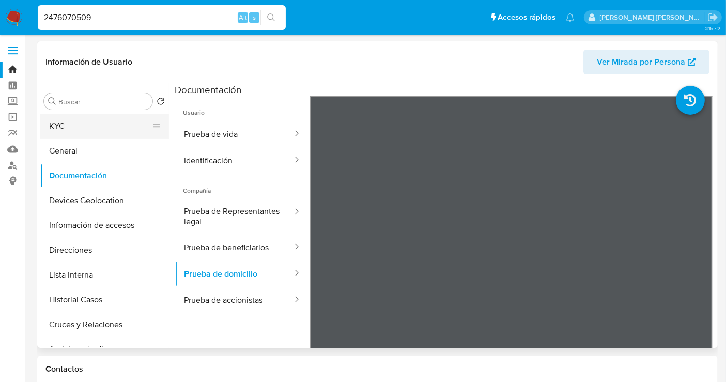
click at [49, 119] on button "KYC" at bounding box center [100, 126] width 121 height 25
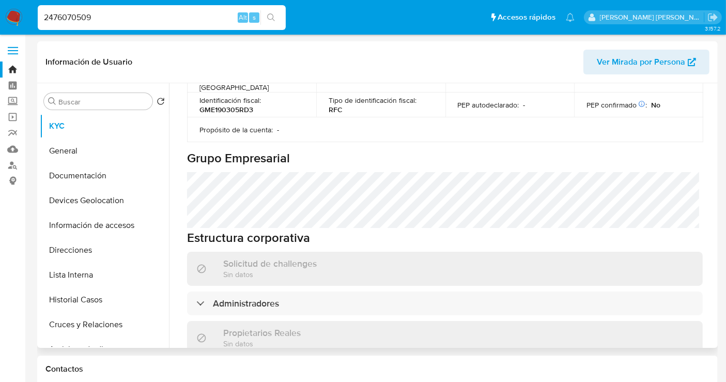
scroll to position [553, 0]
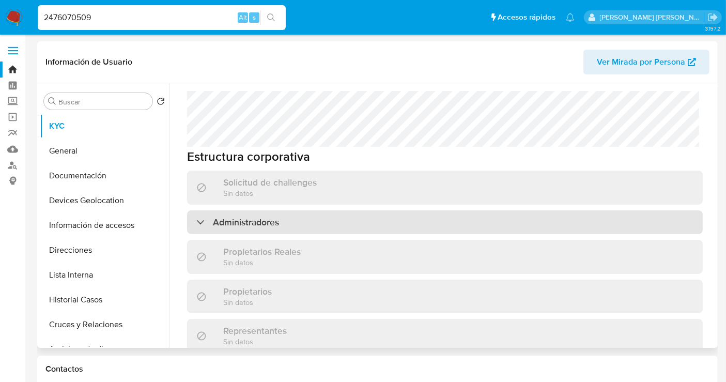
click at [269, 210] on div "Administradores" at bounding box center [445, 222] width 516 height 24
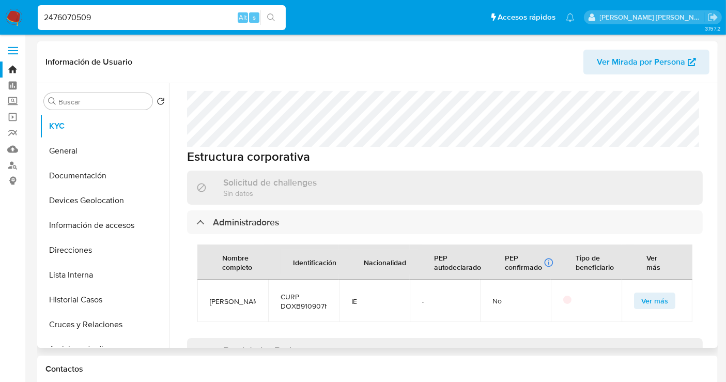
drag, startPoint x: 238, startPoint y: 249, endPoint x: 205, endPoint y: 231, distance: 37.5
click at [205, 279] on td "[PERSON_NAME]" at bounding box center [232, 300] width 71 height 42
copy span "[PERSON_NAME]"
click at [102, 182] on button "Documentación" at bounding box center [100, 175] width 121 height 25
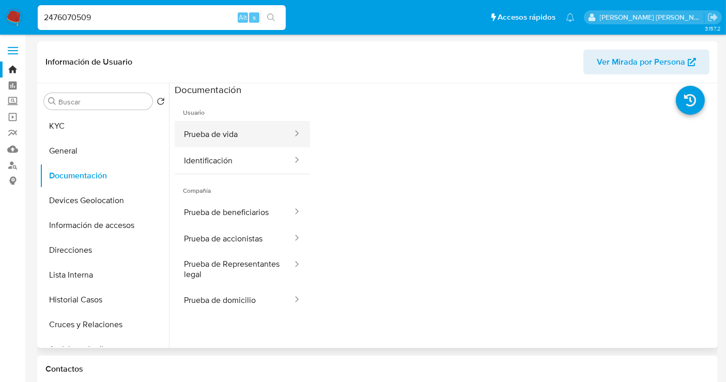
click at [220, 139] on button "Prueba de vida" at bounding box center [234, 134] width 119 height 26
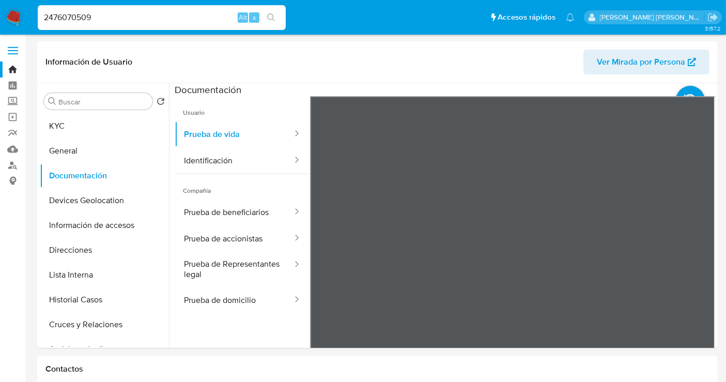
click at [83, 19] on input "2476070509" at bounding box center [162, 17] width 248 height 13
paste input "657961800"
type input "657961800"
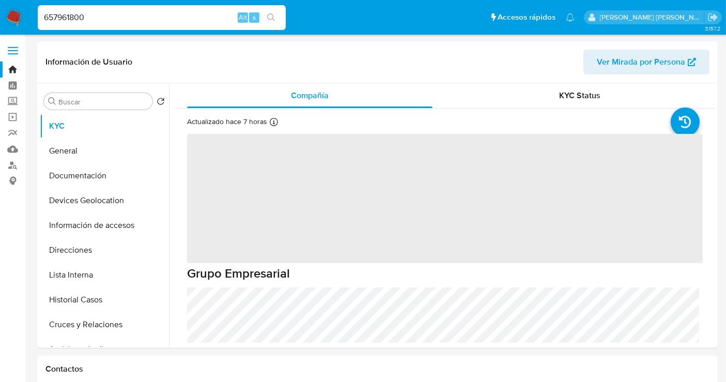
select select "10"
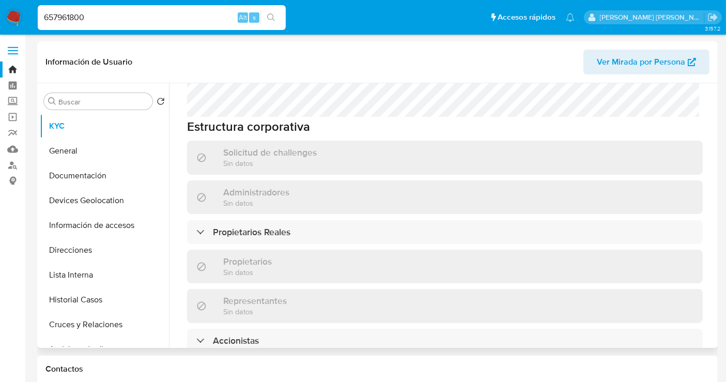
scroll to position [803, 0]
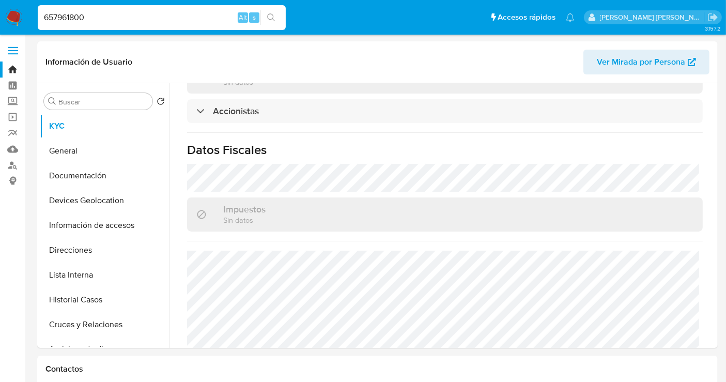
click at [86, 18] on input "657961800" at bounding box center [162, 17] width 248 height 13
paste input "2489823616"
type input "2489823616"
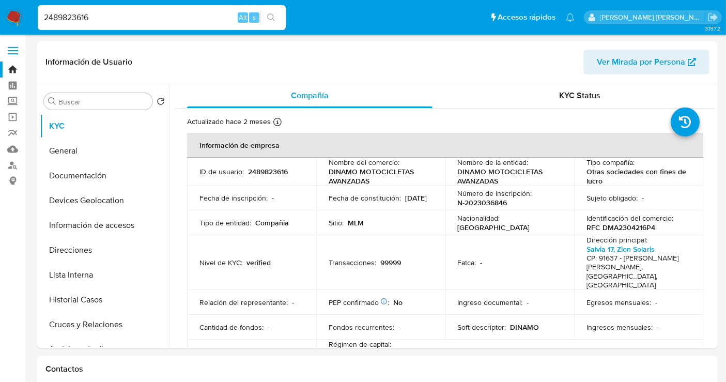
select select "10"
click at [72, 305] on button "Historial Casos" at bounding box center [100, 299] width 121 height 25
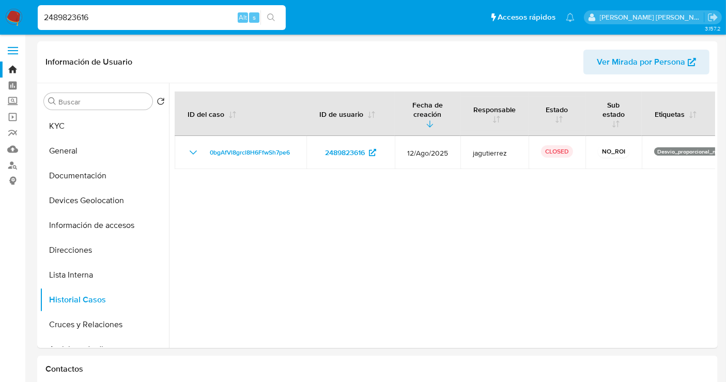
click at [76, 19] on input "2489823616" at bounding box center [162, 17] width 248 height 13
paste input "162650168"
type input "2162650168"
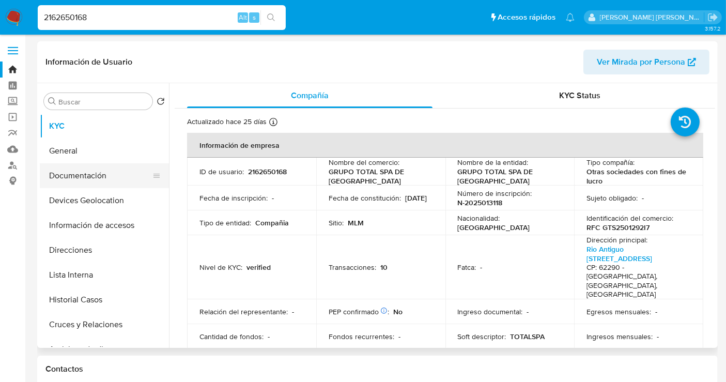
select select "10"
click at [83, 180] on button "Documentación" at bounding box center [100, 175] width 121 height 25
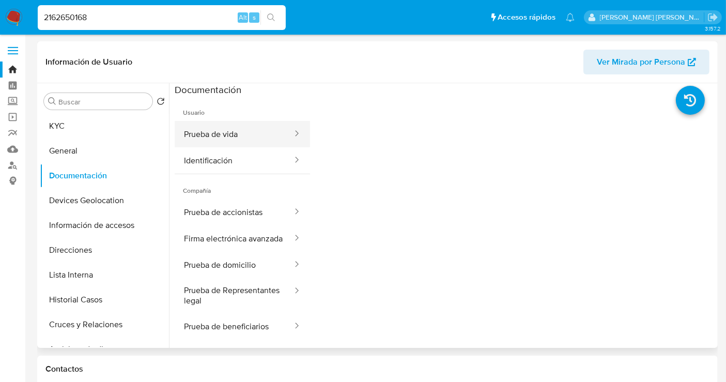
click at [218, 134] on button "Prueba de vida" at bounding box center [234, 134] width 119 height 26
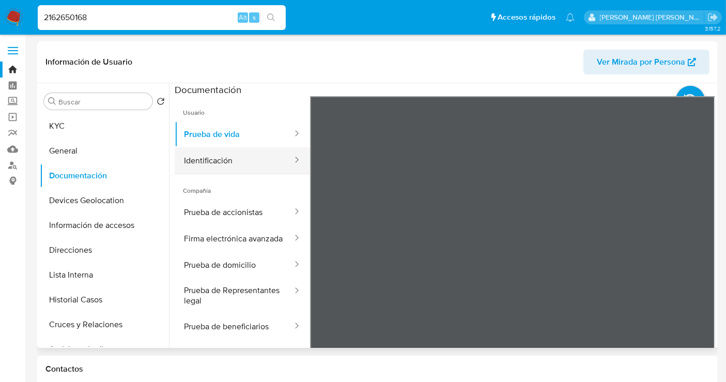
click at [218, 150] on button "Identificación" at bounding box center [234, 160] width 119 height 26
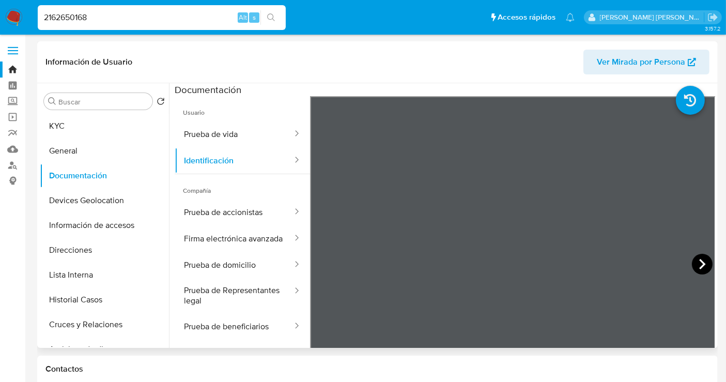
click at [694, 262] on icon at bounding box center [702, 264] width 21 height 21
click at [72, 132] on button "KYC" at bounding box center [100, 126] width 121 height 25
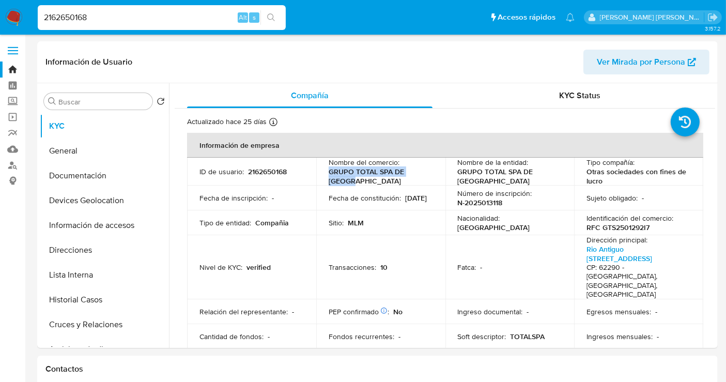
drag, startPoint x: 364, startPoint y: 179, endPoint x: 323, endPoint y: 171, distance: 42.0
click at [323, 171] on td "Nombre del comercio : GRUPO TOTAL SPA DE [GEOGRAPHIC_DATA]" at bounding box center [380, 172] width 129 height 28
copy p "GRUPO TOTAL SPA DE [GEOGRAPHIC_DATA]"
click at [68, 23] on input "2162650168" at bounding box center [162, 17] width 248 height 13
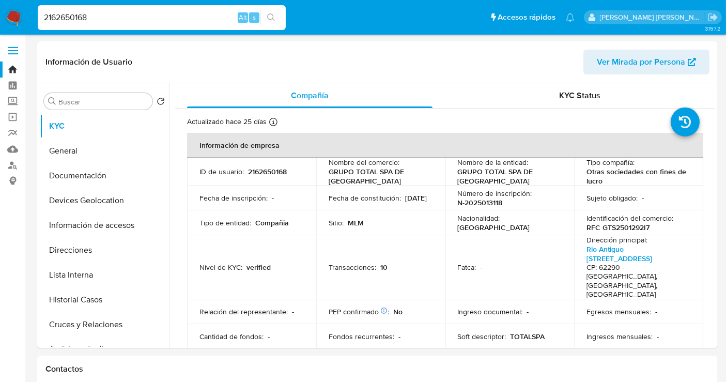
paste input "451667299"
type input "2451667299"
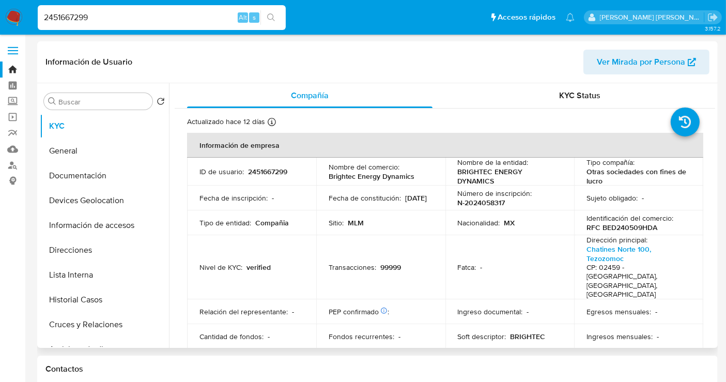
select select "10"
drag, startPoint x: 418, startPoint y: 175, endPoint x: 328, endPoint y: 178, distance: 89.9
click at [329, 178] on div "Nombre del comercio : Brightec Energy Dynamics" at bounding box center [381, 171] width 104 height 19
click at [81, 295] on button "Historial Casos" at bounding box center [100, 299] width 121 height 25
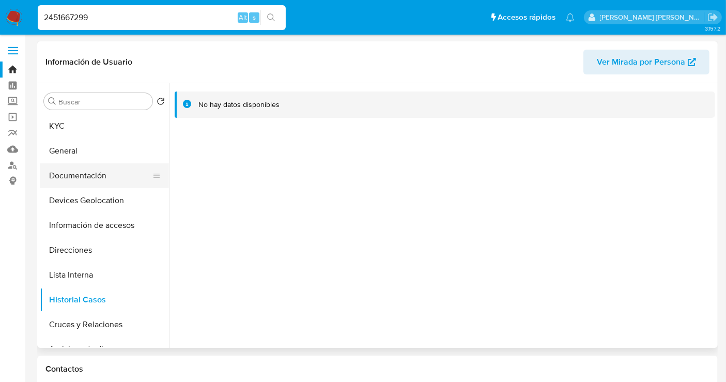
click at [72, 178] on button "Documentación" at bounding box center [100, 175] width 121 height 25
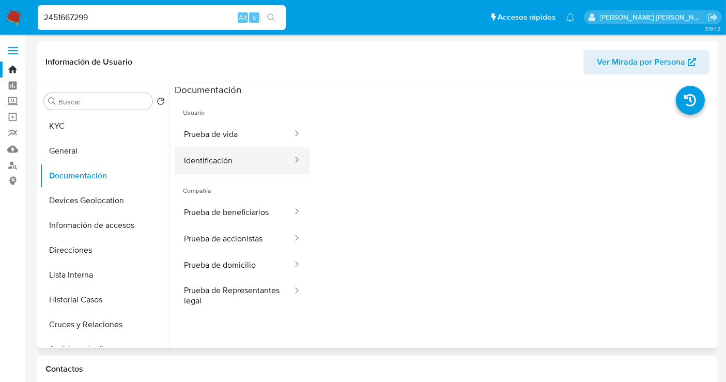
click at [236, 159] on button "Identificación" at bounding box center [234, 160] width 119 height 26
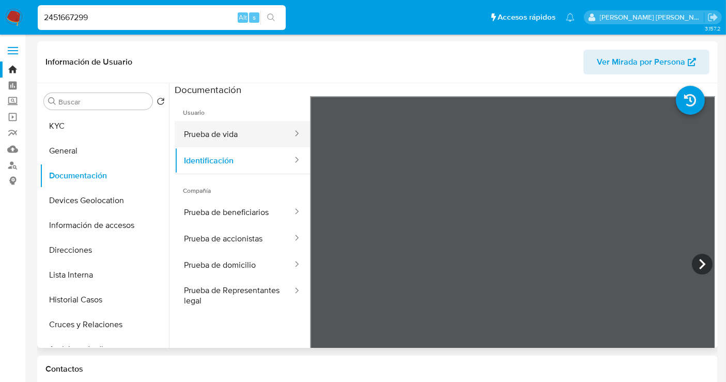
click at [231, 139] on button "Prueba de vida" at bounding box center [234, 134] width 119 height 26
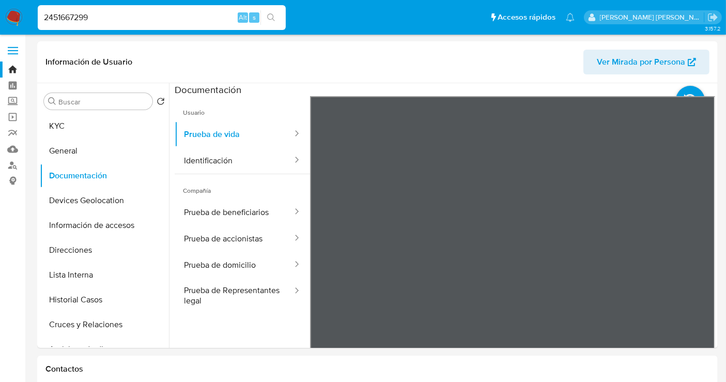
click at [70, 23] on input "2451667299" at bounding box center [162, 17] width 248 height 13
paste input "89823616"
type input "2489823616"
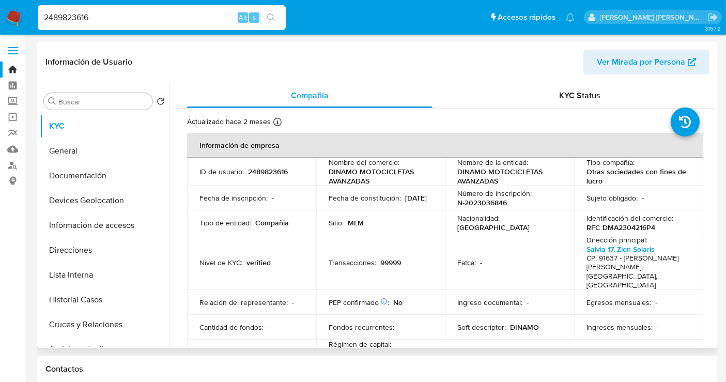
select select "10"
drag, startPoint x: 376, startPoint y: 180, endPoint x: 343, endPoint y: 178, distance: 32.6
click at [343, 178] on p "DINAMO MOTOCICLETAS AVANZADAS" at bounding box center [379, 176] width 100 height 19
click at [75, 295] on button "Historial Casos" at bounding box center [100, 299] width 121 height 25
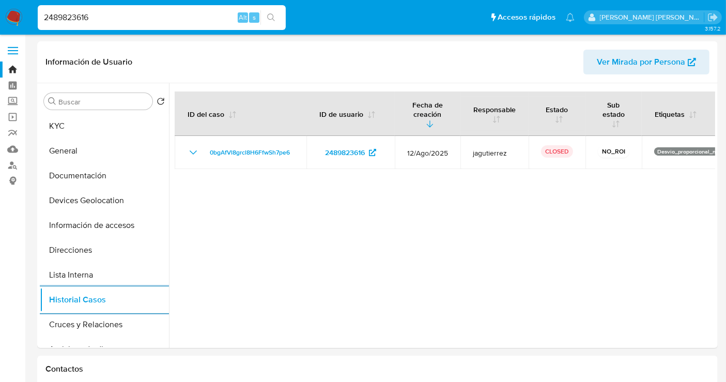
click at [56, 17] on input "2489823616" at bounding box center [162, 17] width 248 height 13
paste input "51667299"
type input "2451667299"
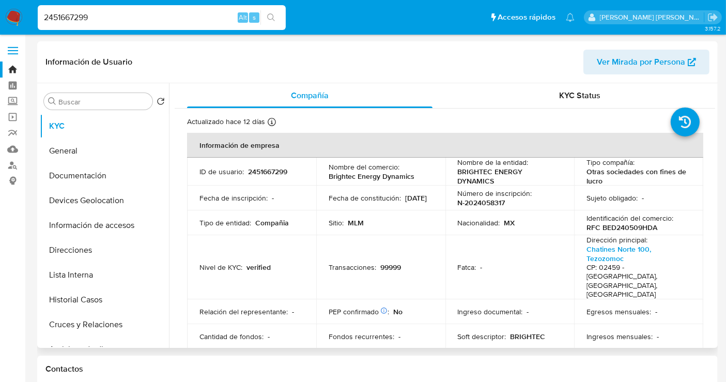
select select "10"
drag, startPoint x: 417, startPoint y: 179, endPoint x: 324, endPoint y: 180, distance: 93.0
click at [324, 180] on td "Nombre del comercio : Brightec Energy Dynamics" at bounding box center [380, 172] width 129 height 28
click at [75, 12] on input "2451667299" at bounding box center [162, 17] width 248 height 13
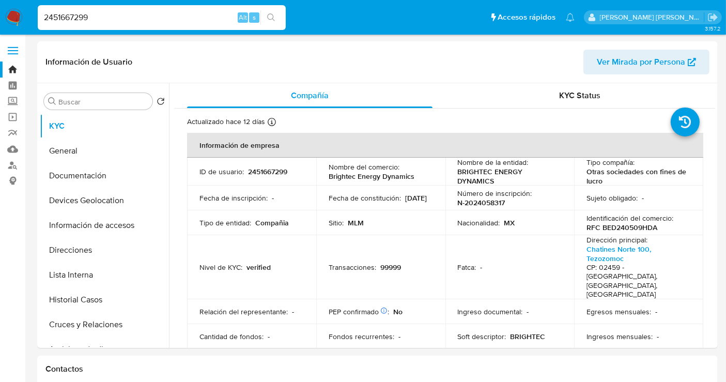
paste input "162650168"
type input "2162650168"
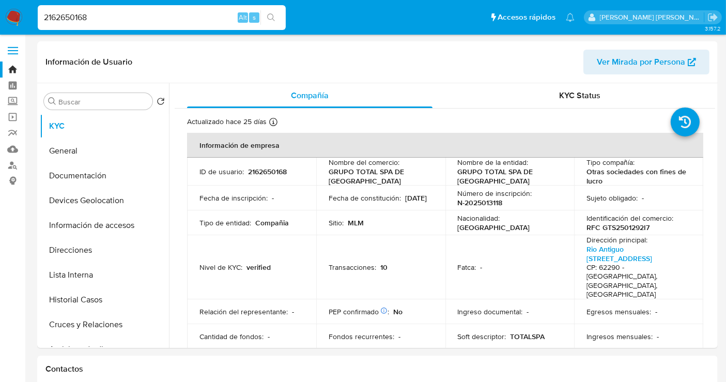
select select "10"
click at [80, 175] on button "Documentación" at bounding box center [100, 175] width 121 height 25
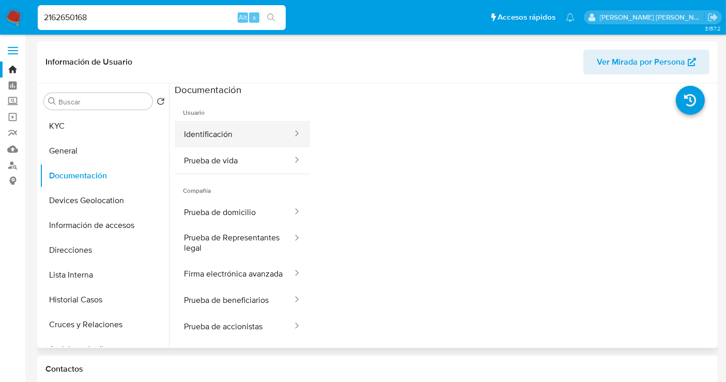
click at [215, 139] on button "Identificación" at bounding box center [234, 134] width 119 height 26
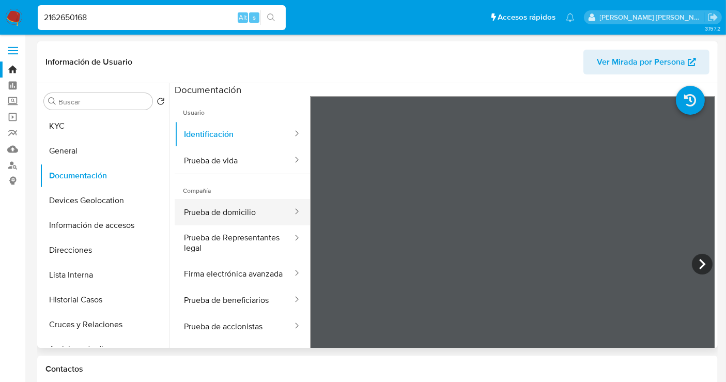
click at [243, 215] on button "Prueba de domicilio" at bounding box center [234, 212] width 119 height 26
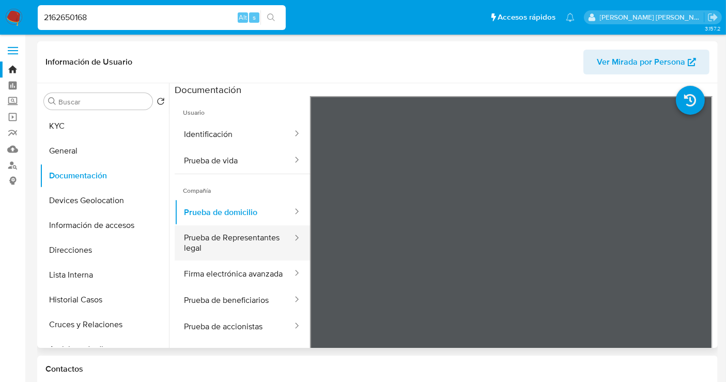
click at [220, 251] on button "Prueba de Representantes legal" at bounding box center [234, 242] width 119 height 35
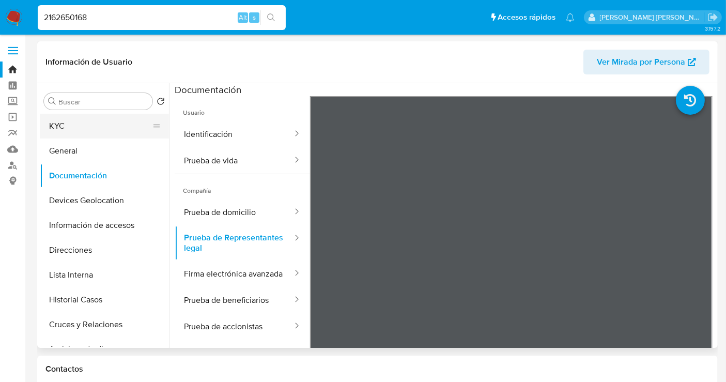
click at [53, 120] on button "KYC" at bounding box center [100, 126] width 121 height 25
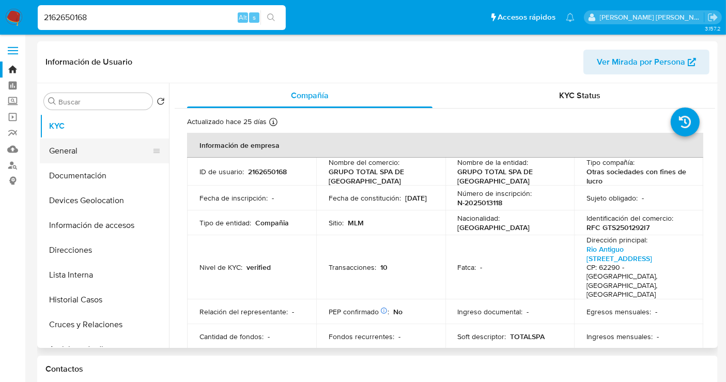
click at [69, 146] on button "General" at bounding box center [100, 150] width 121 height 25
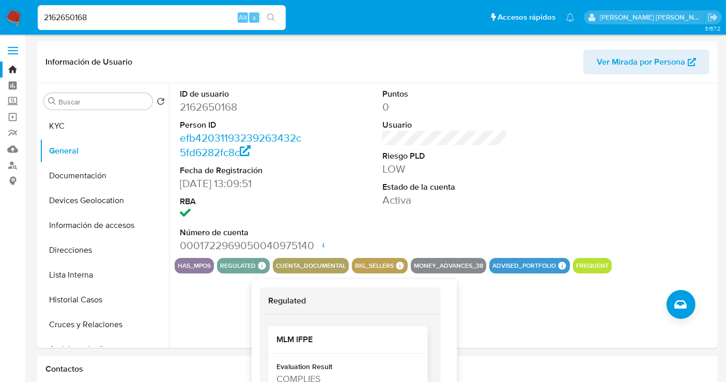
scroll to position [50, 0]
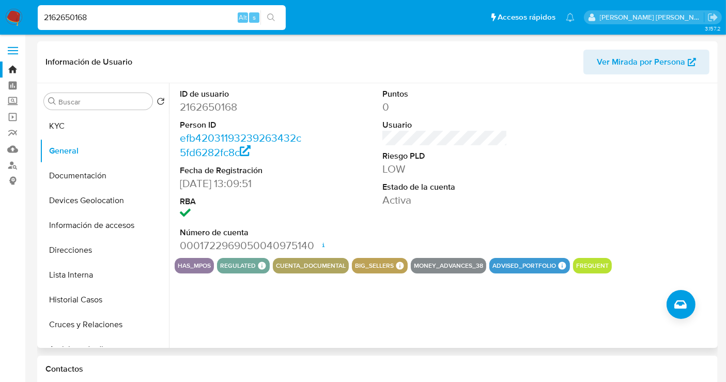
click at [218, 188] on dd "[DATE] 13:09:51" at bounding box center [242, 183] width 125 height 14
drag, startPoint x: 229, startPoint y: 182, endPoint x: 182, endPoint y: 182, distance: 47.0
click at [182, 182] on dd "[DATE] 13:09:51" at bounding box center [242, 183] width 125 height 14
click at [181, 184] on dd "[DATE] 13:09:51" at bounding box center [242, 183] width 125 height 14
drag, startPoint x: 181, startPoint y: 183, endPoint x: 223, endPoint y: 184, distance: 41.8
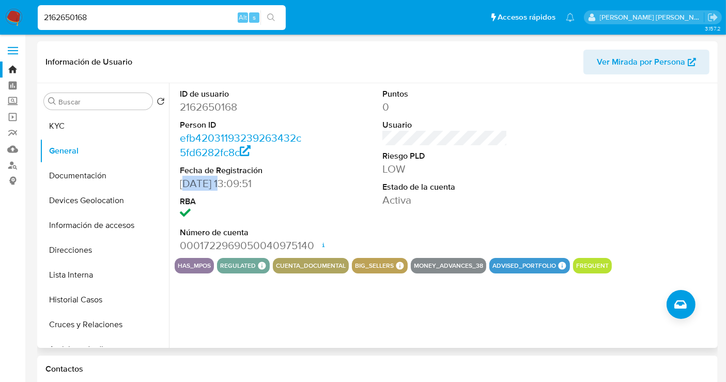
click at [221, 184] on dd "[DATE] 13:09:51" at bounding box center [242, 183] width 125 height 14
drag, startPoint x: 229, startPoint y: 183, endPoint x: 177, endPoint y: 185, distance: 52.7
click at [177, 185] on div "ID de usuario 2162650168 Person ID efb42031193239263432c5fd6282fc8c Fecha de Re…" at bounding box center [242, 170] width 135 height 175
click at [107, 171] on button "Documentación" at bounding box center [100, 175] width 121 height 25
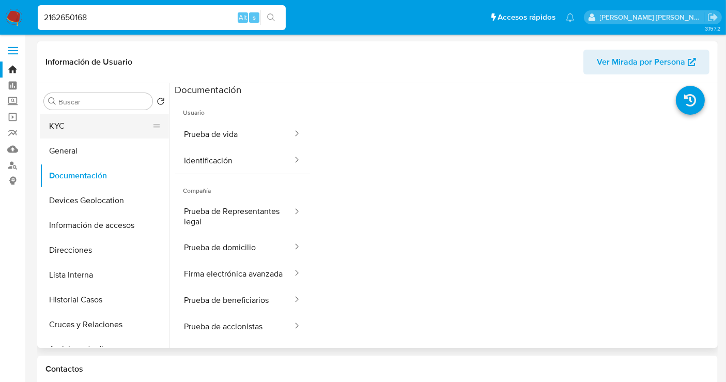
click at [72, 123] on button "KYC" at bounding box center [100, 126] width 121 height 25
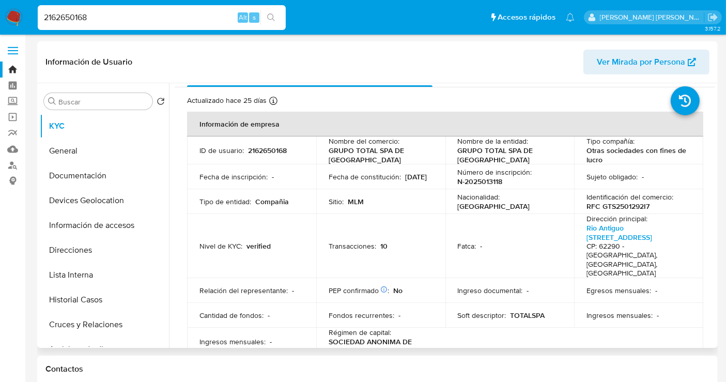
scroll to position [0, 0]
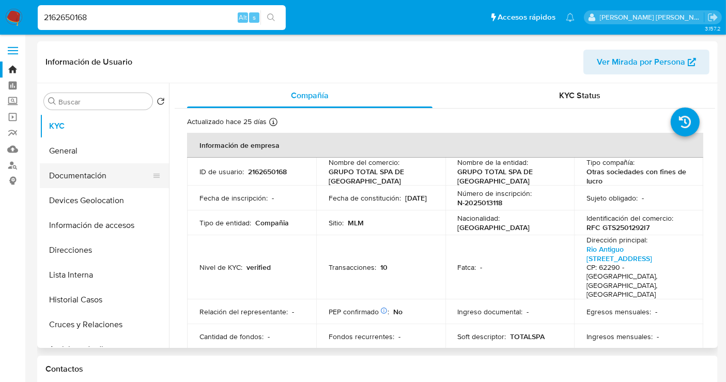
click at [85, 178] on button "Documentación" at bounding box center [100, 175] width 121 height 25
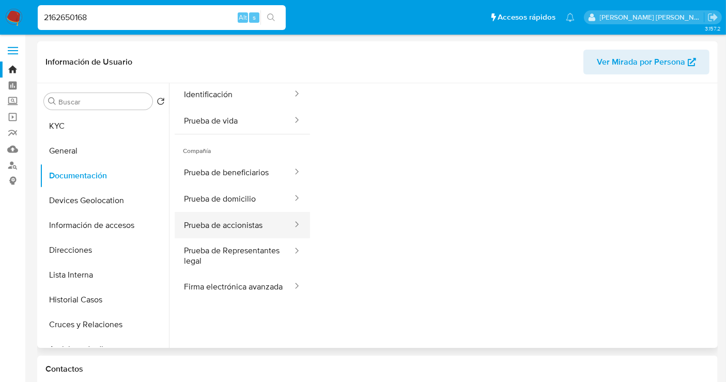
scroll to position [57, 0]
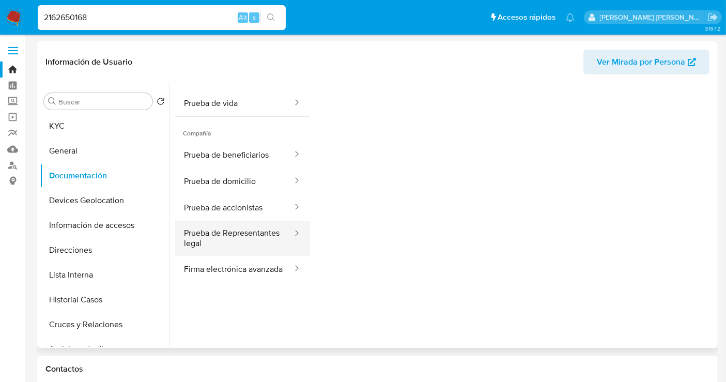
click at [230, 244] on button "Prueba de Representantes legal" at bounding box center [234, 238] width 119 height 35
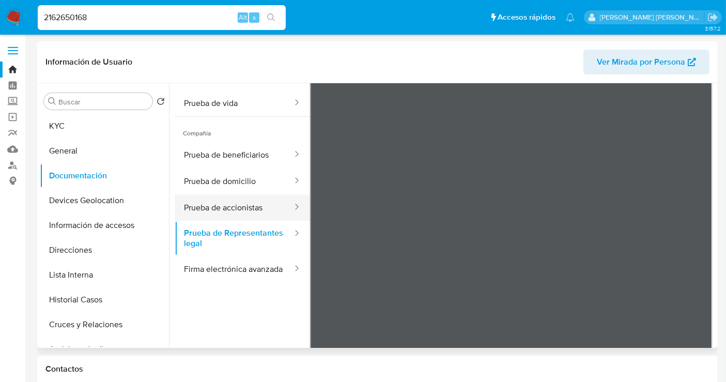
click at [233, 206] on button "Prueba de accionistas" at bounding box center [234, 207] width 119 height 26
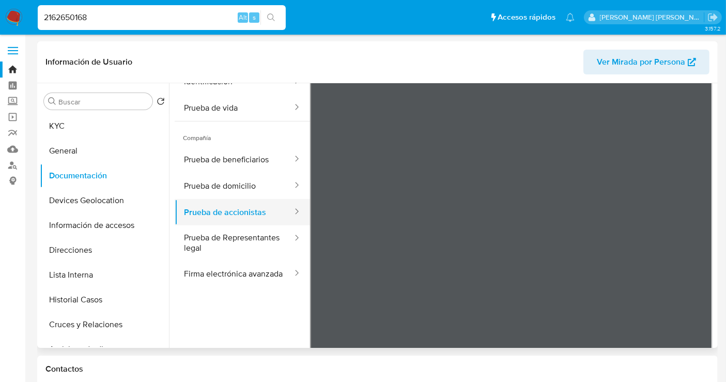
scroll to position [90, 0]
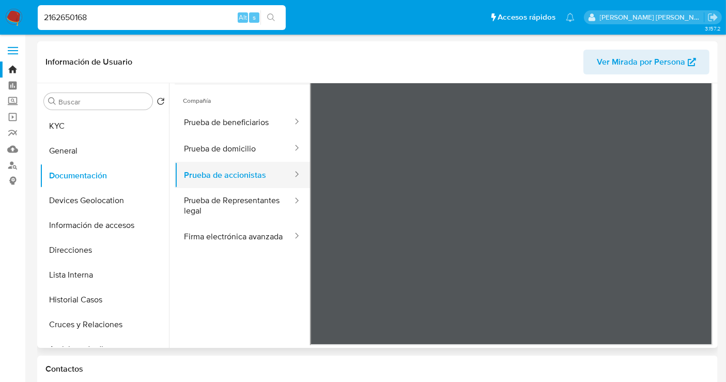
click at [227, 179] on button "Prueba de accionistas" at bounding box center [234, 175] width 119 height 26
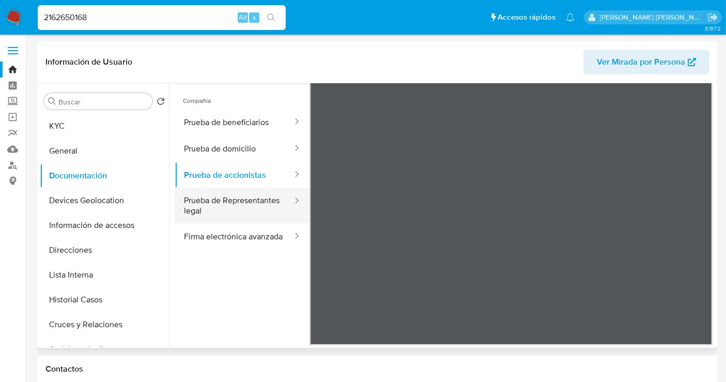
click at [217, 211] on button "Prueba de Representantes legal" at bounding box center [234, 205] width 119 height 35
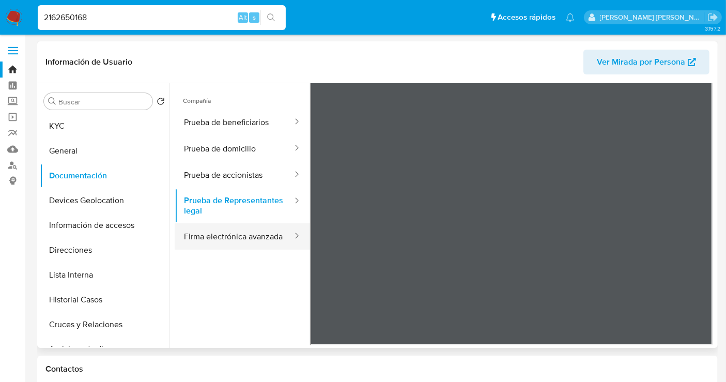
click at [207, 244] on button "Firma electrónica avanzada" at bounding box center [234, 236] width 119 height 26
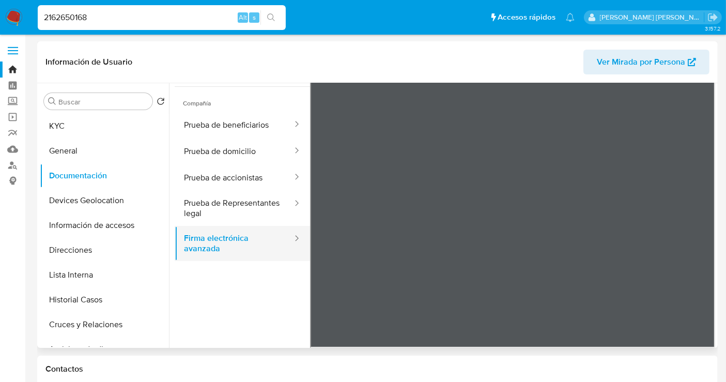
scroll to position [87, 0]
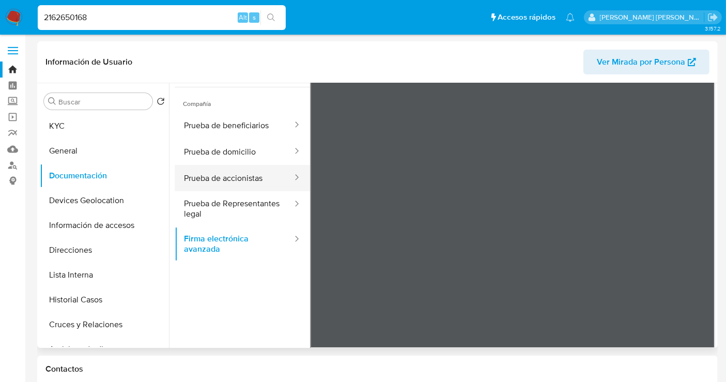
click at [198, 181] on button "Prueba de accionistas" at bounding box center [234, 178] width 119 height 26
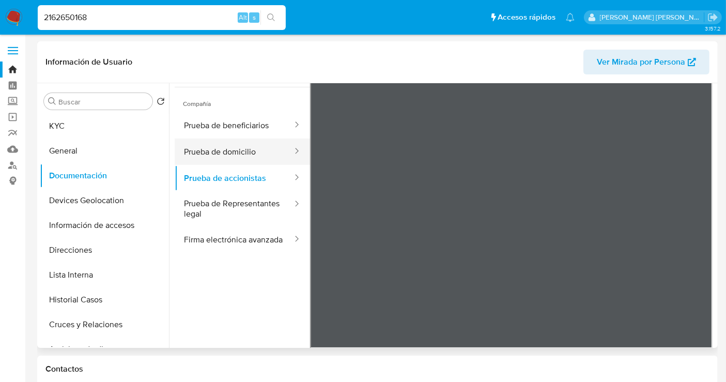
click at [222, 148] on button "Prueba de domicilio" at bounding box center [234, 151] width 119 height 26
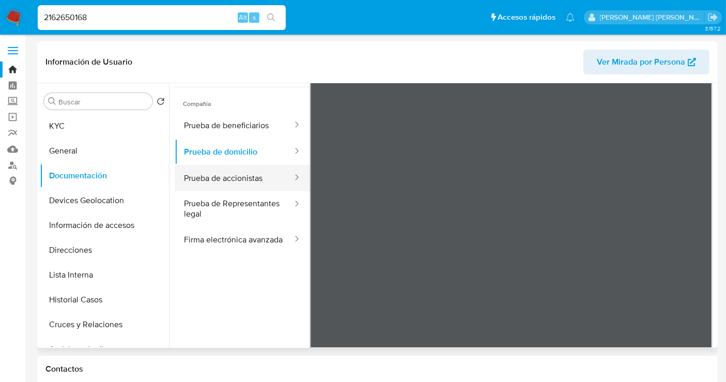
click at [223, 180] on button "Prueba de accionistas" at bounding box center [234, 178] width 119 height 26
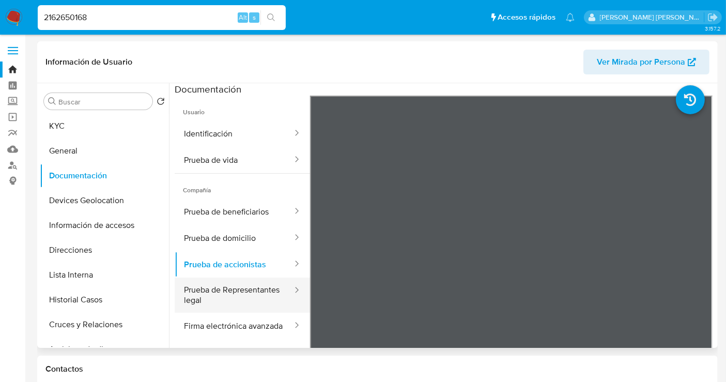
scroll to position [0, 0]
click at [217, 209] on button "Prueba de beneficiarios" at bounding box center [234, 212] width 119 height 26
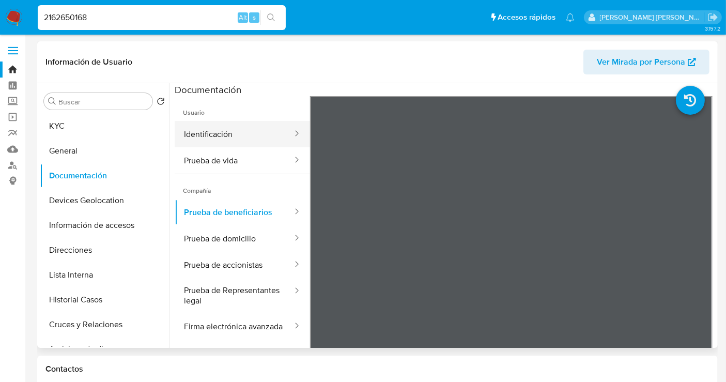
click at [222, 137] on button "Identificación" at bounding box center [234, 134] width 119 height 26
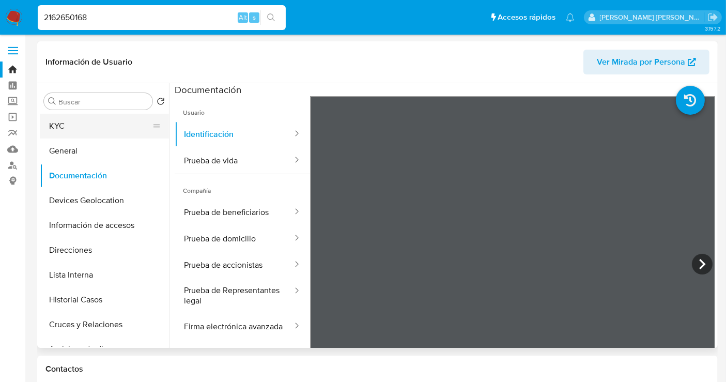
click at [65, 128] on button "KYC" at bounding box center [100, 126] width 121 height 25
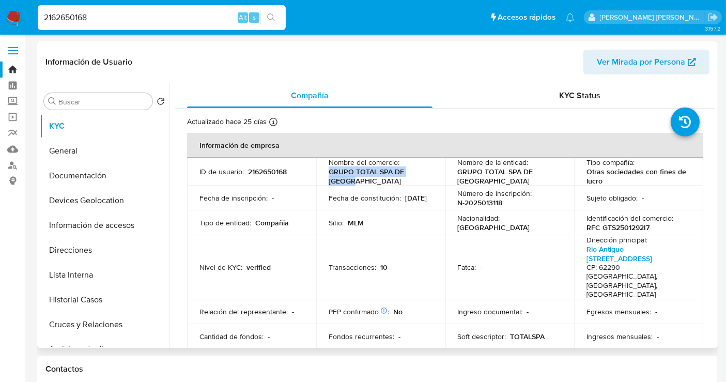
drag, startPoint x: 356, startPoint y: 181, endPoint x: 319, endPoint y: 170, distance: 39.4
click at [319, 170] on td "Nombre del comercio : GRUPO TOTAL SPA DE [GEOGRAPHIC_DATA]" at bounding box center [380, 172] width 129 height 28
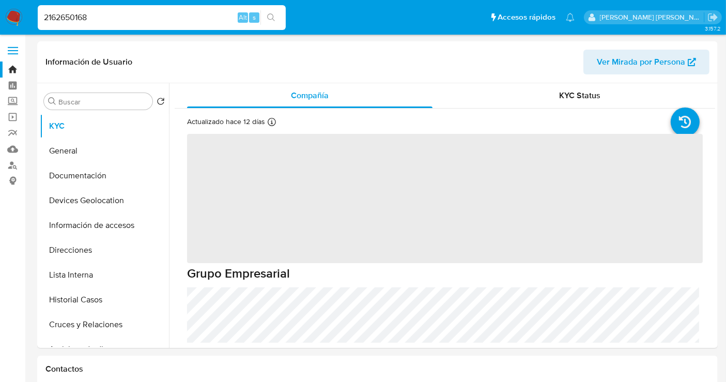
select select "10"
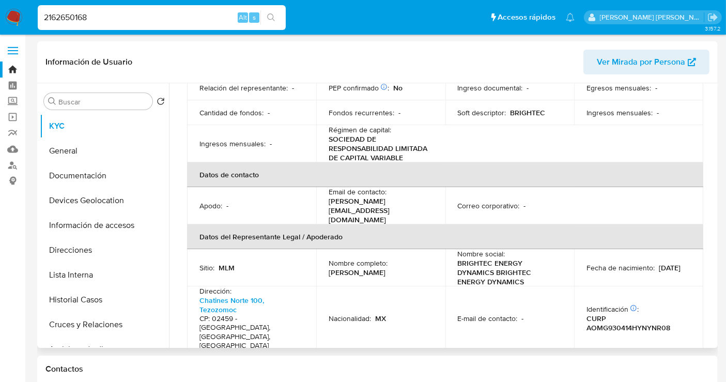
scroll to position [229, 0]
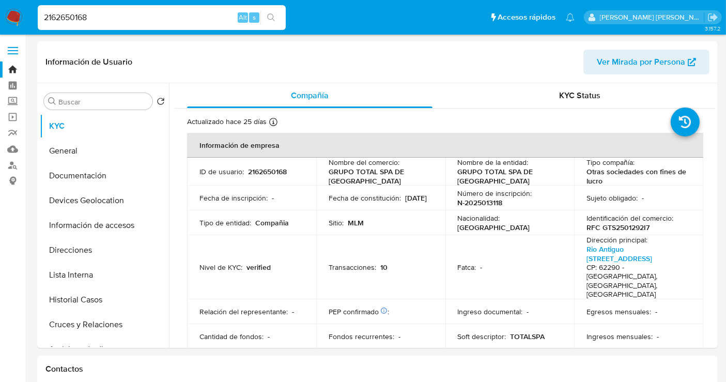
select select "10"
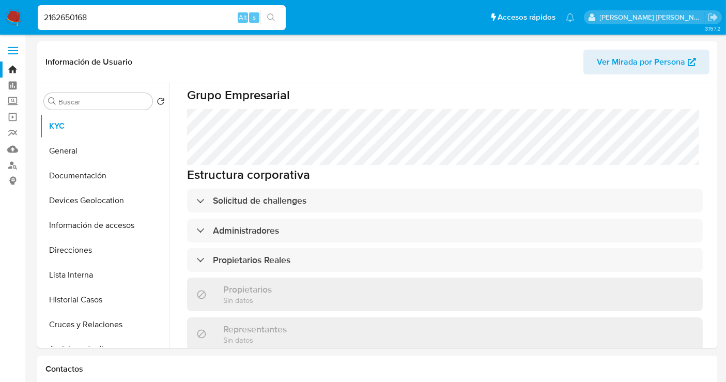
scroll to position [574, 0]
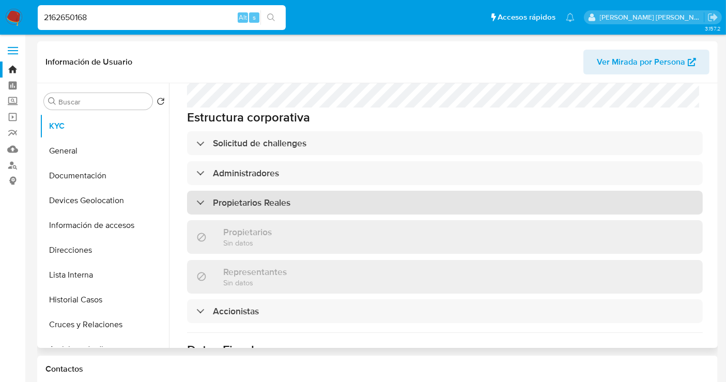
click at [236, 197] on h3 "Propietarios Reales" at bounding box center [251, 202] width 77 height 11
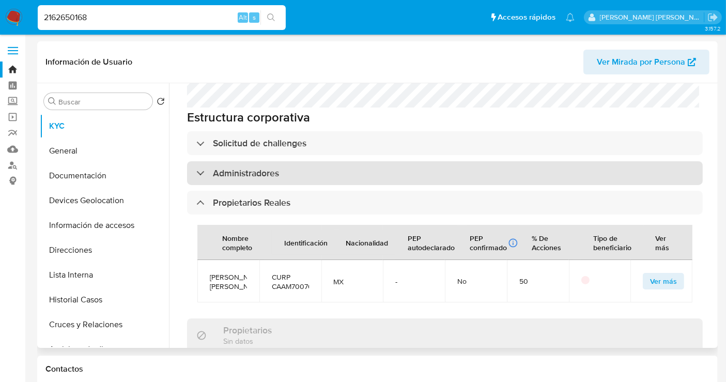
click at [231, 167] on h3 "Administradores" at bounding box center [246, 172] width 66 height 11
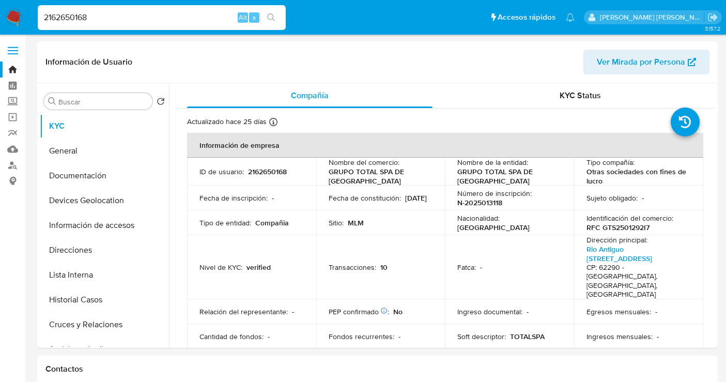
select select "10"
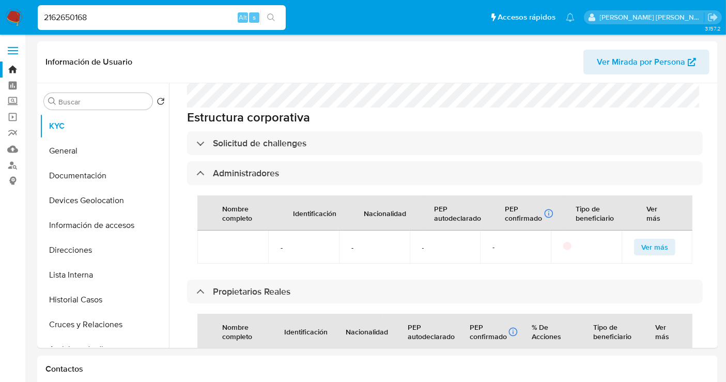
click at [231, 167] on h3 "Administradores" at bounding box center [246, 172] width 66 height 11
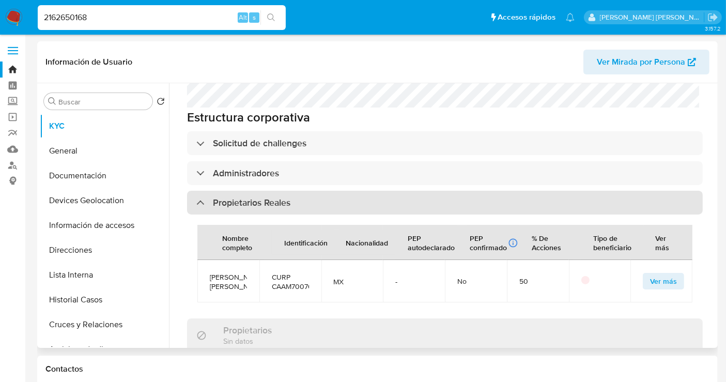
click at [223, 191] on div "Propietarios Reales" at bounding box center [445, 203] width 516 height 24
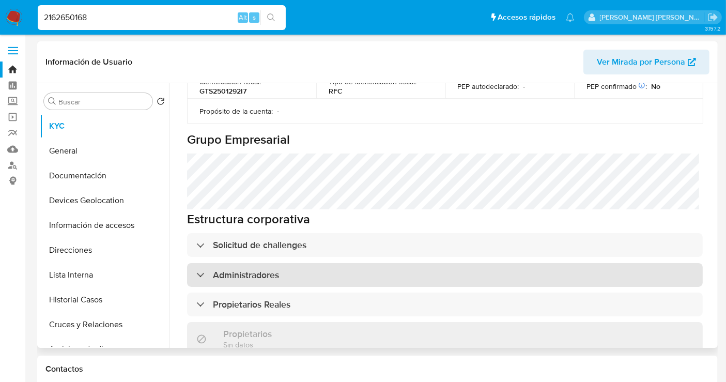
scroll to position [467, 0]
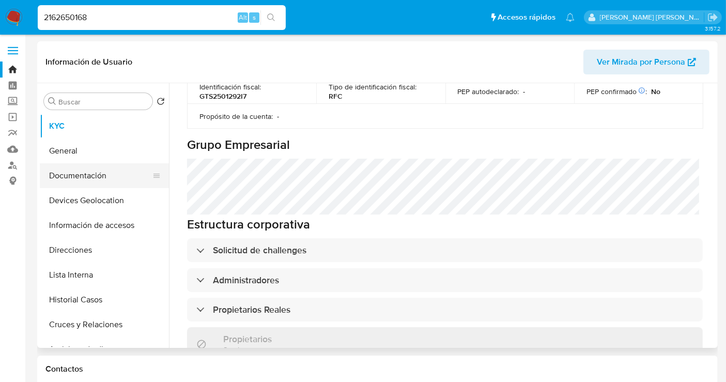
click at [81, 179] on button "Documentación" at bounding box center [100, 175] width 121 height 25
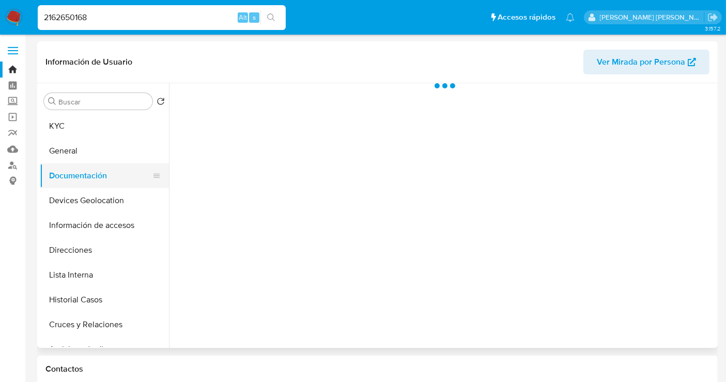
scroll to position [0, 0]
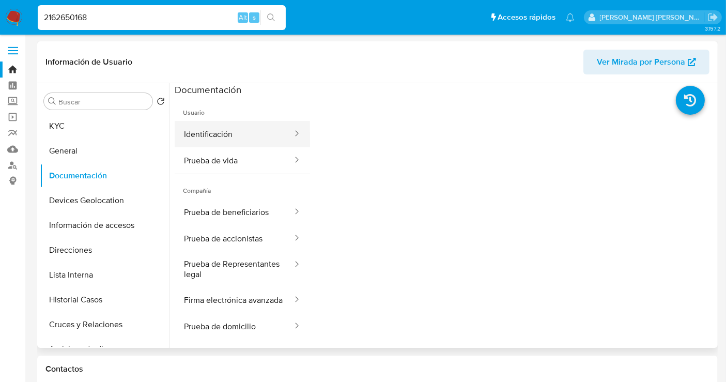
click at [209, 142] on button "Identificación" at bounding box center [234, 134] width 119 height 26
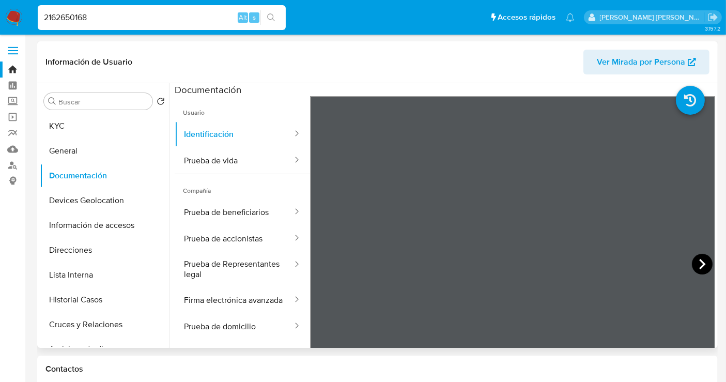
click at [699, 267] on icon at bounding box center [702, 264] width 6 height 10
click at [318, 268] on icon at bounding box center [323, 264] width 21 height 21
click at [239, 272] on button "Prueba de Representantes legal" at bounding box center [234, 269] width 119 height 35
